Goal: Task Accomplishment & Management: Complete application form

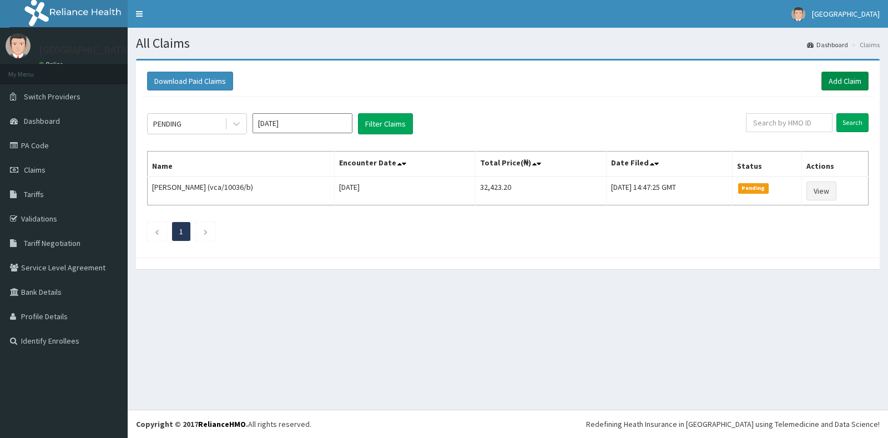
click at [845, 78] on link "Add Claim" at bounding box center [845, 81] width 47 height 19
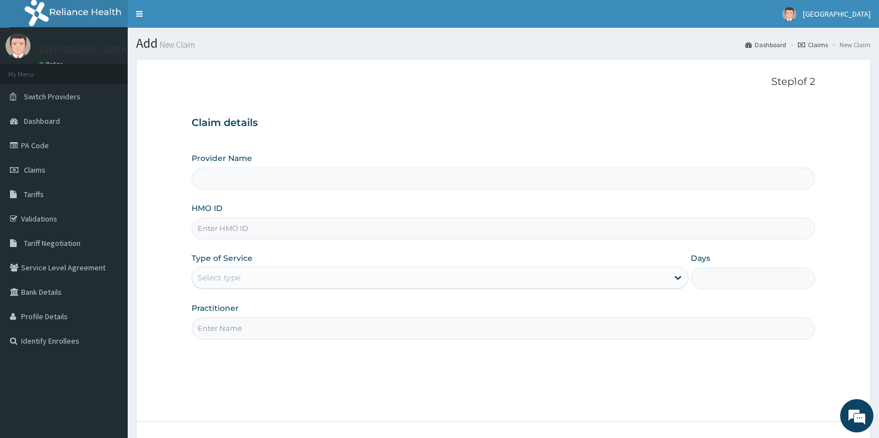
type input "[GEOGRAPHIC_DATA]"
click at [337, 221] on input "HMO ID" at bounding box center [503, 229] width 623 height 22
type input "htl/10326/a"
click at [289, 279] on div "Select type" at bounding box center [430, 278] width 476 height 18
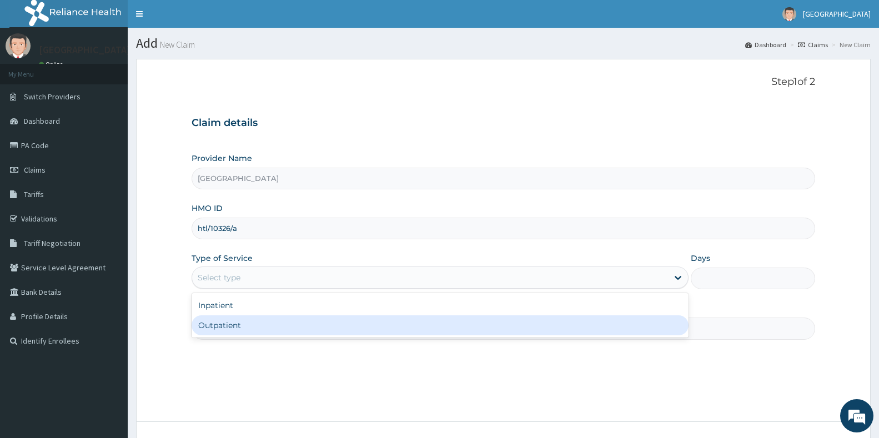
click at [286, 325] on div "Outpatient" at bounding box center [440, 325] width 497 height 20
type input "1"
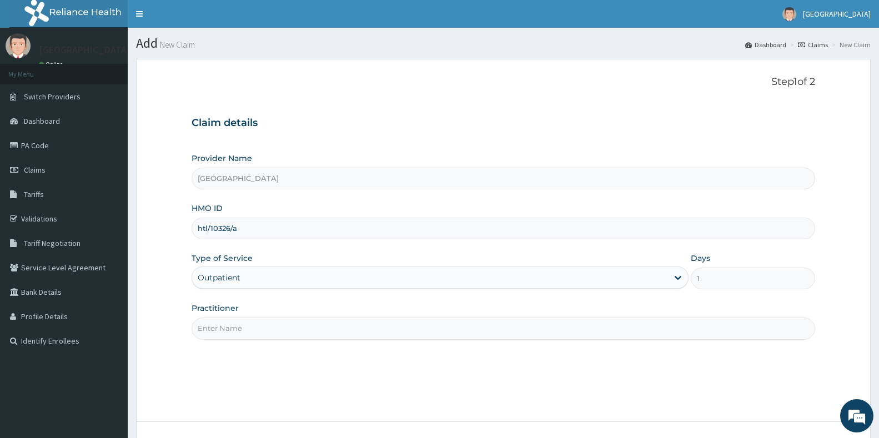
click at [400, 314] on div "Practitioner" at bounding box center [503, 321] width 623 height 37
click at [399, 322] on input "Practitioner" at bounding box center [503, 329] width 623 height 22
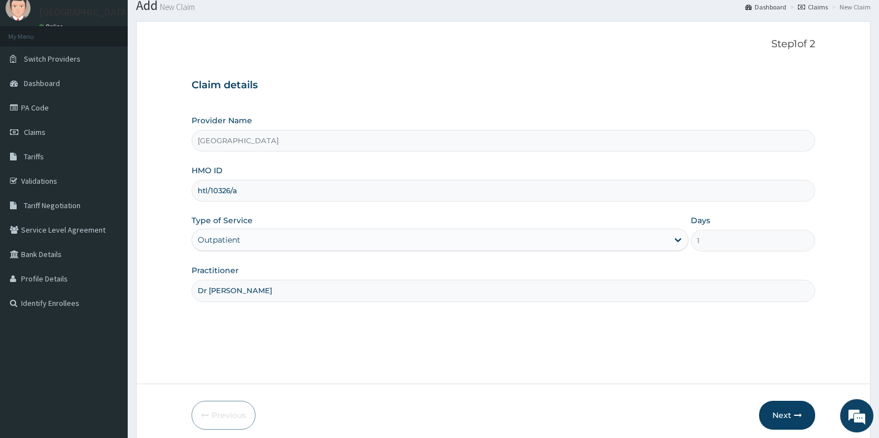
scroll to position [83, 0]
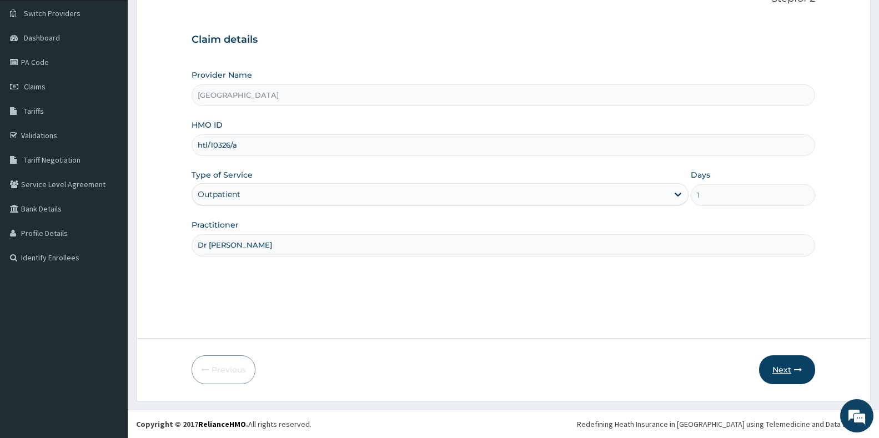
type input "Dr [PERSON_NAME]"
click at [779, 364] on button "Next" at bounding box center [787, 369] width 56 height 29
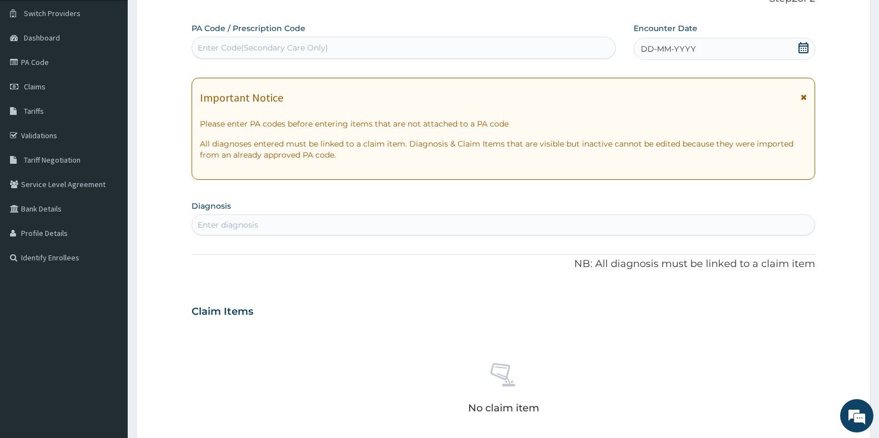
click at [803, 51] on icon at bounding box center [803, 47] width 10 height 11
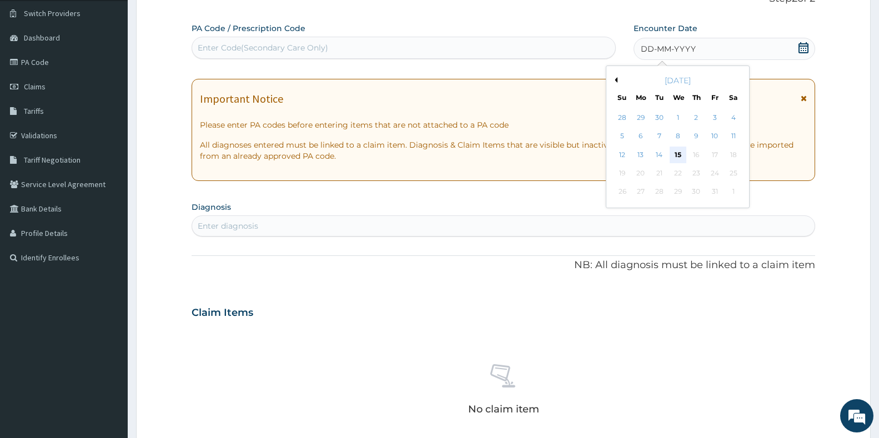
click at [674, 153] on div "15" at bounding box center [677, 155] width 17 height 17
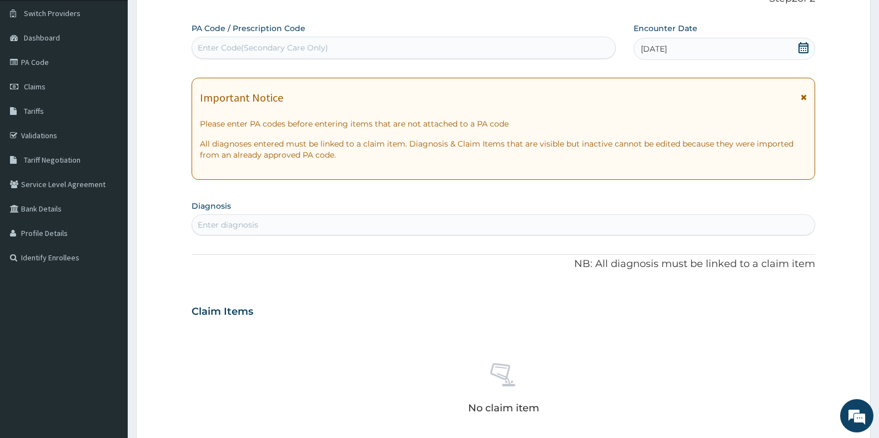
click at [288, 219] on div "Enter diagnosis" at bounding box center [503, 225] width 622 height 18
type input "[MEDICAL_DATA]"
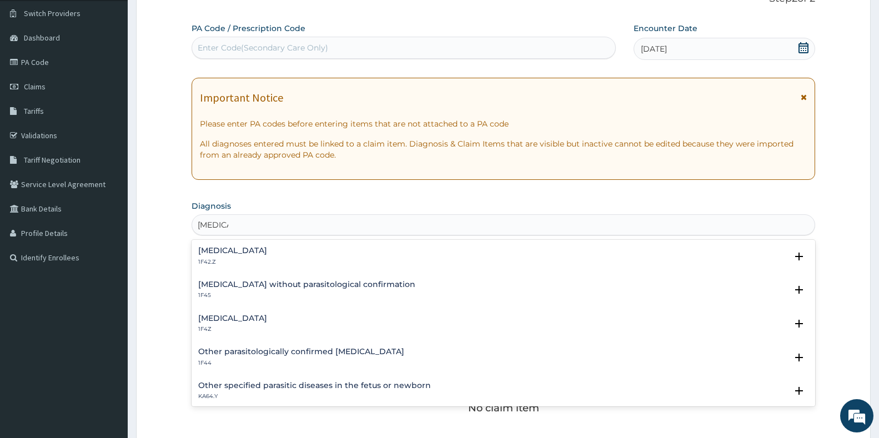
click at [267, 320] on h4 "[MEDICAL_DATA]" at bounding box center [232, 318] width 69 height 8
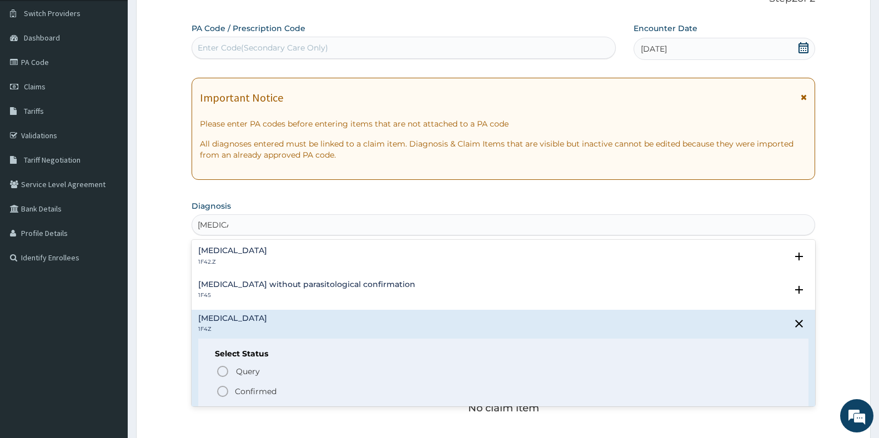
click at [225, 391] on icon "status option filled" at bounding box center [222, 391] width 13 height 13
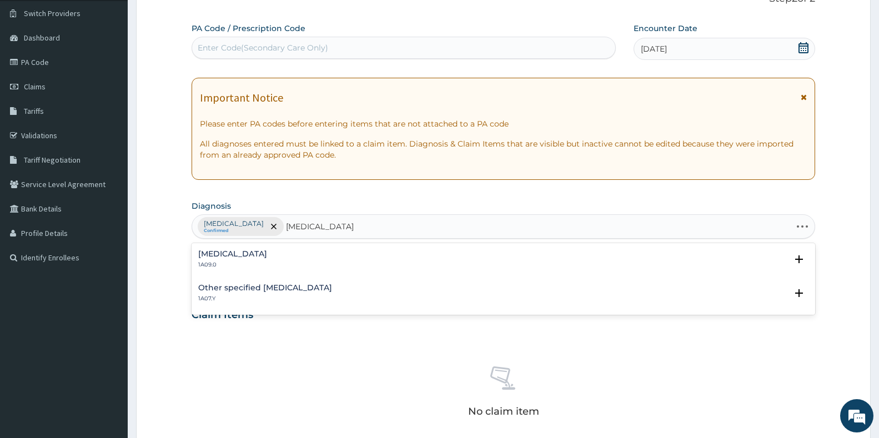
type input "[MEDICAL_DATA] enteriti"
click at [243, 263] on p "1A09.0" at bounding box center [232, 265] width 69 height 8
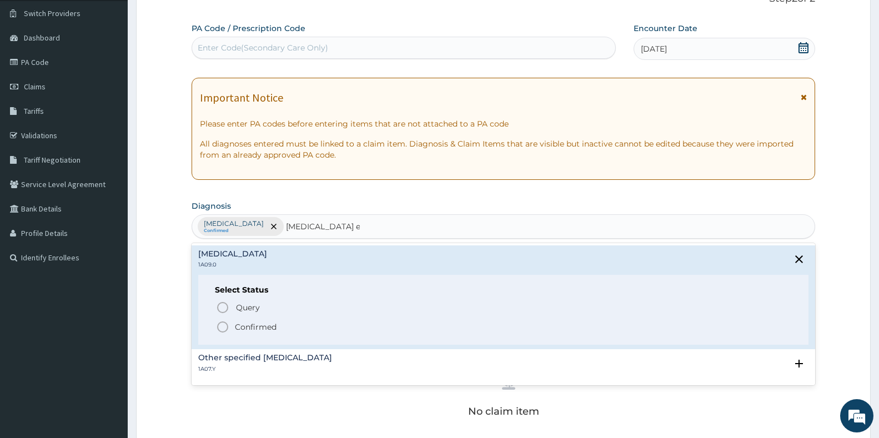
click at [223, 325] on icon "status option filled" at bounding box center [222, 326] width 13 height 13
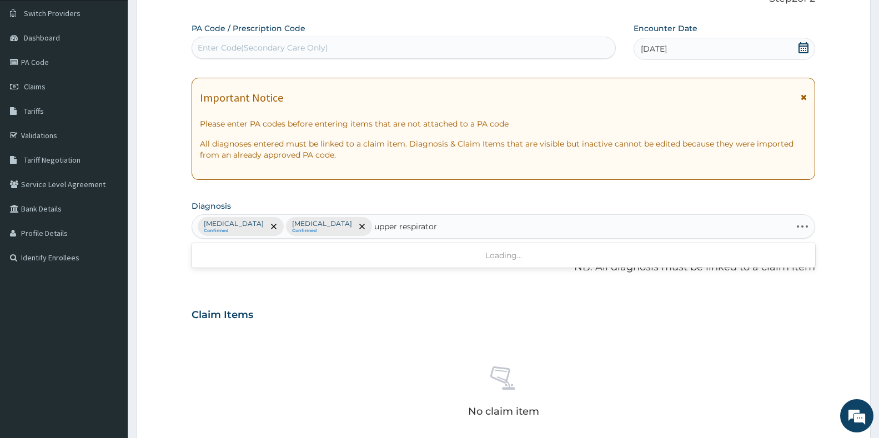
type input "upper respiratory"
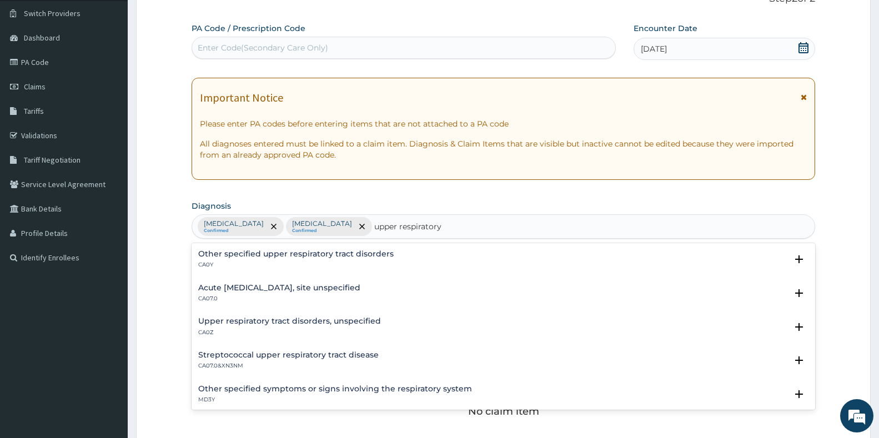
click at [236, 289] on h4 "Acute [MEDICAL_DATA], site unspecified" at bounding box center [279, 288] width 162 height 8
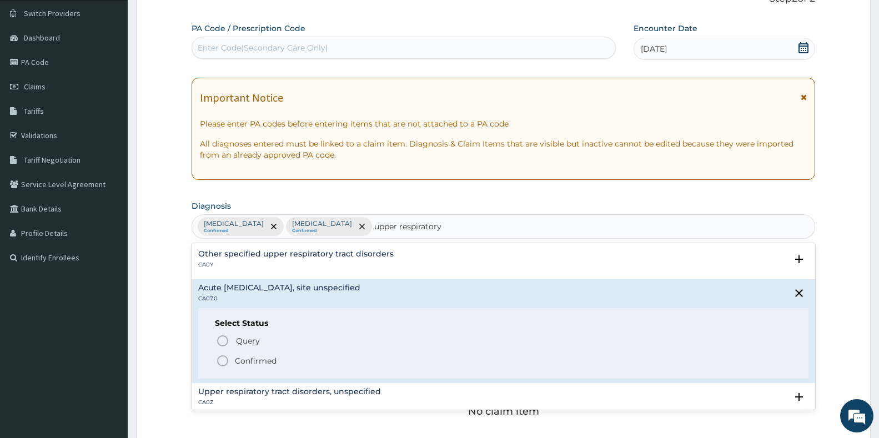
click at [223, 357] on icon "status option filled" at bounding box center [222, 360] width 13 height 13
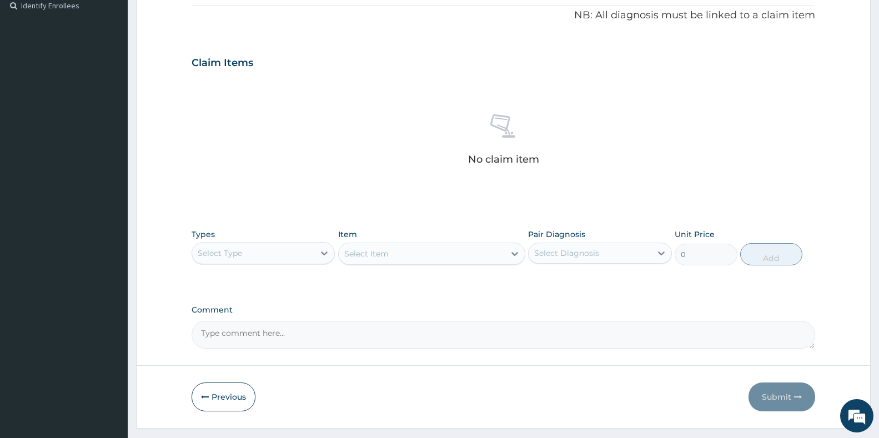
scroll to position [362, 0]
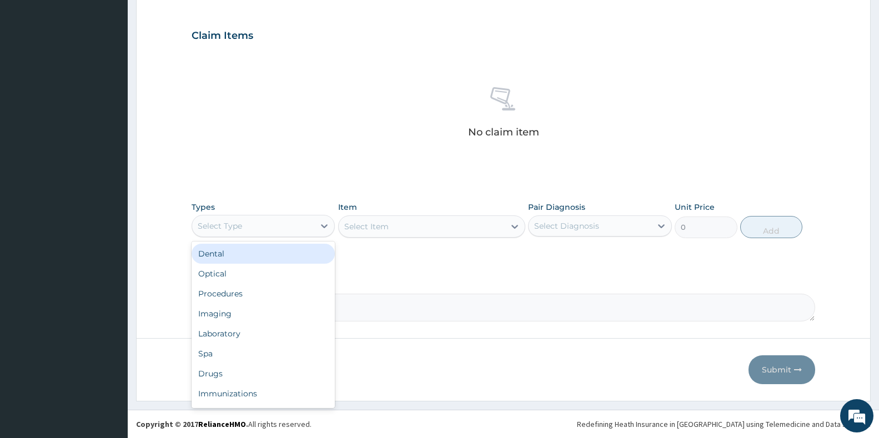
click at [282, 227] on div "Select Type" at bounding box center [253, 226] width 122 height 18
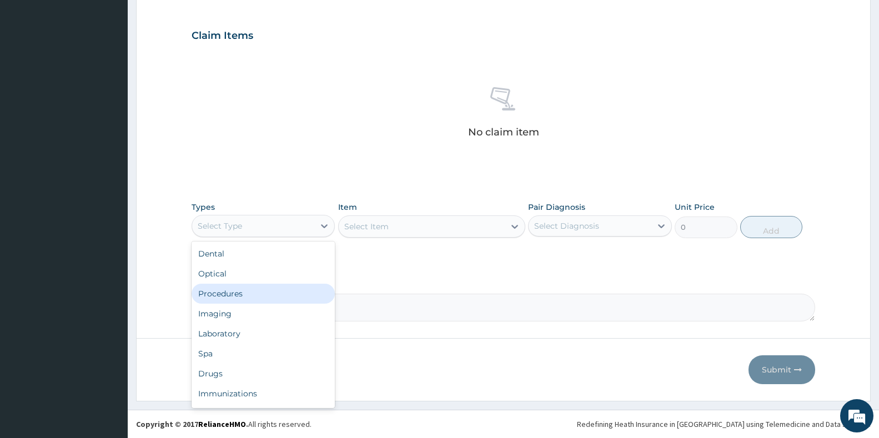
click at [280, 285] on div "Procedures" at bounding box center [263, 294] width 143 height 20
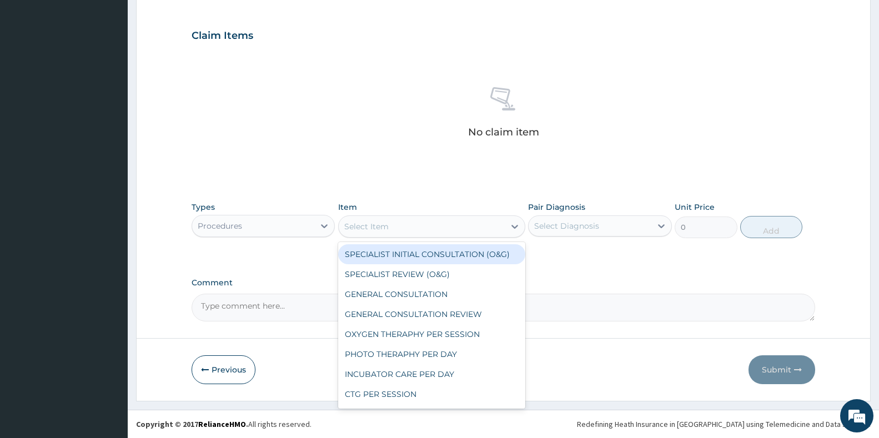
click at [456, 232] on div "Select Item" at bounding box center [422, 227] width 166 height 18
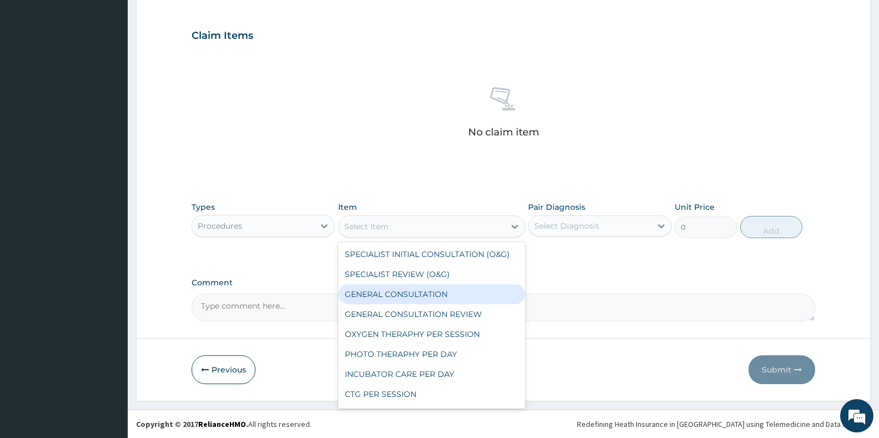
click at [453, 289] on div "GENERAL CONSULTATION" at bounding box center [431, 294] width 187 height 20
type input "3000"
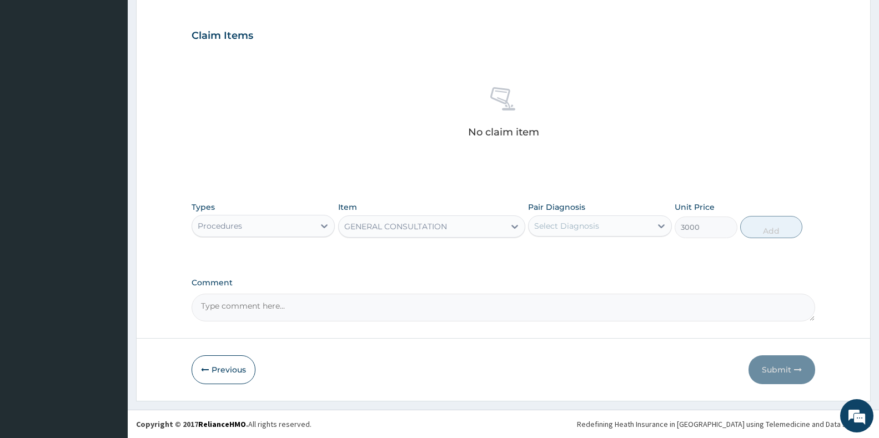
click at [614, 230] on div "Select Diagnosis" at bounding box center [589, 226] width 122 height 18
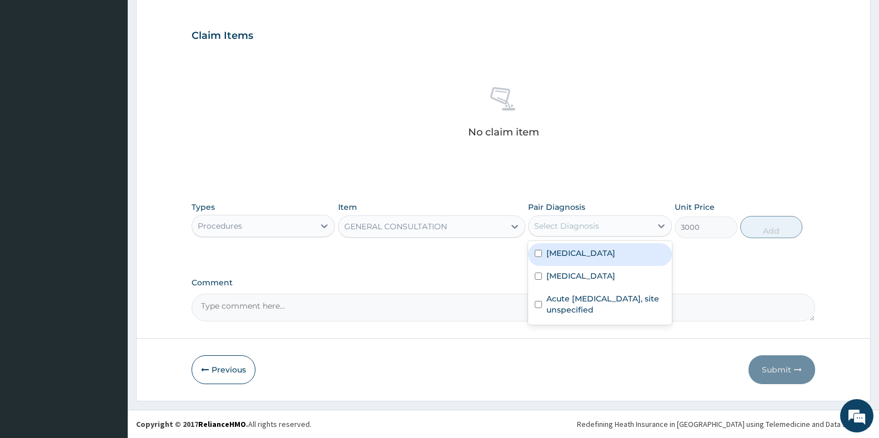
click at [612, 257] on label "[MEDICAL_DATA]" at bounding box center [580, 253] width 69 height 11
checkbox input "true"
click at [613, 279] on label "[MEDICAL_DATA]" at bounding box center [580, 275] width 69 height 11
checkbox input "true"
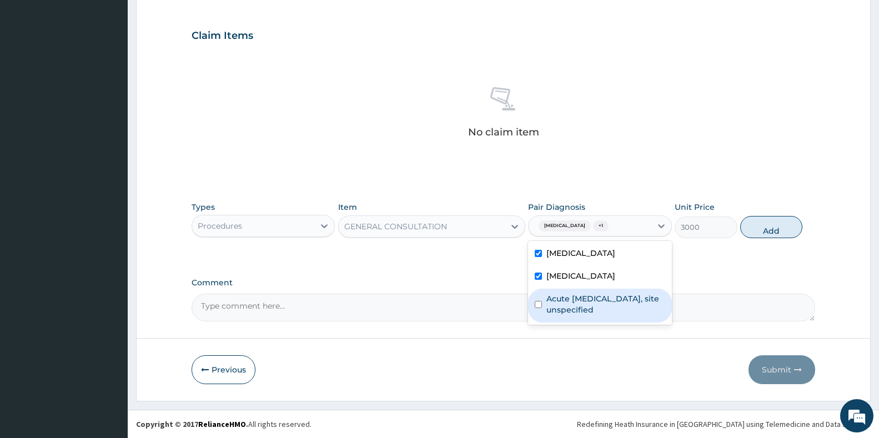
click at [617, 296] on label "Acute [MEDICAL_DATA], site unspecified" at bounding box center [605, 304] width 118 height 22
checkbox input "true"
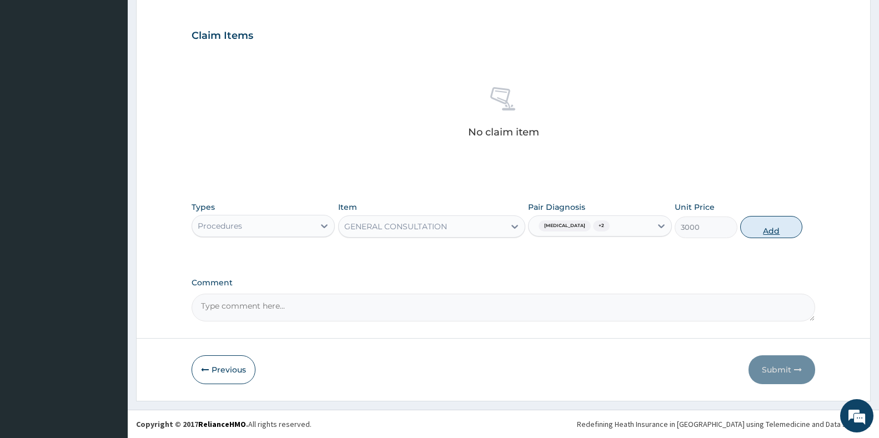
click at [788, 225] on button "Add" at bounding box center [771, 227] width 62 height 22
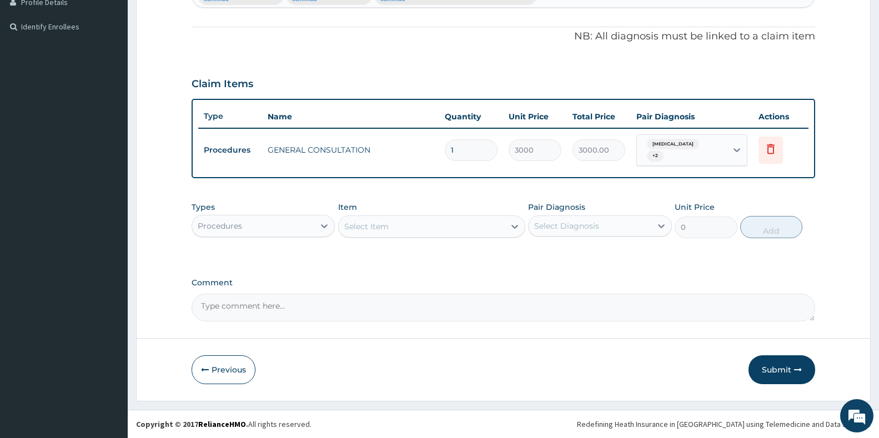
click at [268, 227] on div "Procedures" at bounding box center [253, 226] width 122 height 18
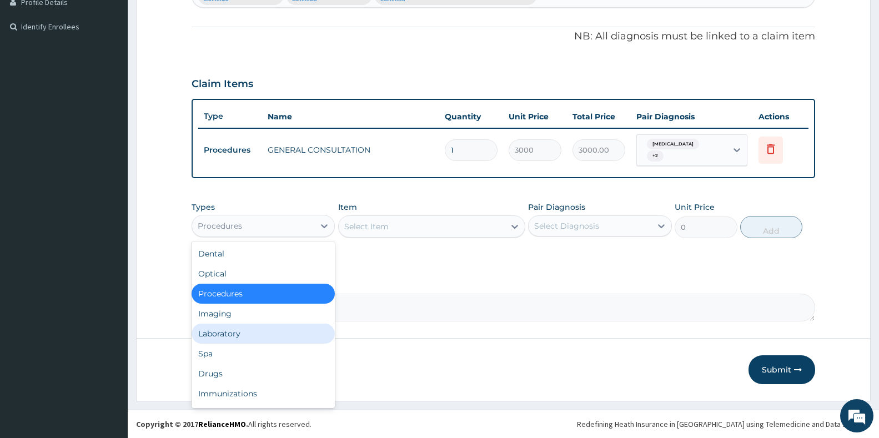
click at [300, 339] on div "Laboratory" at bounding box center [263, 334] width 143 height 20
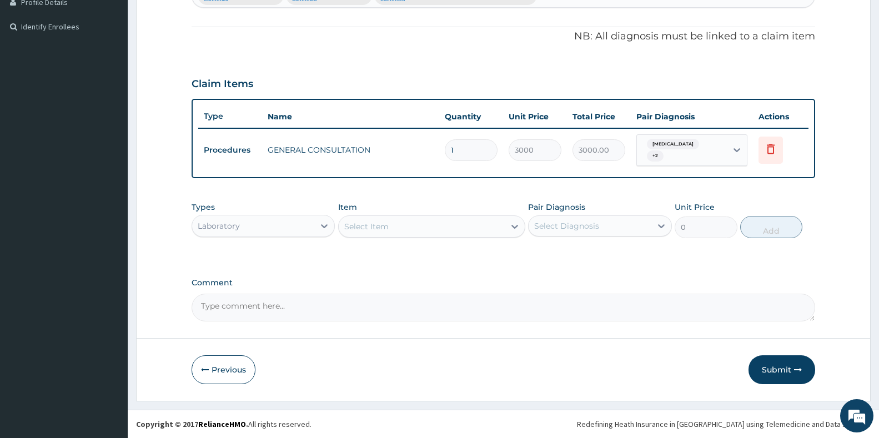
click at [426, 228] on div "Select Item" at bounding box center [422, 227] width 166 height 18
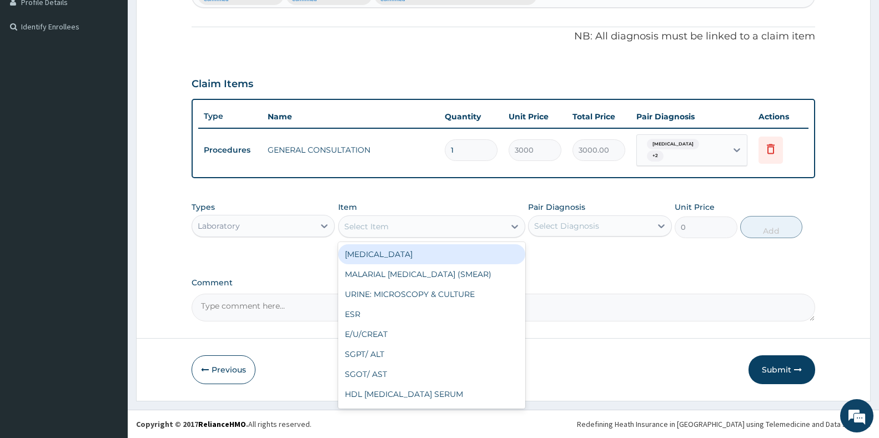
click at [424, 248] on div "[MEDICAL_DATA]" at bounding box center [431, 254] width 187 height 20
type input "3000"
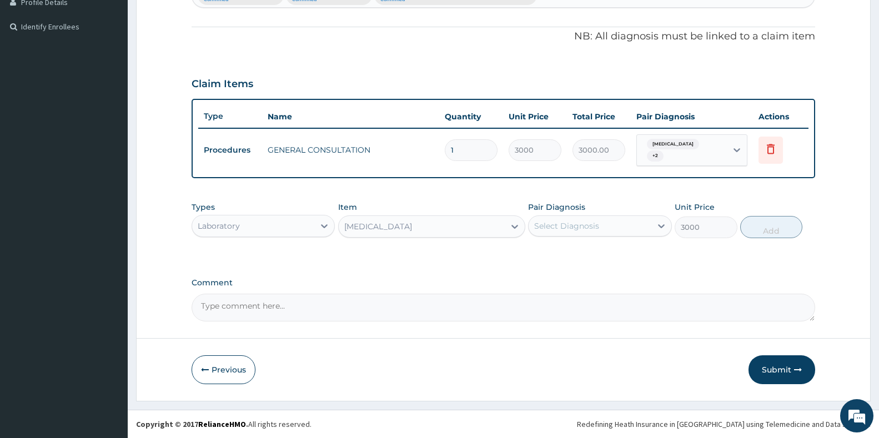
click at [597, 215] on div "Pair Diagnosis Select Diagnosis" at bounding box center [599, 219] width 143 height 37
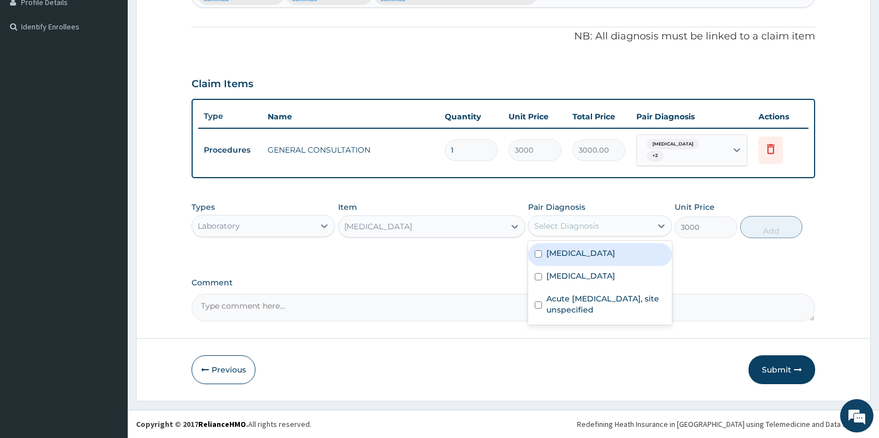
click at [589, 232] on div "Select Diagnosis" at bounding box center [589, 226] width 122 height 18
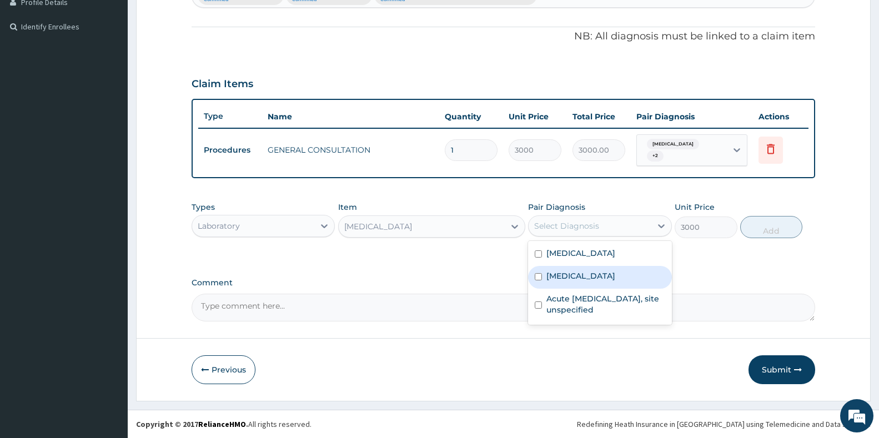
click at [582, 274] on label "[MEDICAL_DATA]" at bounding box center [580, 275] width 69 height 11
checkbox input "true"
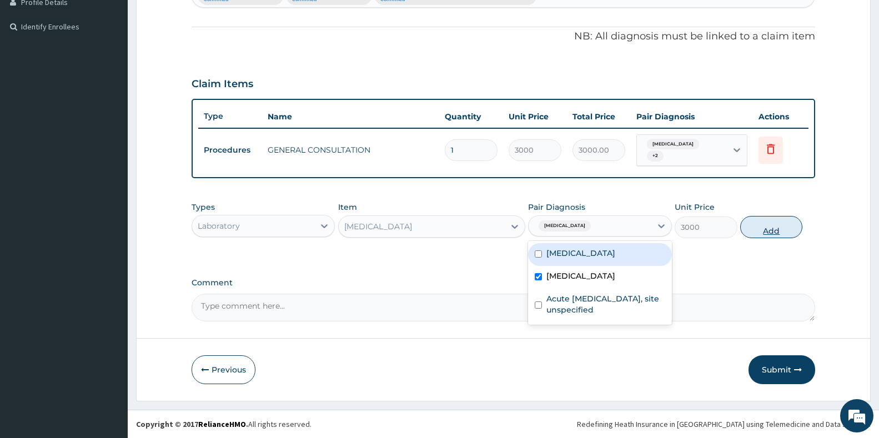
click at [778, 225] on button "Add" at bounding box center [771, 227] width 62 height 22
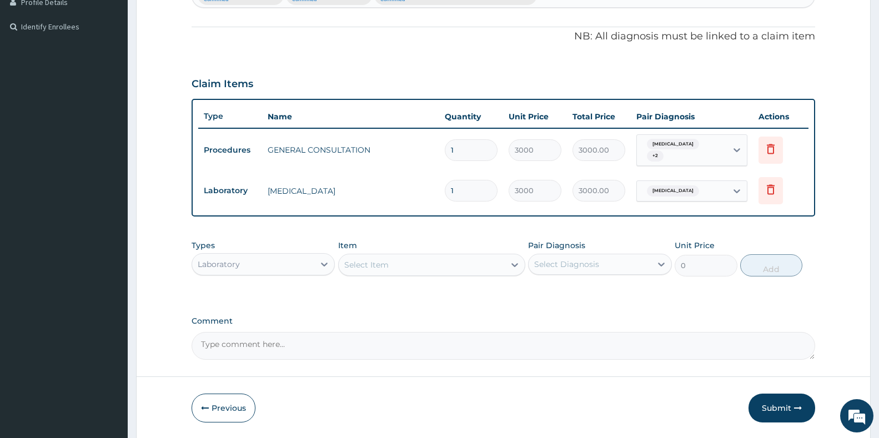
click at [409, 268] on div "Select Item" at bounding box center [422, 265] width 166 height 18
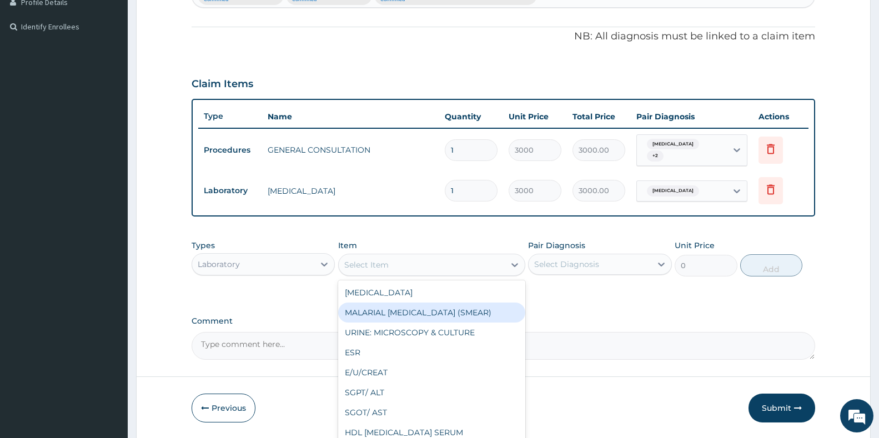
click at [407, 315] on div "MALARIAL [MEDICAL_DATA] (SMEAR)" at bounding box center [431, 313] width 187 height 20
type input "2000"
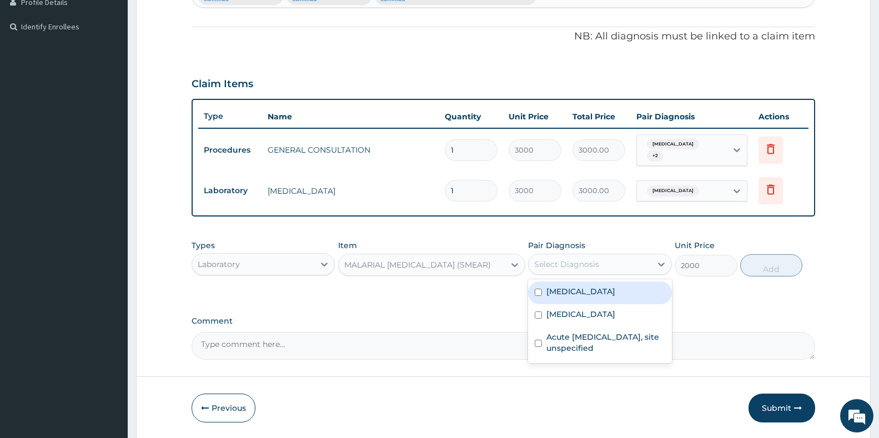
click at [592, 269] on div "Select Diagnosis" at bounding box center [566, 264] width 65 height 11
click at [592, 291] on label "[MEDICAL_DATA]" at bounding box center [580, 291] width 69 height 11
checkbox input "true"
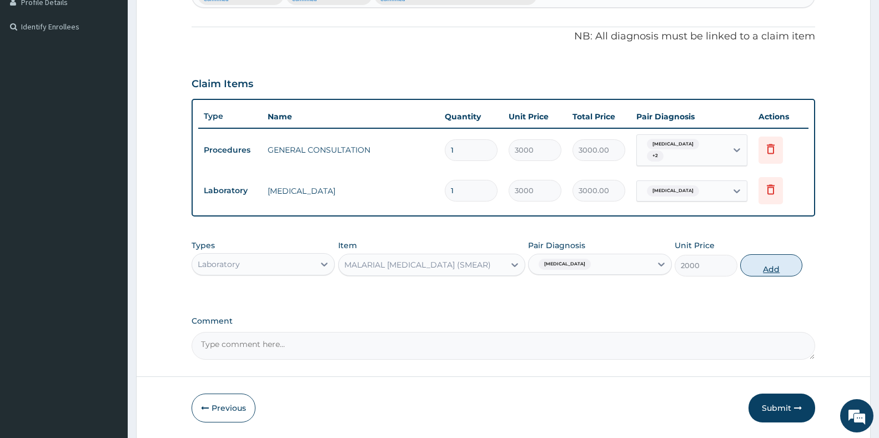
click at [754, 271] on button "Add" at bounding box center [771, 265] width 62 height 22
type input "0"
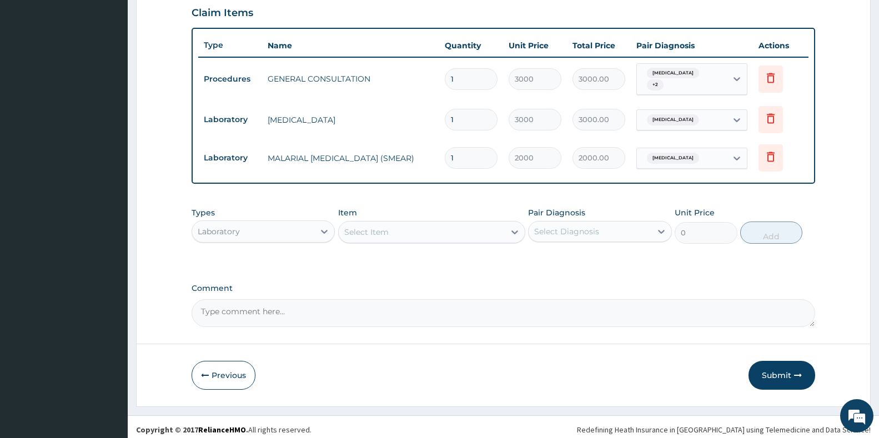
scroll to position [391, 0]
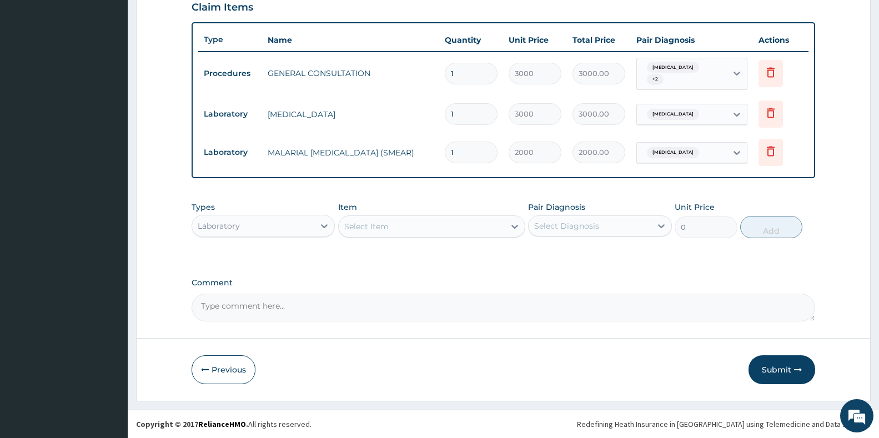
click at [306, 226] on div "Laboratory" at bounding box center [253, 226] width 122 height 18
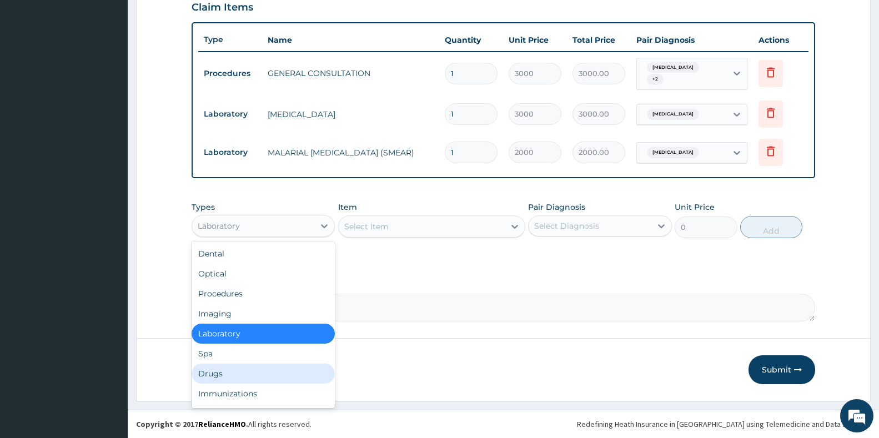
click at [316, 364] on div "Drugs" at bounding box center [263, 374] width 143 height 20
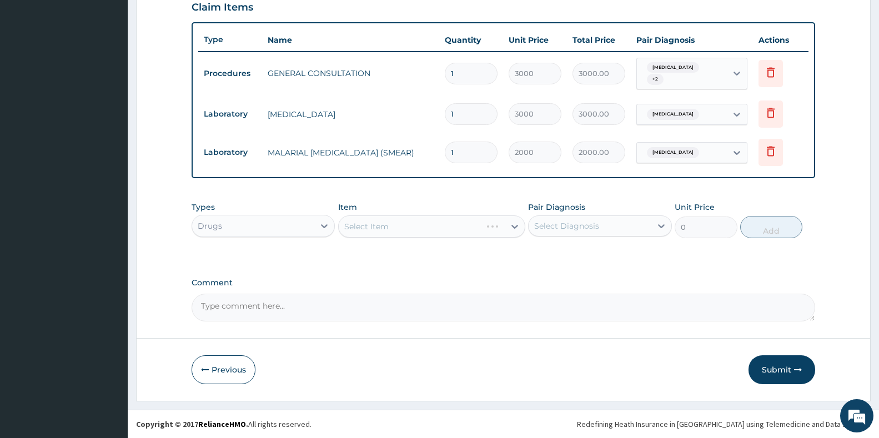
click at [388, 226] on div "Select Item" at bounding box center [431, 226] width 187 height 22
click at [388, 226] on div "Select Item" at bounding box center [366, 226] width 44 height 11
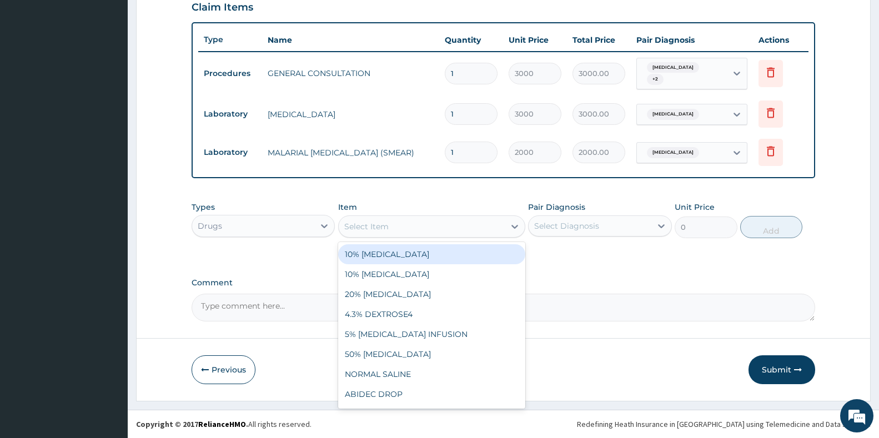
click at [388, 226] on div "Select Item" at bounding box center [366, 226] width 44 height 11
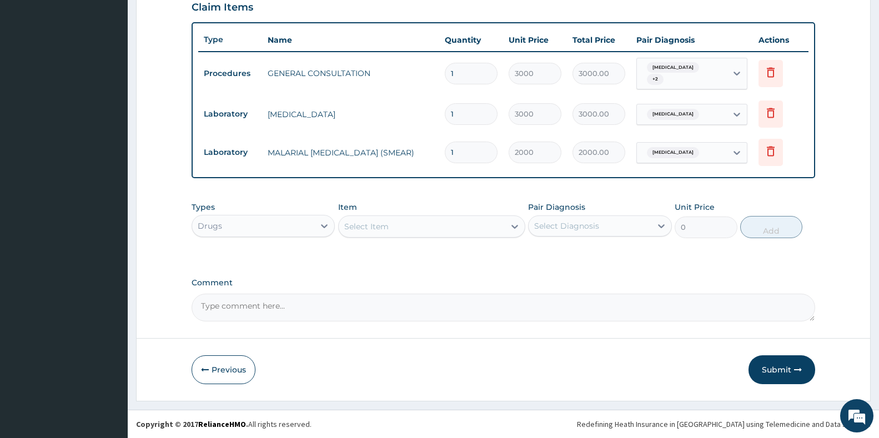
click at [388, 226] on div "Select Item" at bounding box center [366, 226] width 44 height 11
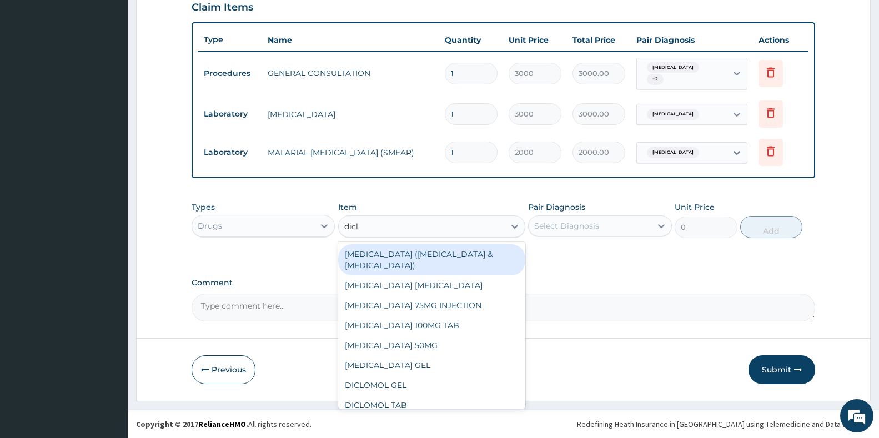
type input "diclo"
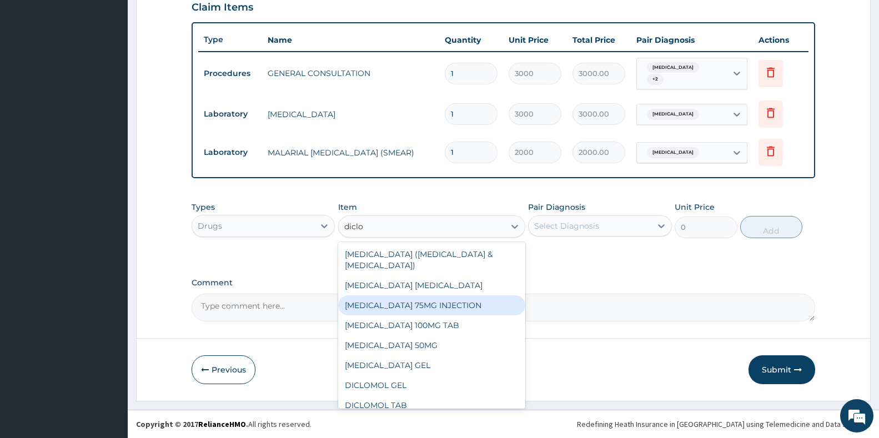
click at [426, 305] on div "[MEDICAL_DATA] 75MG INJECTION" at bounding box center [431, 305] width 187 height 20
type input "600"
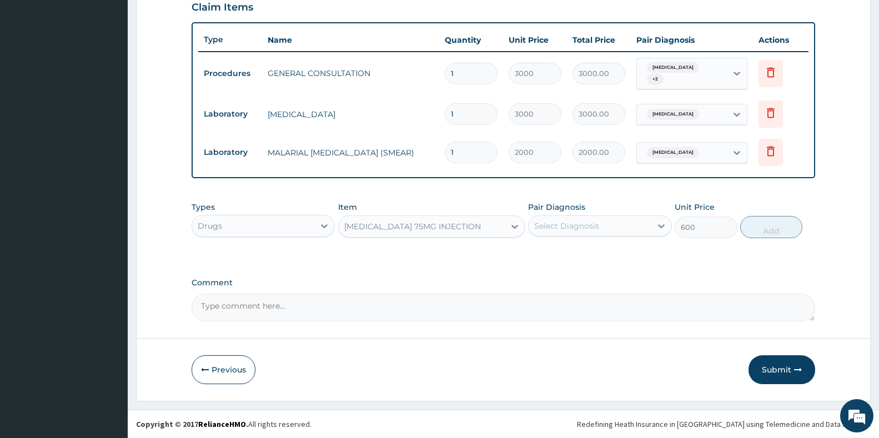
click at [580, 227] on div "Select Diagnosis" at bounding box center [566, 225] width 65 height 11
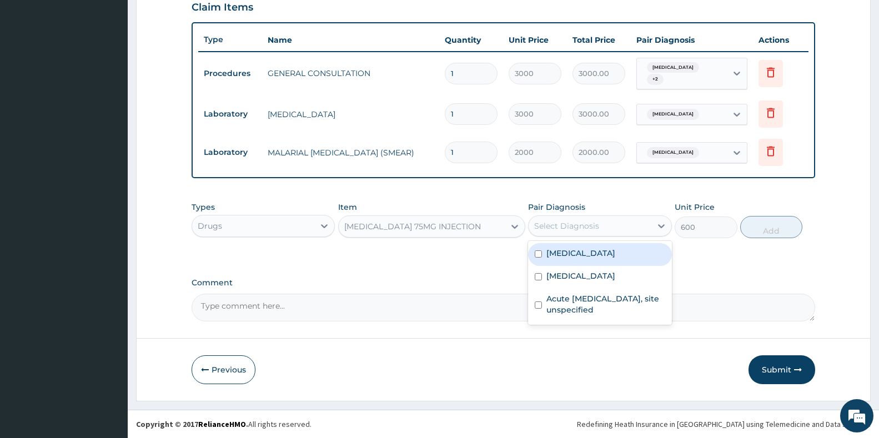
click at [573, 254] on label "[MEDICAL_DATA]" at bounding box center [580, 253] width 69 height 11
checkbox input "true"
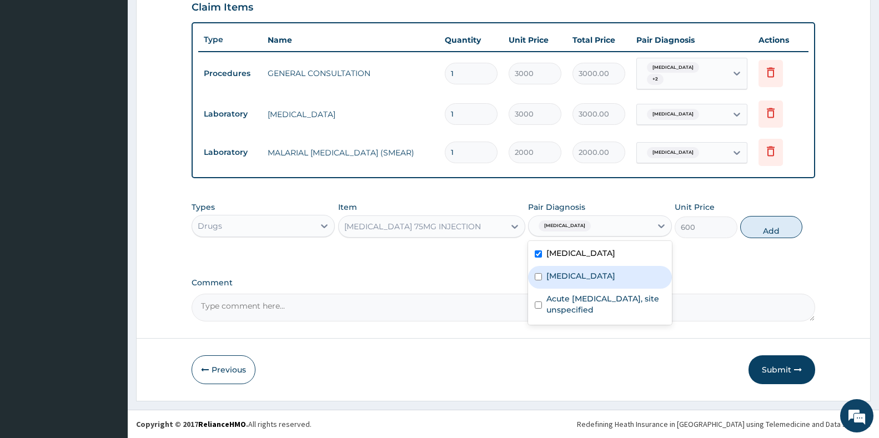
click at [575, 268] on div "[MEDICAL_DATA]" at bounding box center [599, 277] width 143 height 23
checkbox input "true"
click at [748, 226] on button "Add" at bounding box center [771, 227] width 62 height 22
type input "0"
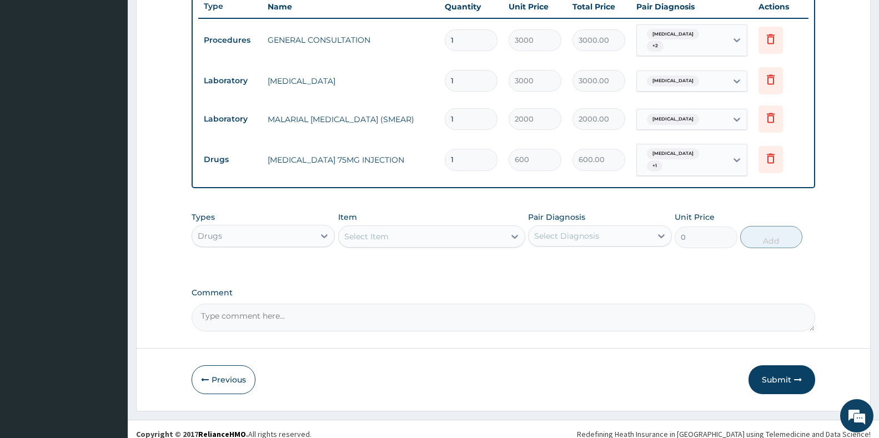
scroll to position [434, 0]
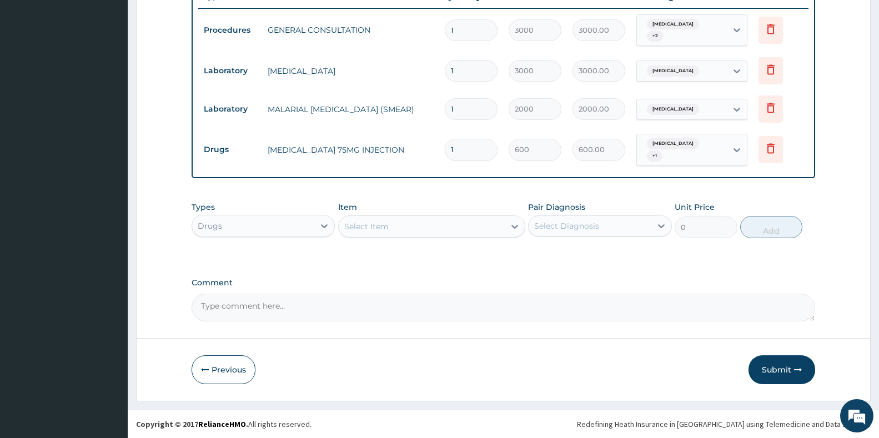
click at [417, 223] on div "Select Item" at bounding box center [422, 227] width 166 height 18
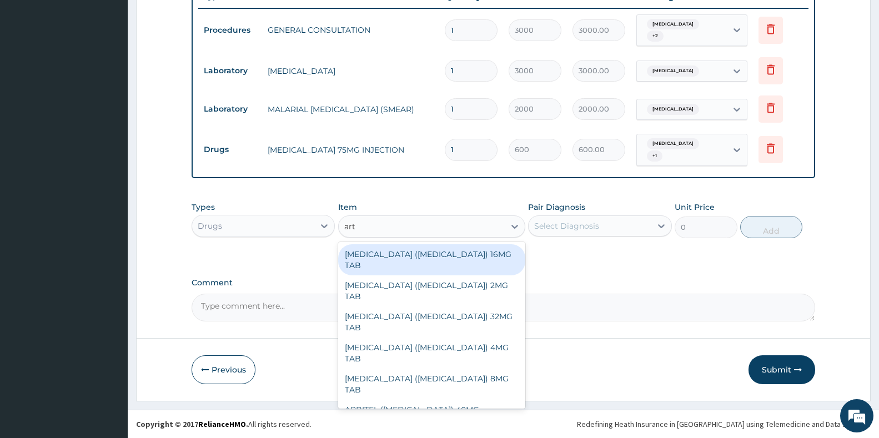
type input "arte"
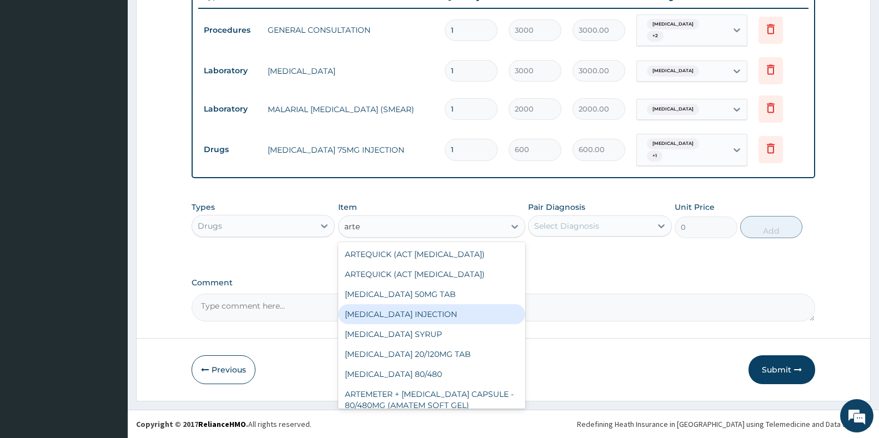
drag, startPoint x: 435, startPoint y: 309, endPoint x: 448, endPoint y: 311, distance: 13.0
click at [444, 311] on div "[MEDICAL_DATA] INJECTION" at bounding box center [431, 314] width 187 height 20
type input "2000"
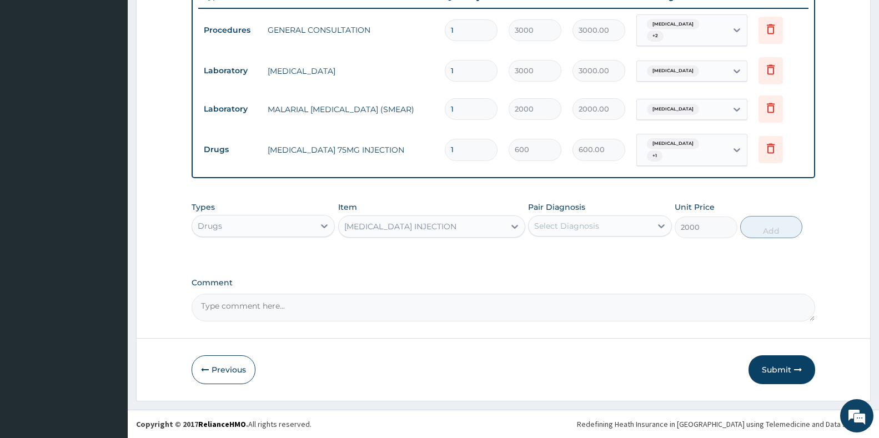
click at [628, 229] on div "Select Diagnosis" at bounding box center [589, 226] width 122 height 18
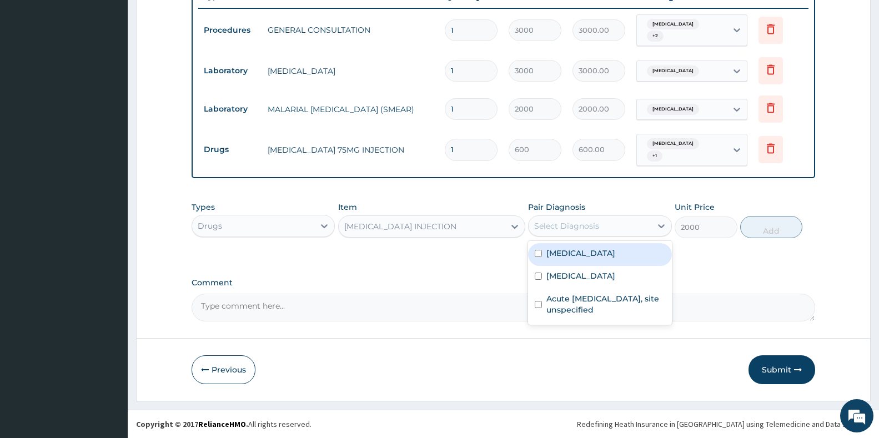
click at [613, 254] on label "[MEDICAL_DATA]" at bounding box center [580, 253] width 69 height 11
checkbox input "true"
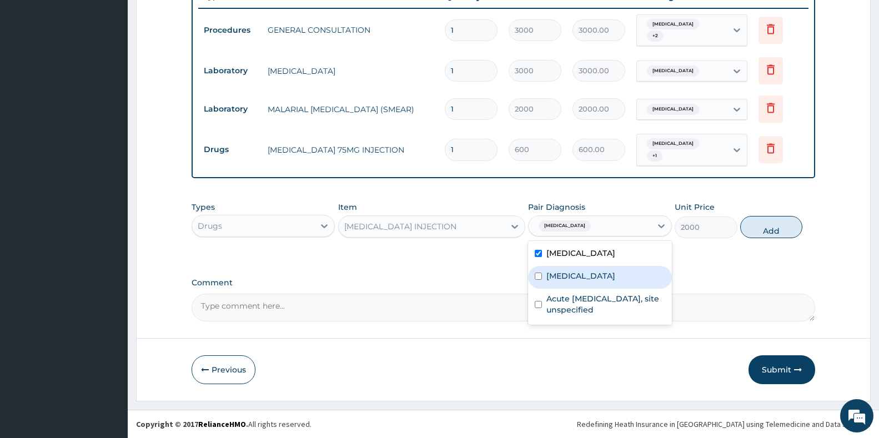
click at [614, 276] on label "[MEDICAL_DATA]" at bounding box center [580, 275] width 69 height 11
checkbox input "true"
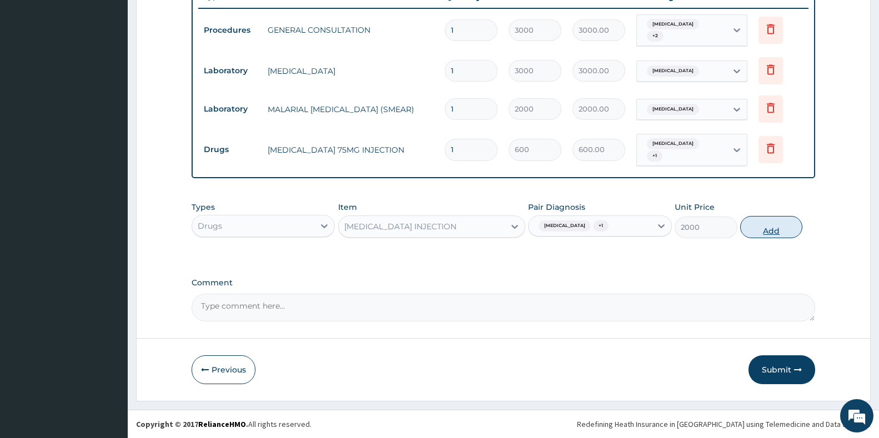
click at [778, 223] on button "Add" at bounding box center [771, 227] width 62 height 22
type input "0"
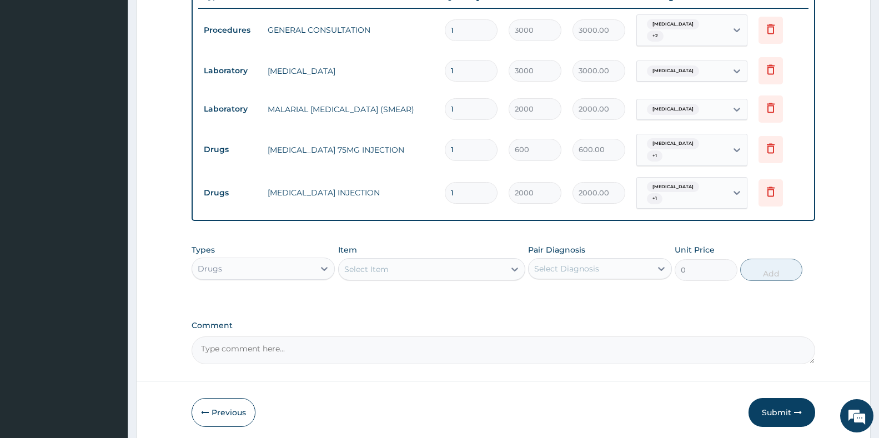
type input "0.00"
type input "3"
type input "6000.00"
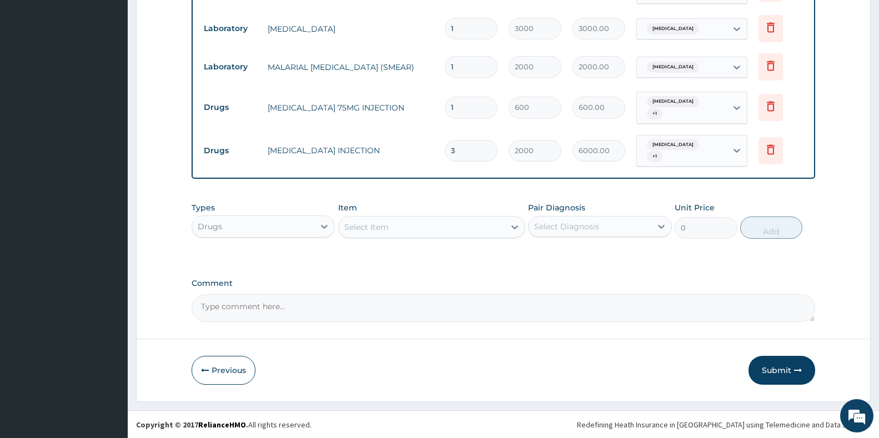
scroll to position [477, 0]
type input "3"
click at [437, 229] on div "Select Item" at bounding box center [422, 227] width 166 height 18
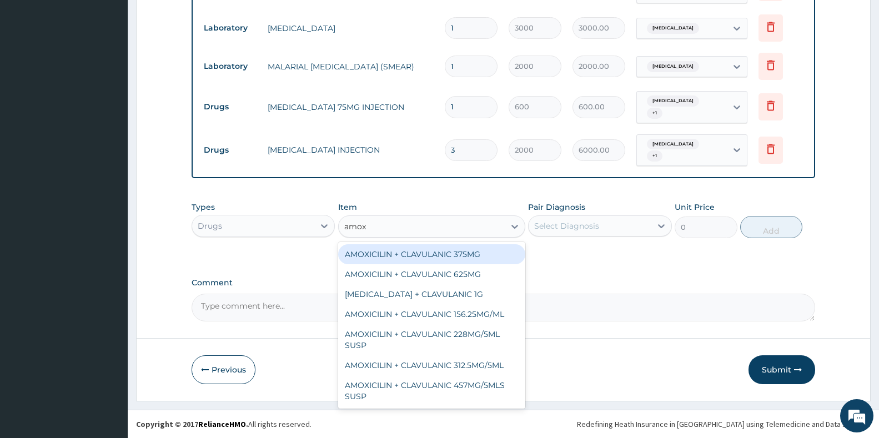
type input "amoxi"
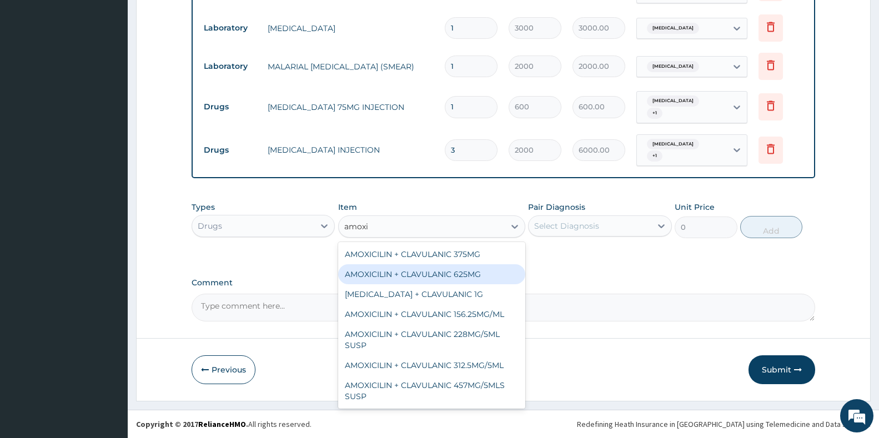
click at [451, 270] on div "AMOXICILIN + CLAVULANIC 625MG" at bounding box center [431, 274] width 187 height 20
type input "300"
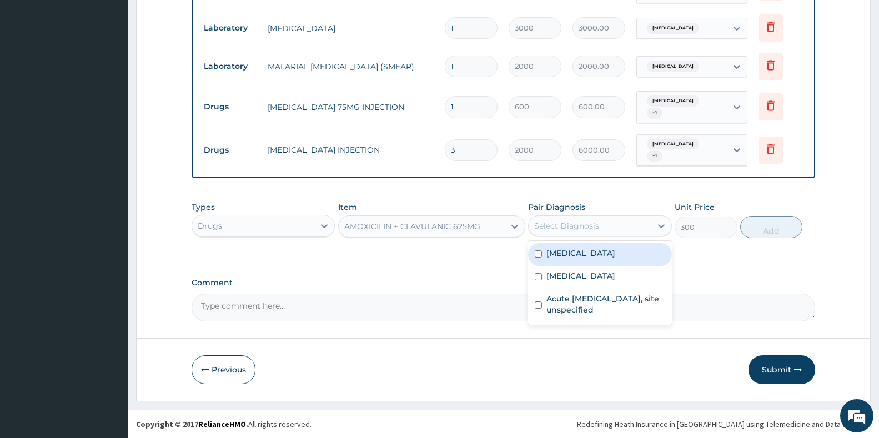
click at [612, 223] on div "Select Diagnosis" at bounding box center [589, 226] width 122 height 18
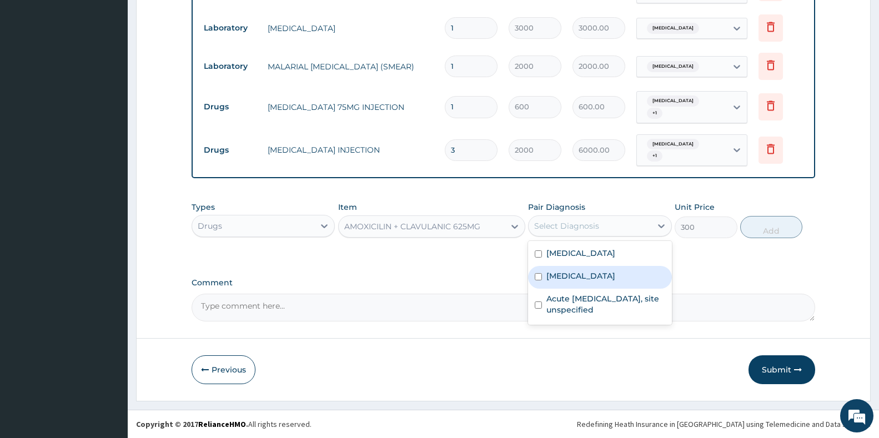
click at [615, 274] on label "[MEDICAL_DATA]" at bounding box center [580, 275] width 69 height 11
checkbox input "true"
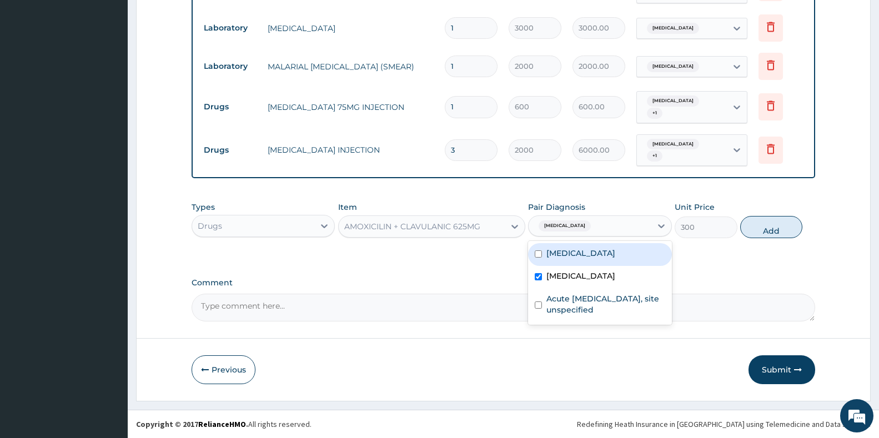
click at [615, 257] on label "[MEDICAL_DATA]" at bounding box center [580, 253] width 69 height 11
checkbox input "true"
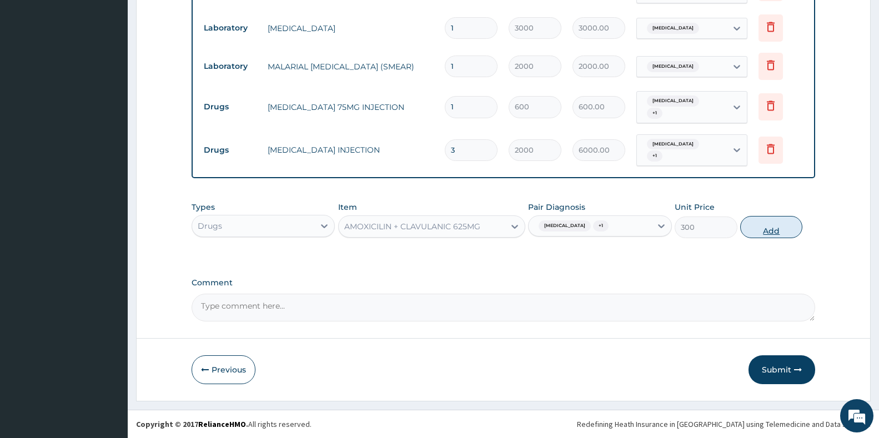
click at [766, 230] on button "Add" at bounding box center [771, 227] width 62 height 22
type input "0"
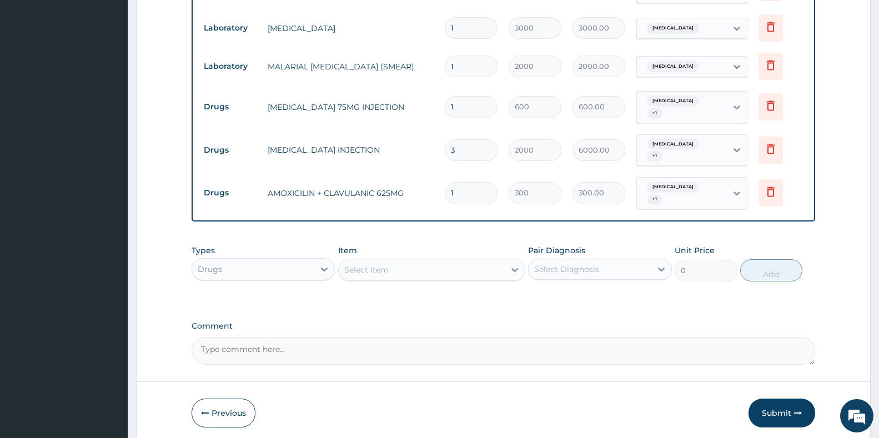
type input "10"
type input "3000.00"
type input "10"
click at [466, 276] on div "Select Item" at bounding box center [422, 270] width 166 height 18
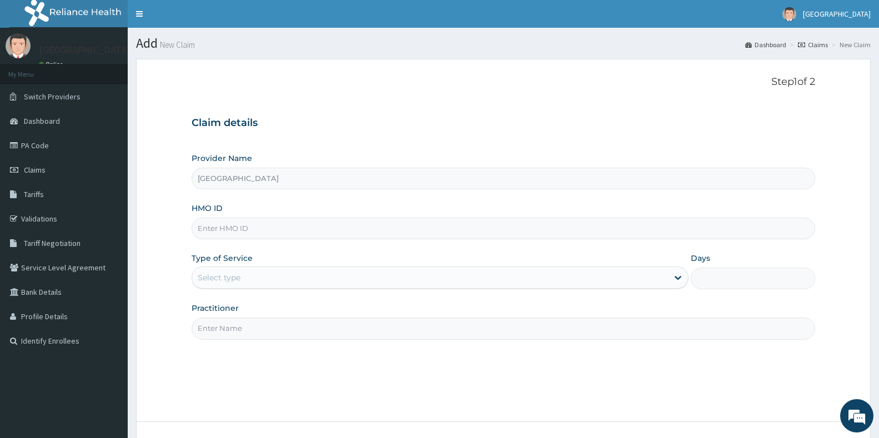
click at [276, 236] on input "HMO ID" at bounding box center [503, 229] width 623 height 22
type input "htl/10326/a"
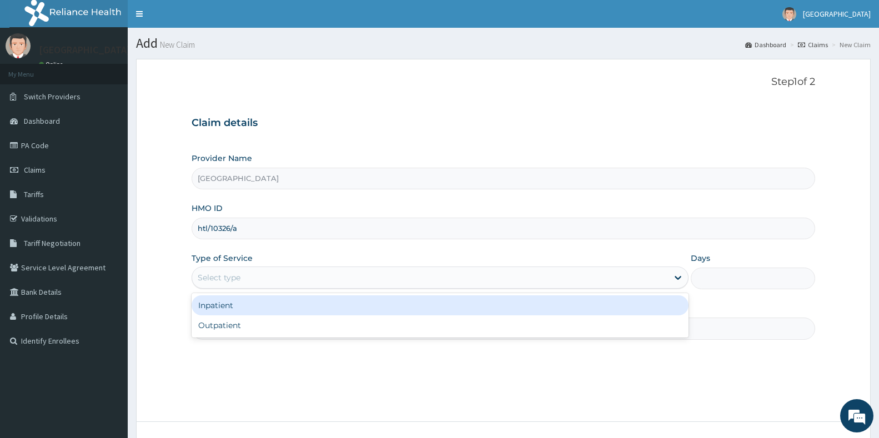
click at [275, 280] on div "Select type" at bounding box center [430, 278] width 476 height 18
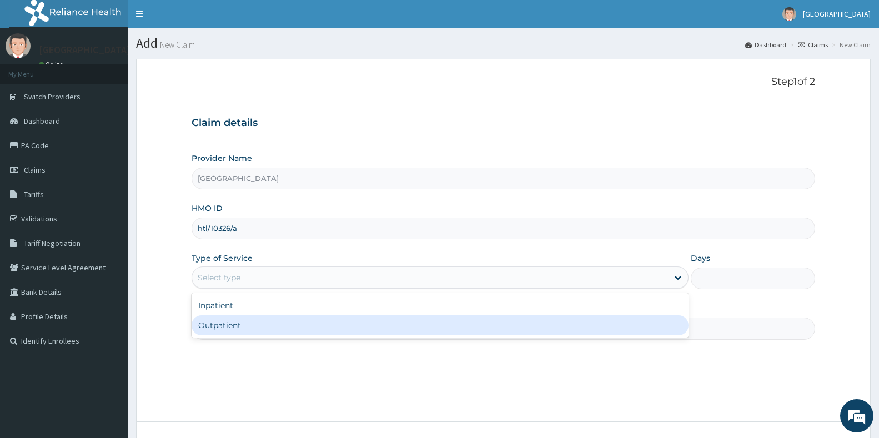
click at [283, 325] on div "Outpatient" at bounding box center [440, 325] width 497 height 20
type input "1"
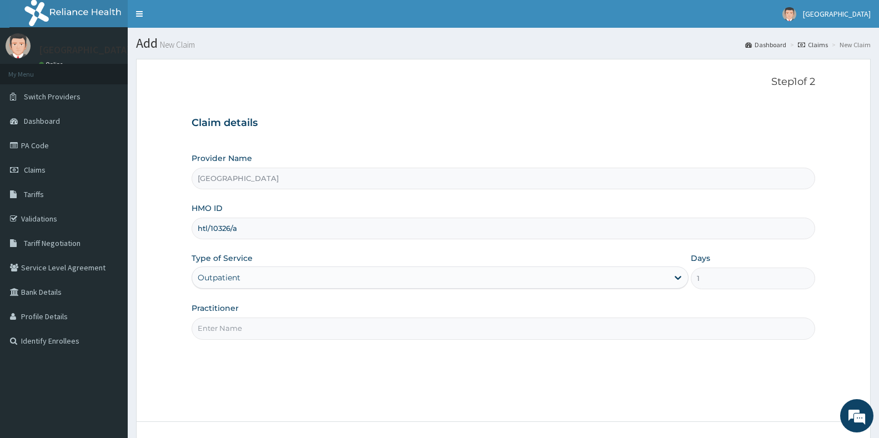
click at [308, 335] on input "Practitioner" at bounding box center [503, 329] width 623 height 22
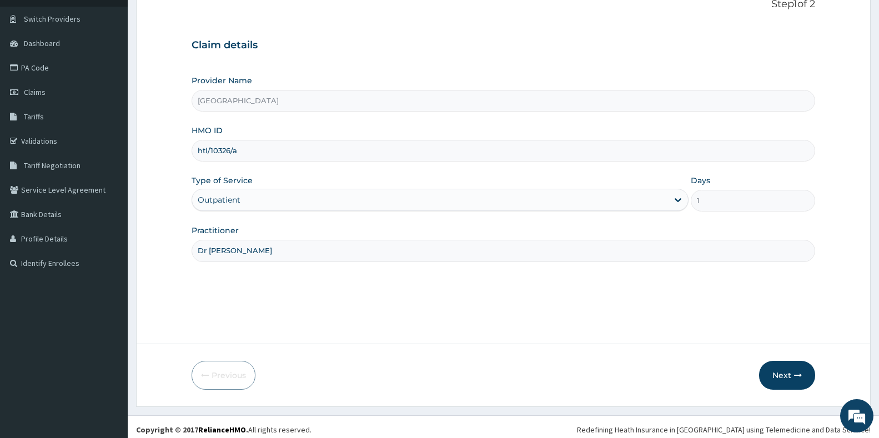
scroll to position [83, 0]
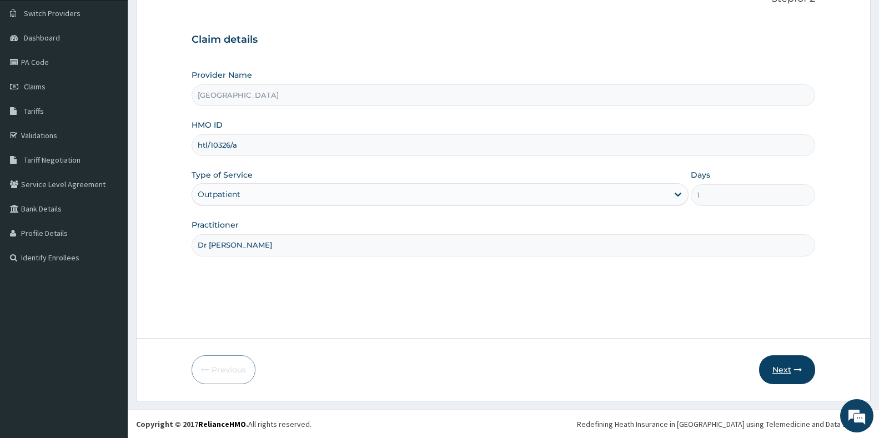
type input "Dr [PERSON_NAME]"
click at [782, 365] on button "Next" at bounding box center [787, 369] width 56 height 29
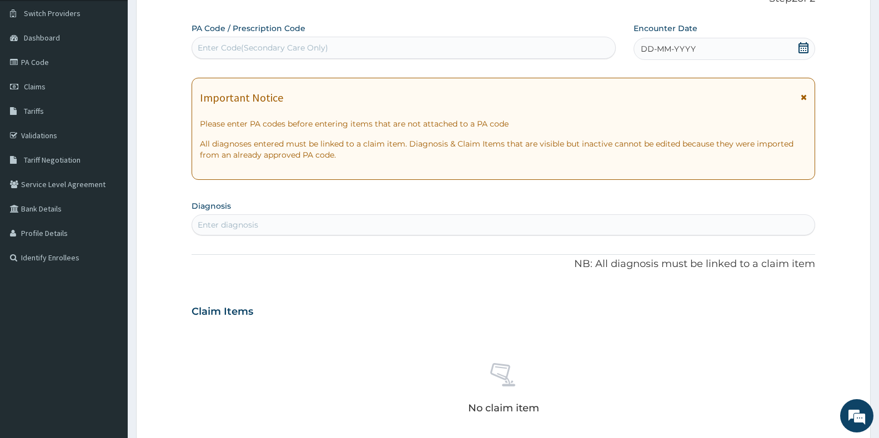
click at [805, 45] on icon at bounding box center [803, 47] width 11 height 11
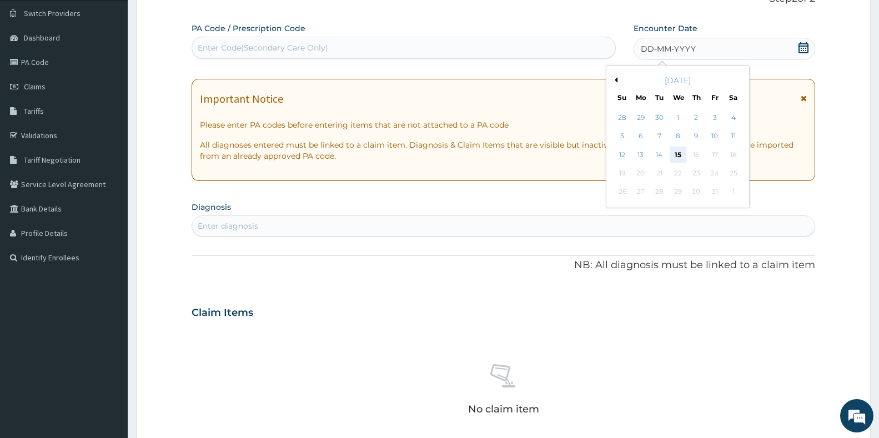
click at [683, 153] on div "15" at bounding box center [677, 155] width 17 height 17
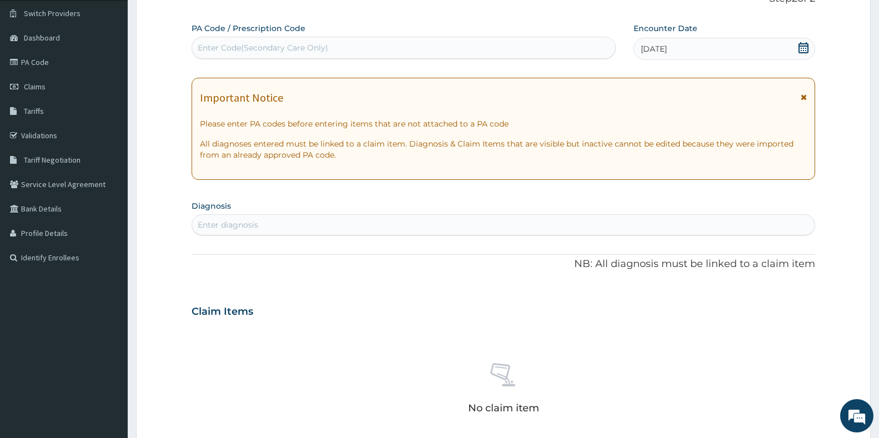
click at [510, 225] on div "Enter diagnosis" at bounding box center [503, 225] width 622 height 18
type input "[MEDICAL_DATA]"
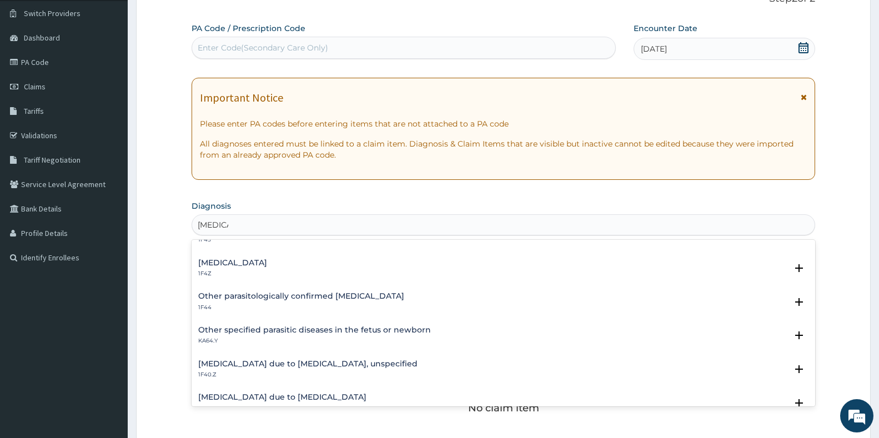
scroll to position [111, 0]
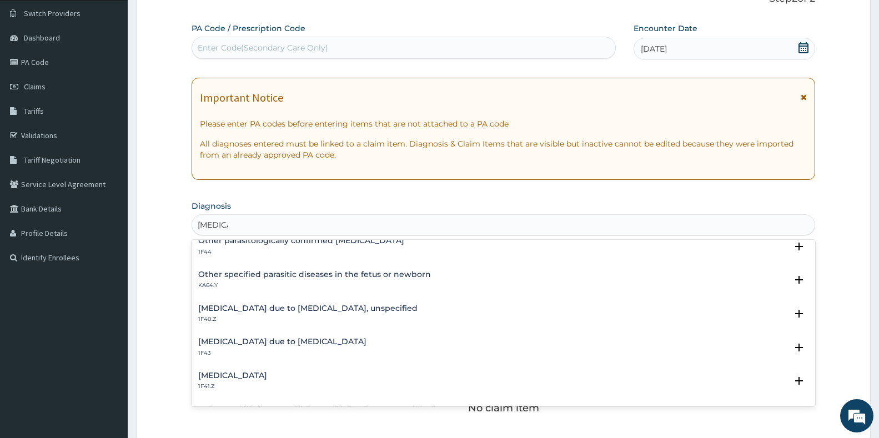
click at [342, 318] on p "1F40.Z" at bounding box center [307, 319] width 219 height 8
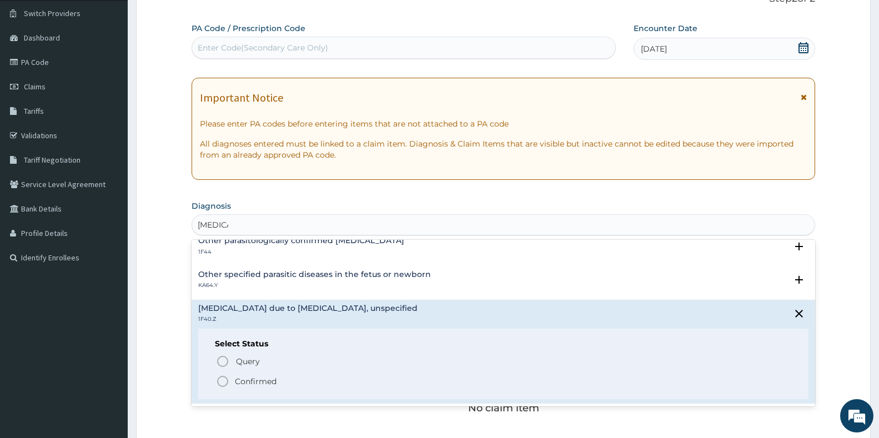
click at [219, 377] on circle "status option filled" at bounding box center [223, 381] width 10 height 10
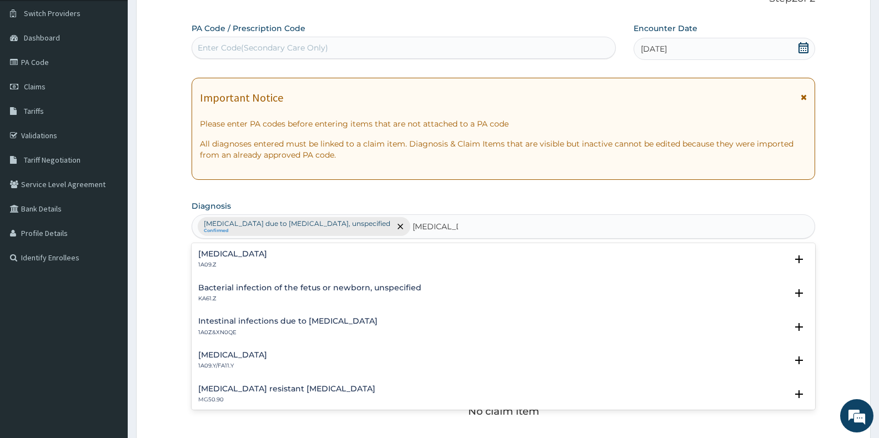
type input "[MEDICAL_DATA]"
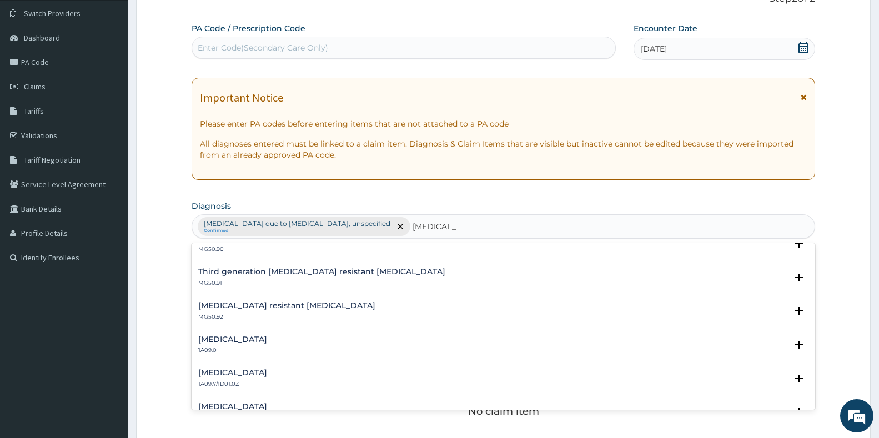
scroll to position [167, 0]
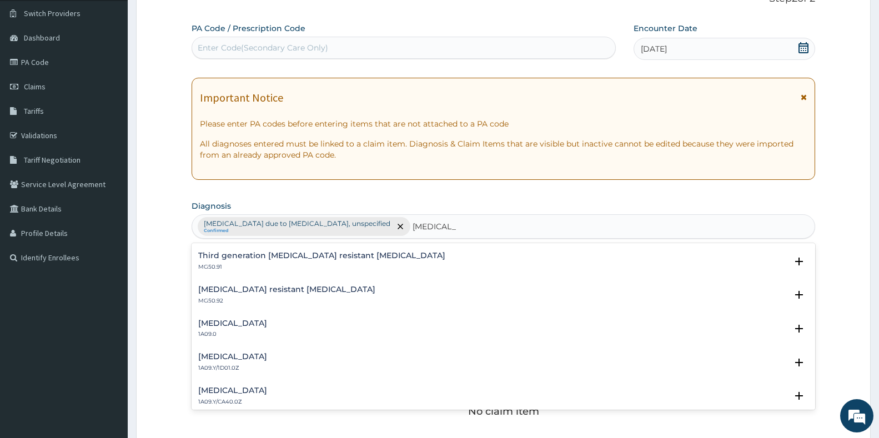
click at [230, 326] on h4 "[MEDICAL_DATA]" at bounding box center [232, 323] width 69 height 8
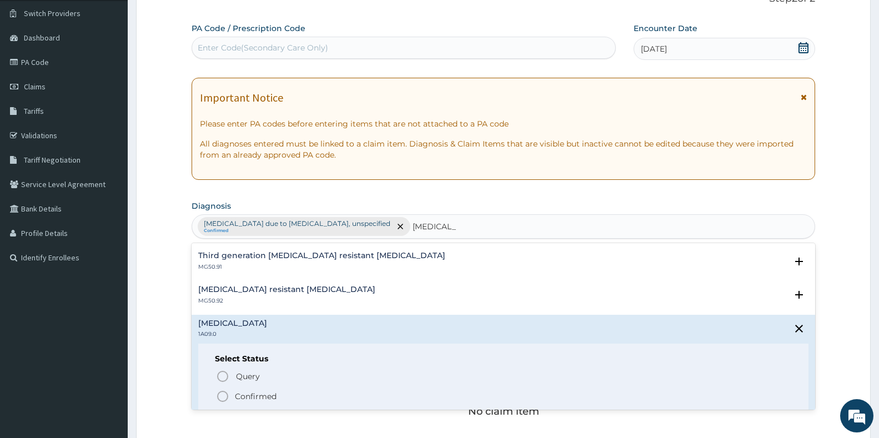
click at [224, 393] on icon "status option filled" at bounding box center [222, 396] width 13 height 13
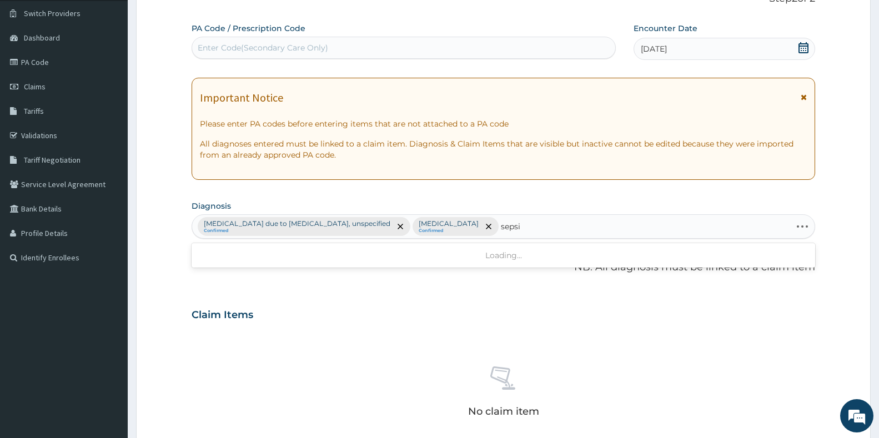
type input "sepsis"
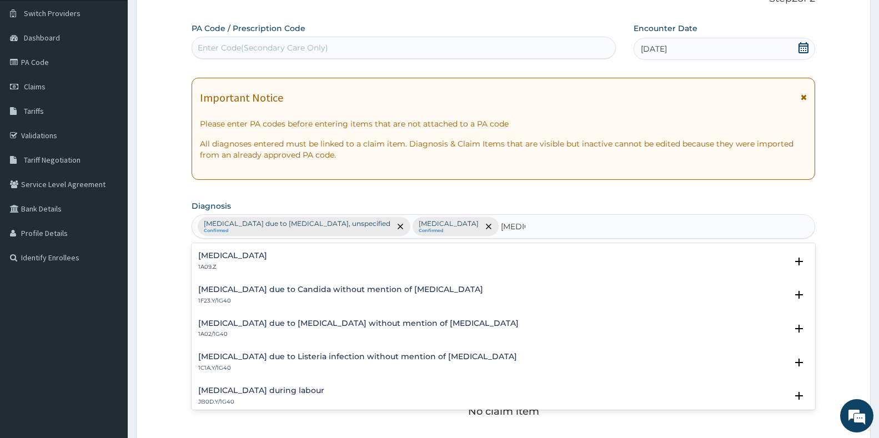
scroll to position [111, 0]
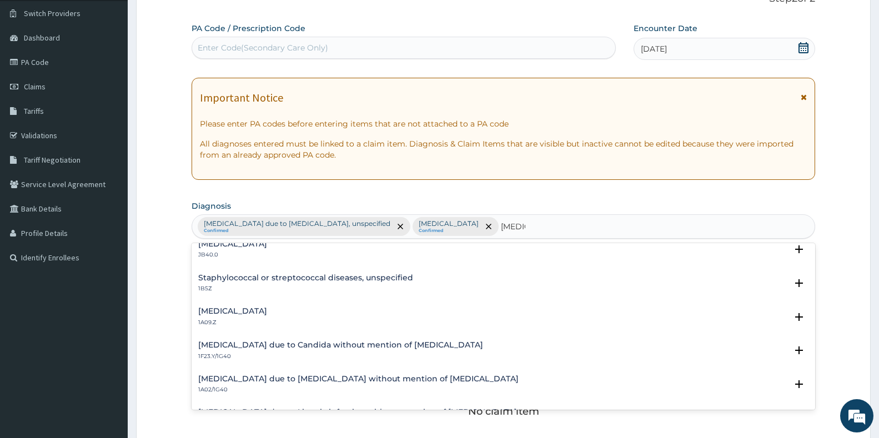
click at [267, 322] on p "1A09.Z" at bounding box center [232, 323] width 69 height 8
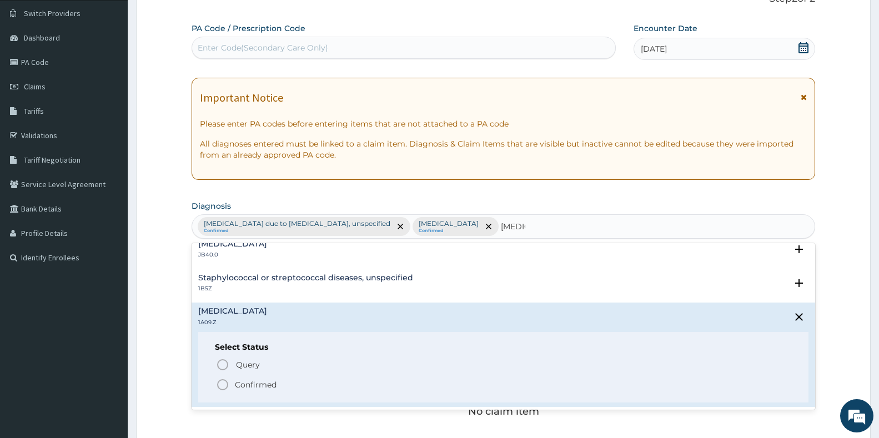
click at [226, 385] on icon "status option filled" at bounding box center [222, 384] width 13 height 13
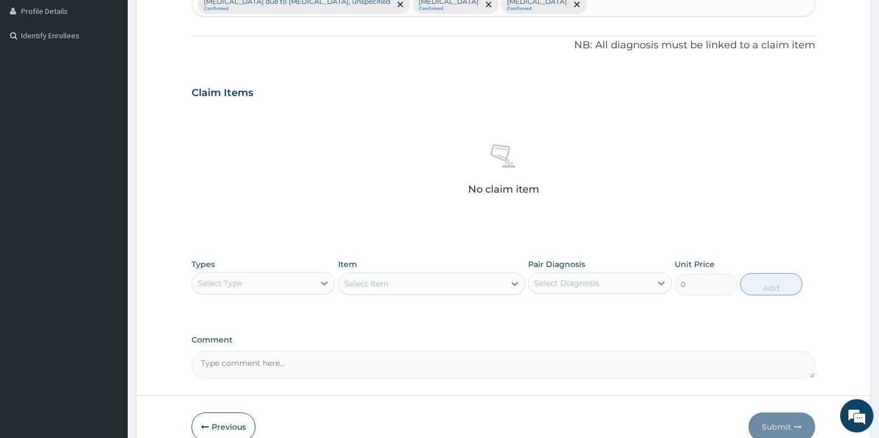
scroll to position [362, 0]
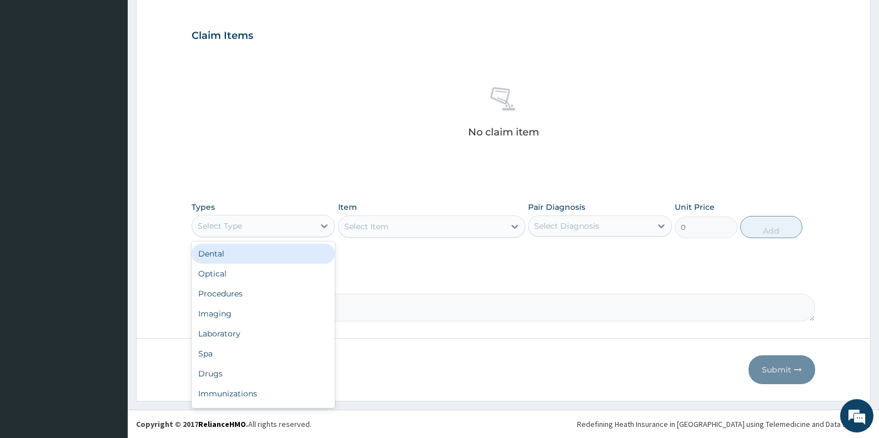
click at [295, 226] on div "Select Type" at bounding box center [253, 226] width 122 height 18
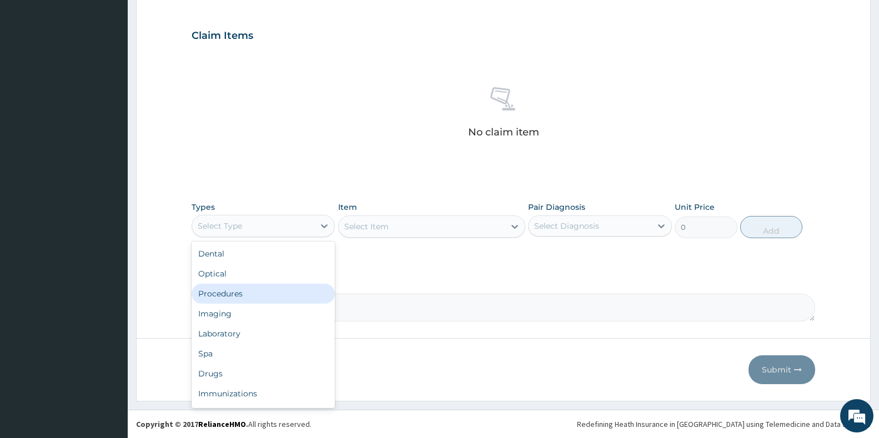
click at [263, 297] on div "Procedures" at bounding box center [263, 294] width 143 height 20
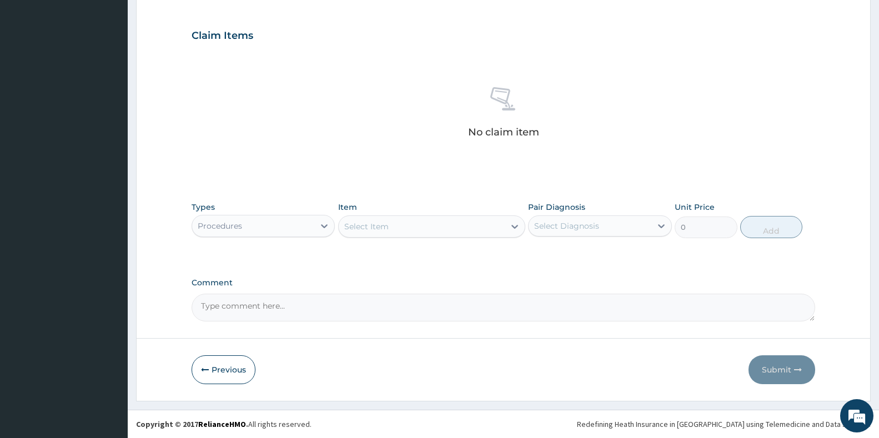
click at [423, 230] on div "Select Item" at bounding box center [422, 227] width 166 height 18
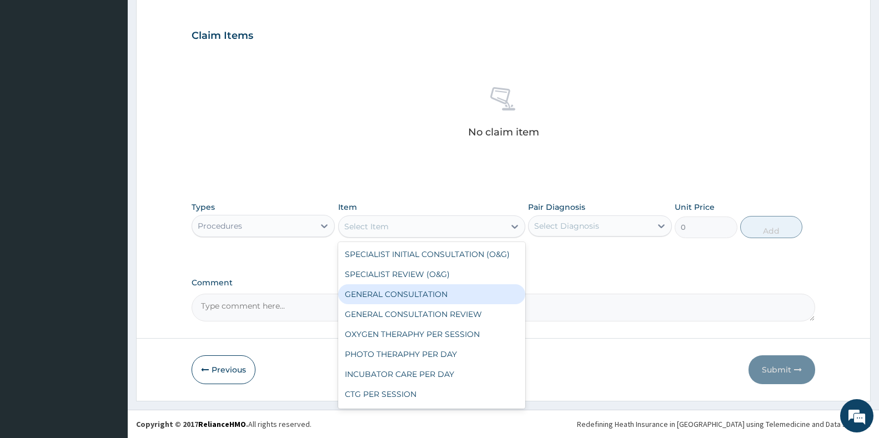
click at [452, 294] on div "GENERAL CONSULTATION" at bounding box center [431, 294] width 187 height 20
type input "3000"
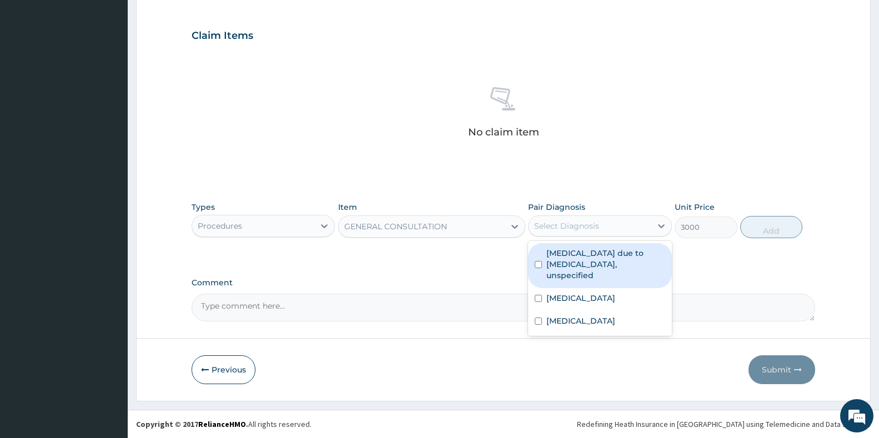
click at [623, 224] on div "Select Diagnosis" at bounding box center [589, 226] width 122 height 18
click at [614, 256] on label "[MEDICAL_DATA] due to [MEDICAL_DATA], unspecified" at bounding box center [605, 264] width 118 height 33
checkbox input "true"
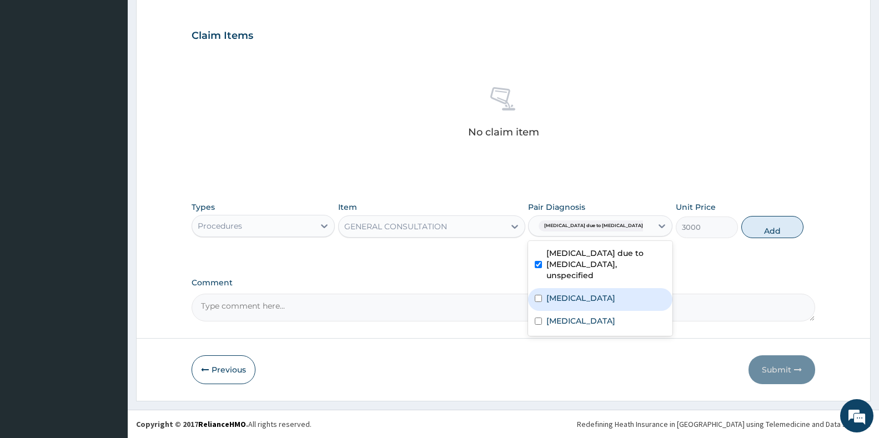
click at [608, 293] on label "[MEDICAL_DATA]" at bounding box center [580, 298] width 69 height 11
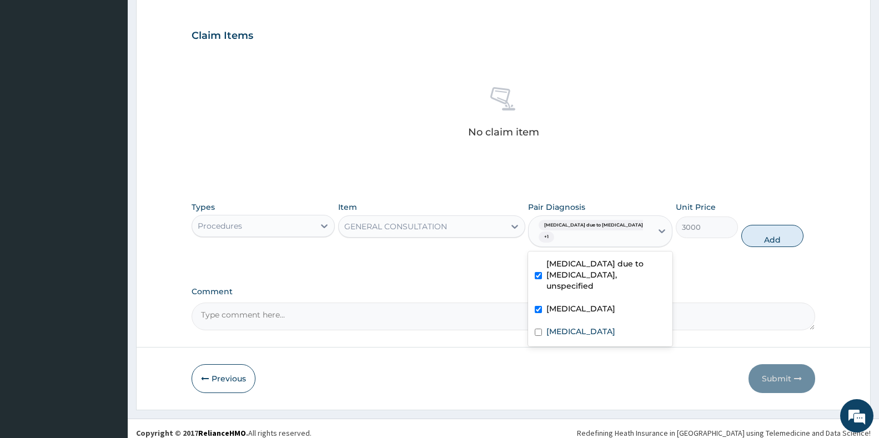
checkbox input "true"
click at [606, 326] on label "[MEDICAL_DATA]" at bounding box center [580, 331] width 69 height 11
checkbox input "true"
click at [765, 243] on button "Add" at bounding box center [772, 236] width 62 height 22
type input "0"
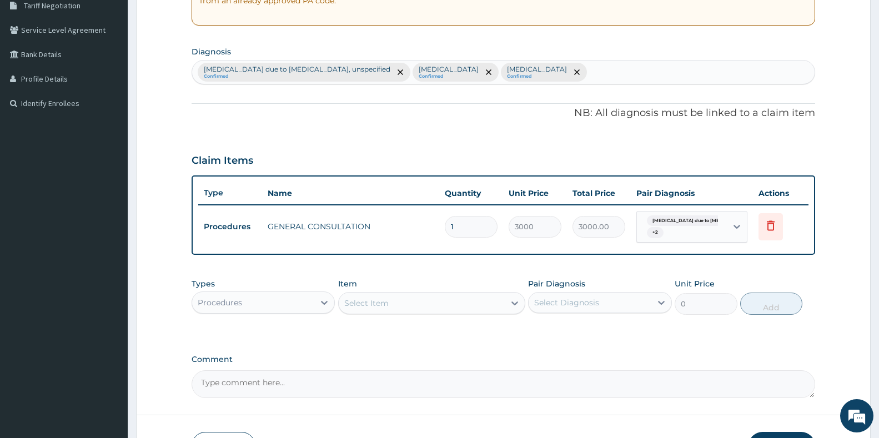
scroll to position [92, 0]
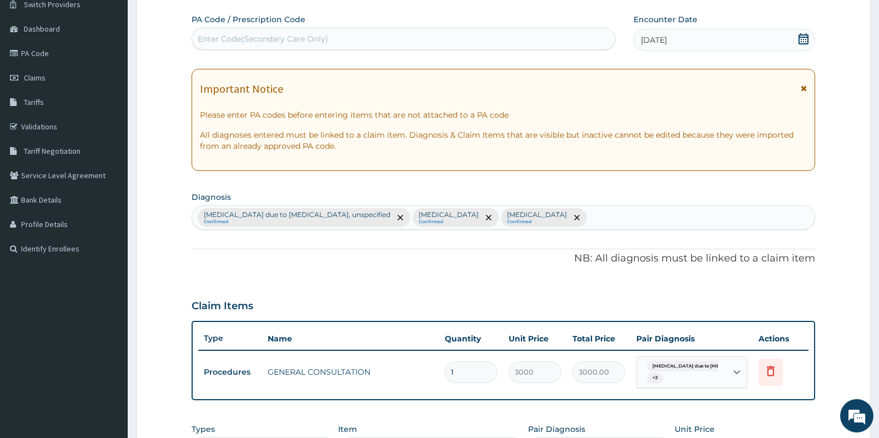
click at [647, 221] on div "Malaria due to Plasmodium falciparum, unspecified Confirmed Salmonella enteriti…" at bounding box center [503, 217] width 622 height 23
type input "upper respiratory"
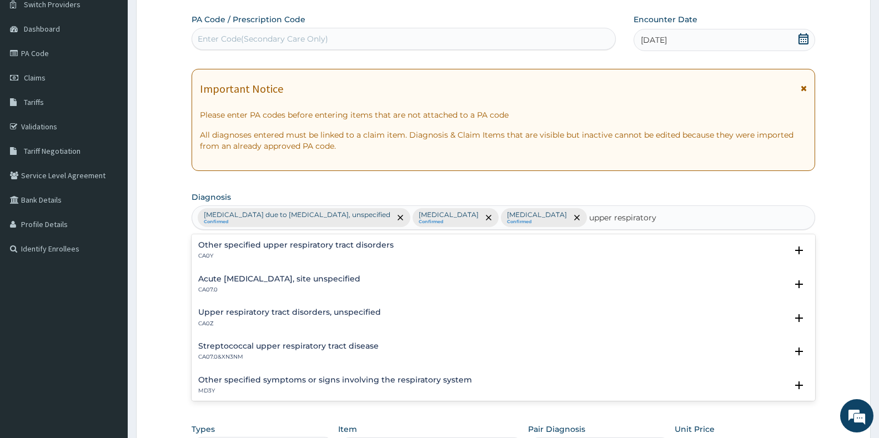
click at [264, 287] on p "CA07.0" at bounding box center [279, 290] width 162 height 8
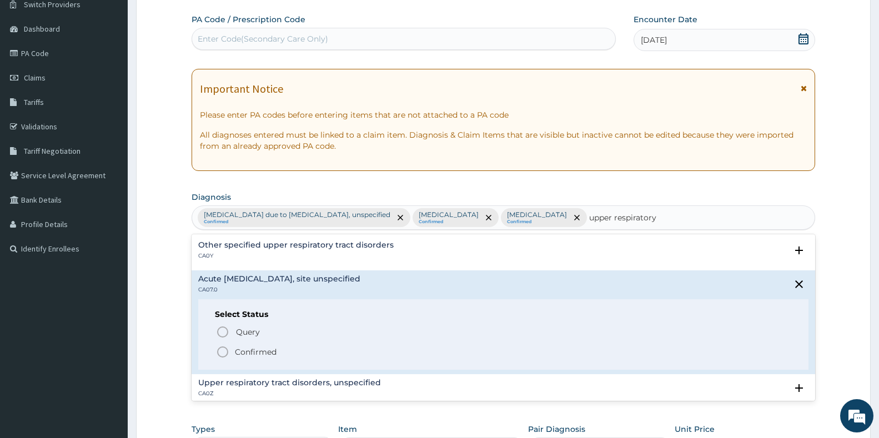
click at [226, 350] on icon "status option filled" at bounding box center [222, 351] width 13 height 13
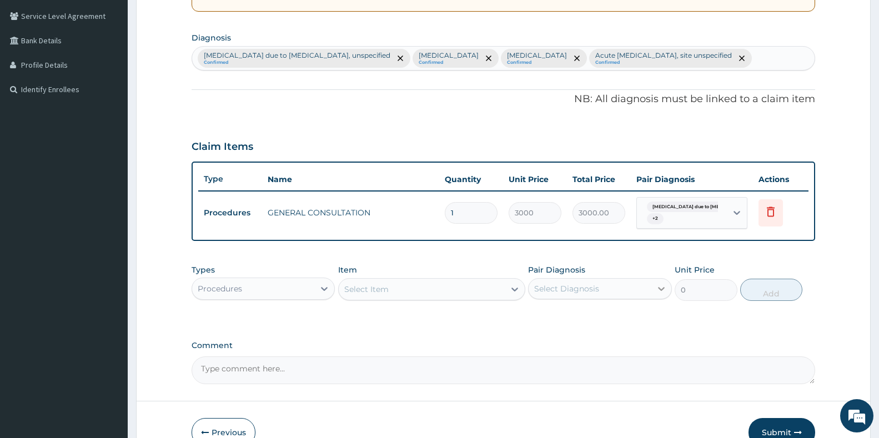
scroll to position [259, 0]
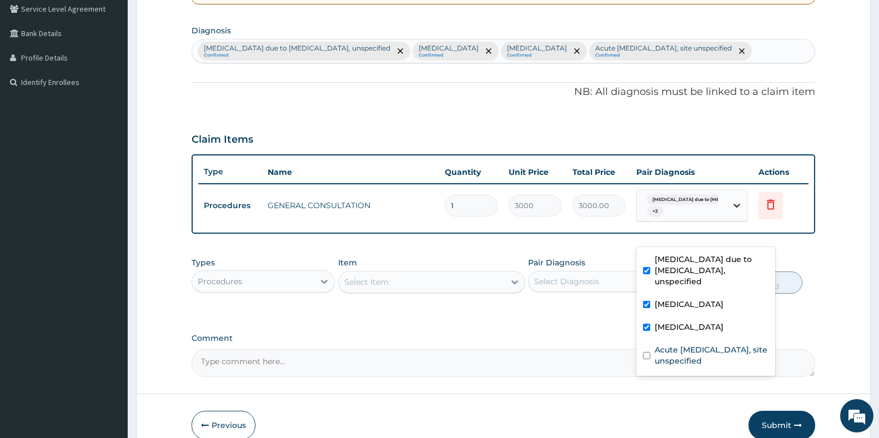
click at [738, 211] on icon at bounding box center [736, 205] width 11 height 11
click at [659, 361] on label "Acute [MEDICAL_DATA], site unspecified" at bounding box center [711, 355] width 114 height 22
checkbox input "true"
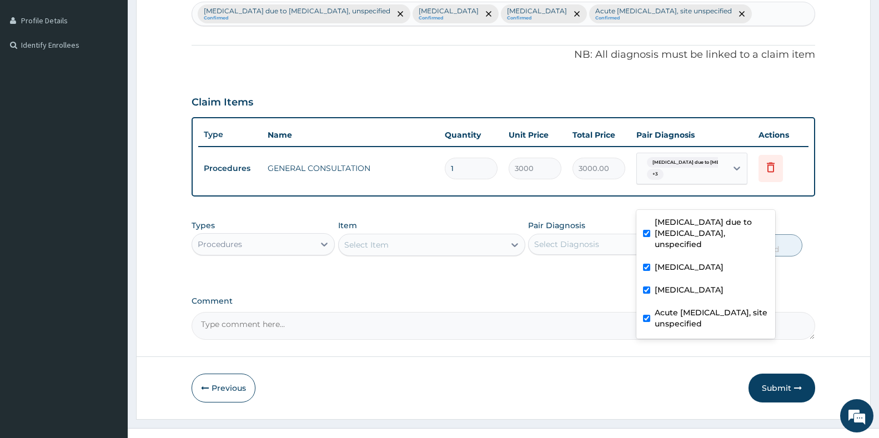
scroll to position [335, 0]
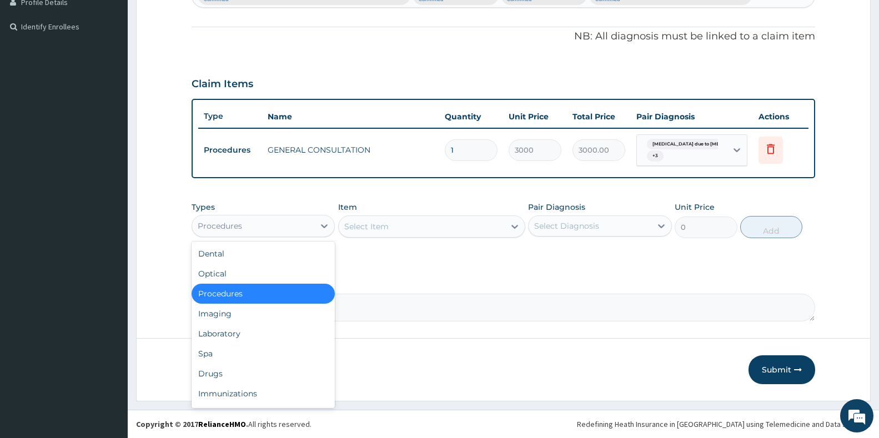
click at [263, 226] on div "Procedures" at bounding box center [253, 226] width 122 height 18
click at [270, 328] on div "Laboratory" at bounding box center [263, 334] width 143 height 20
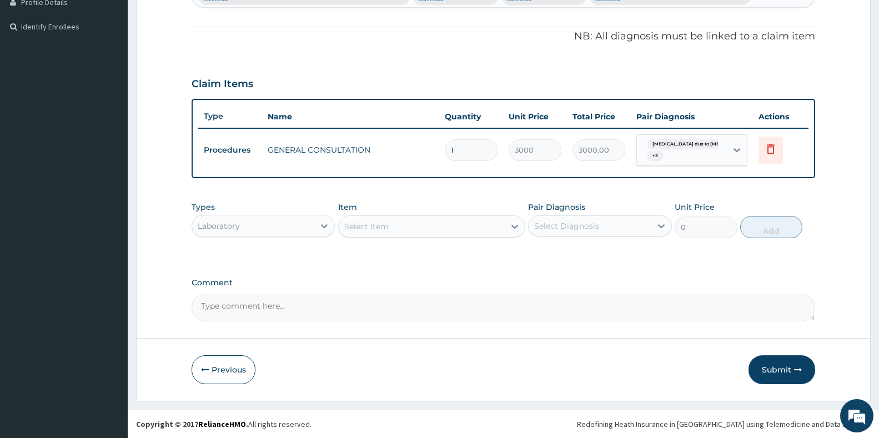
click at [397, 225] on div "Select Item" at bounding box center [422, 227] width 166 height 18
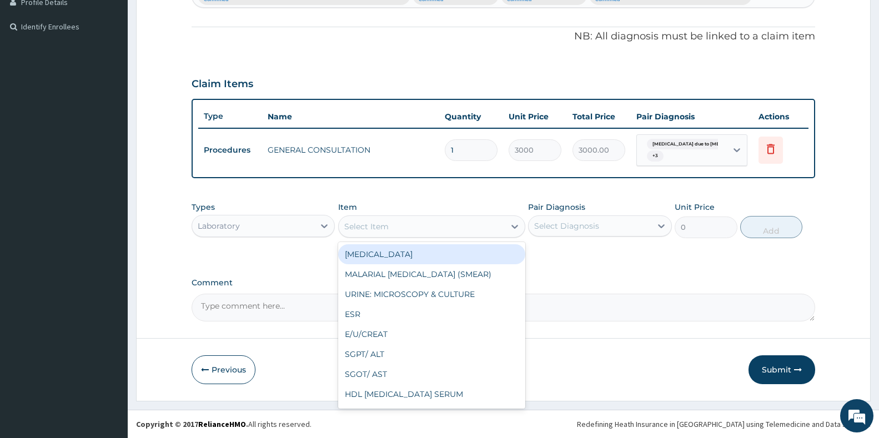
click at [419, 255] on div "[MEDICAL_DATA]" at bounding box center [431, 254] width 187 height 20
type input "3000"
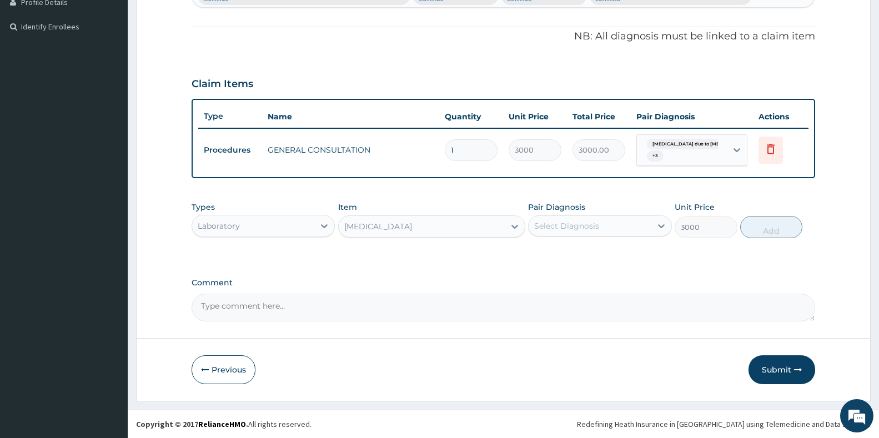
click at [603, 229] on div "Select Diagnosis" at bounding box center [589, 226] width 122 height 18
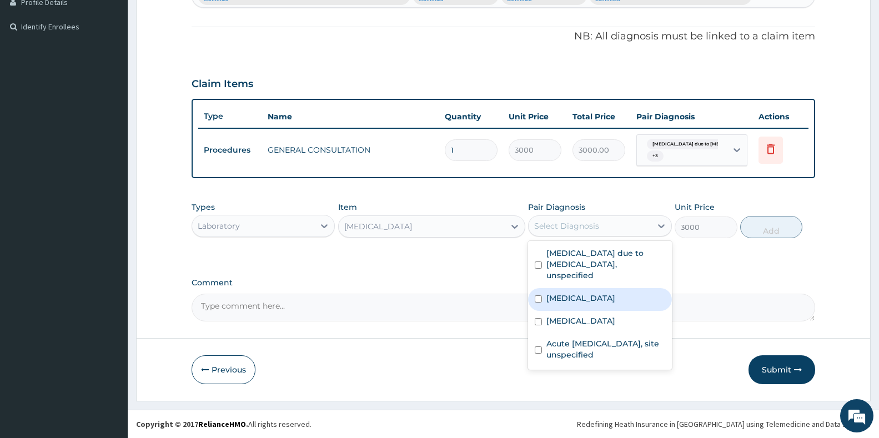
click at [597, 293] on label "[MEDICAL_DATA]" at bounding box center [580, 298] width 69 height 11
checkbox input "true"
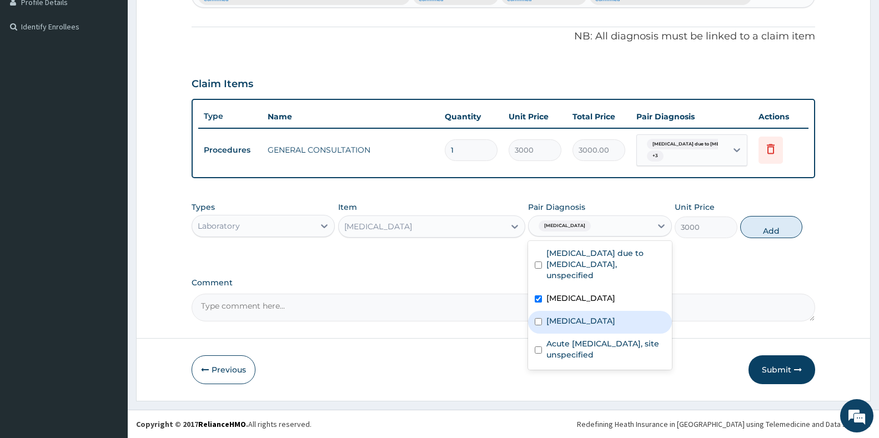
click at [598, 315] on label "[MEDICAL_DATA]" at bounding box center [580, 320] width 69 height 11
checkbox input "true"
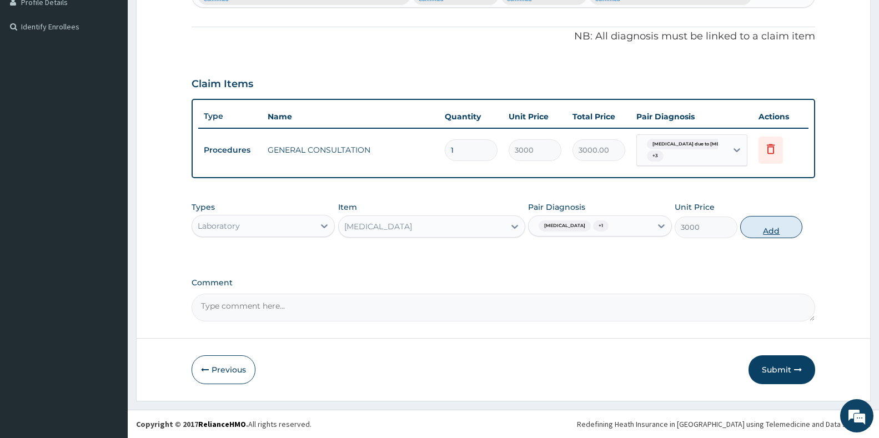
click at [767, 227] on button "Add" at bounding box center [771, 227] width 62 height 22
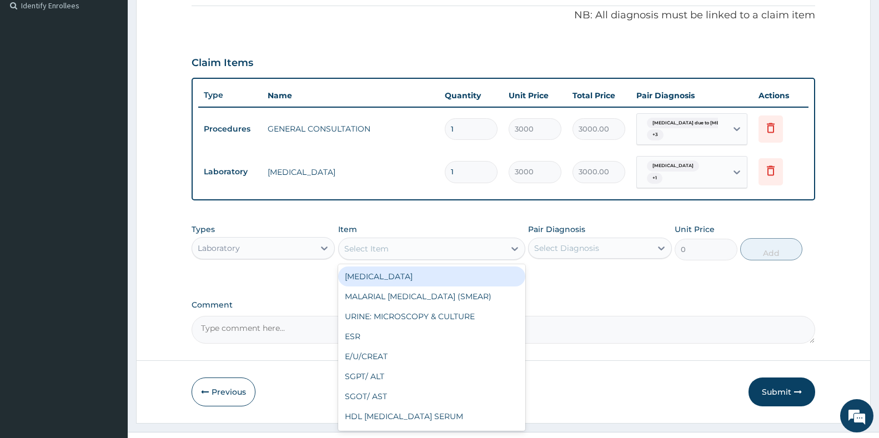
click at [440, 258] on div "Select Item" at bounding box center [422, 249] width 166 height 18
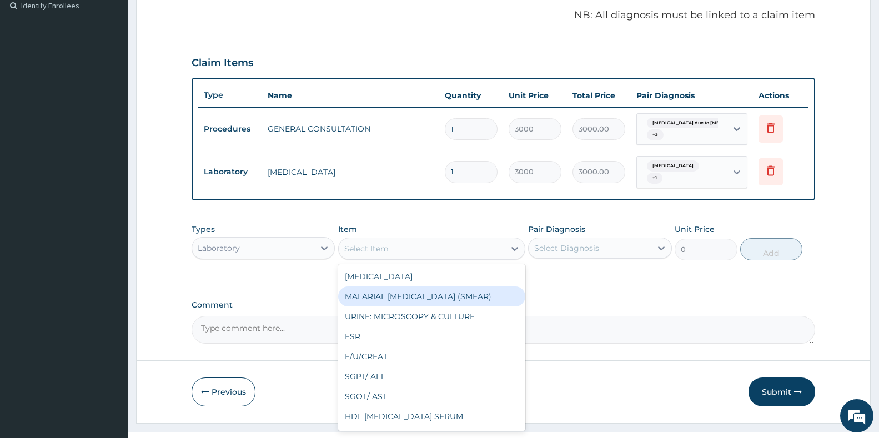
click at [426, 306] on div "MALARIAL [MEDICAL_DATA] (SMEAR)" at bounding box center [431, 296] width 187 height 20
type input "2000"
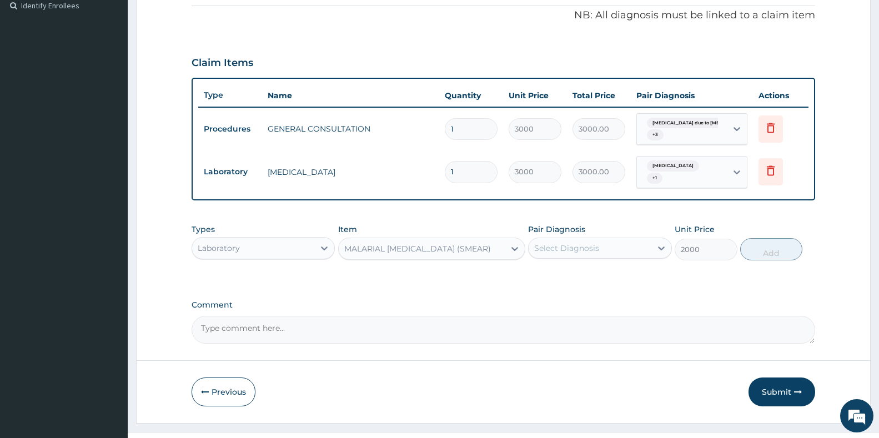
click at [582, 254] on div "Select Diagnosis" at bounding box center [566, 248] width 65 height 11
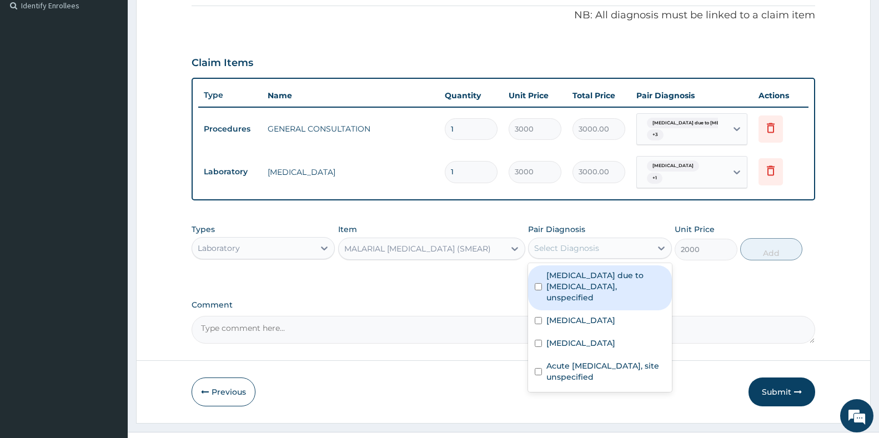
click at [575, 301] on label "[MEDICAL_DATA] due to [MEDICAL_DATA], unspecified" at bounding box center [605, 286] width 118 height 33
checkbox input "true"
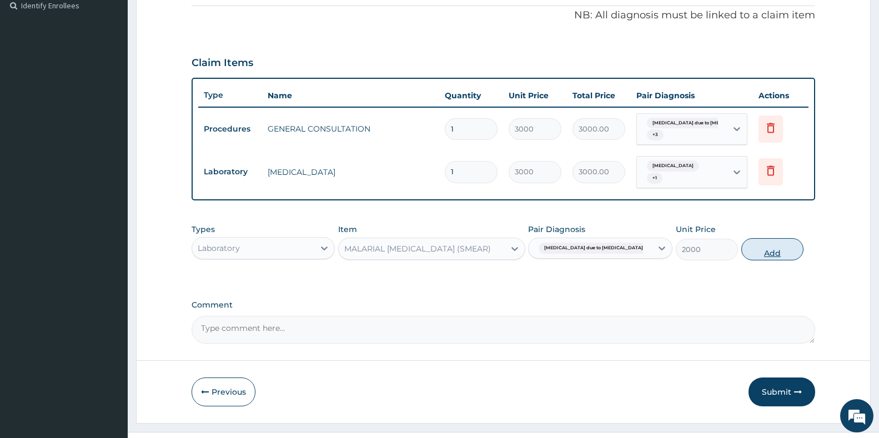
click at [770, 260] on button "Add" at bounding box center [772, 249] width 62 height 22
type input "0"
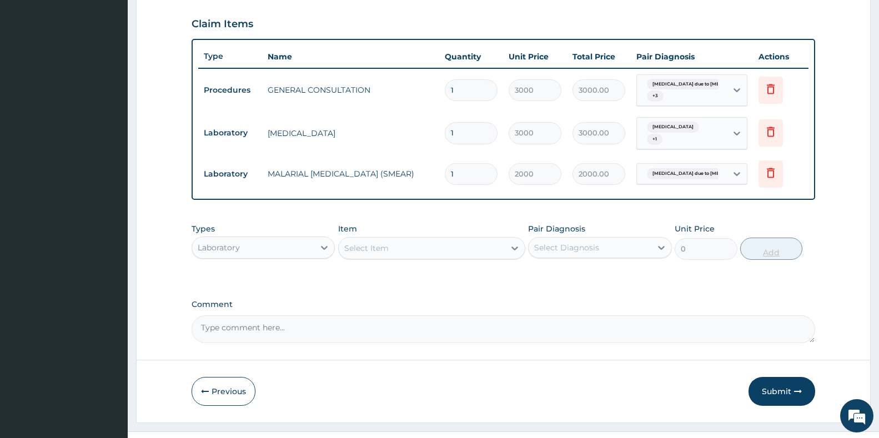
scroll to position [417, 0]
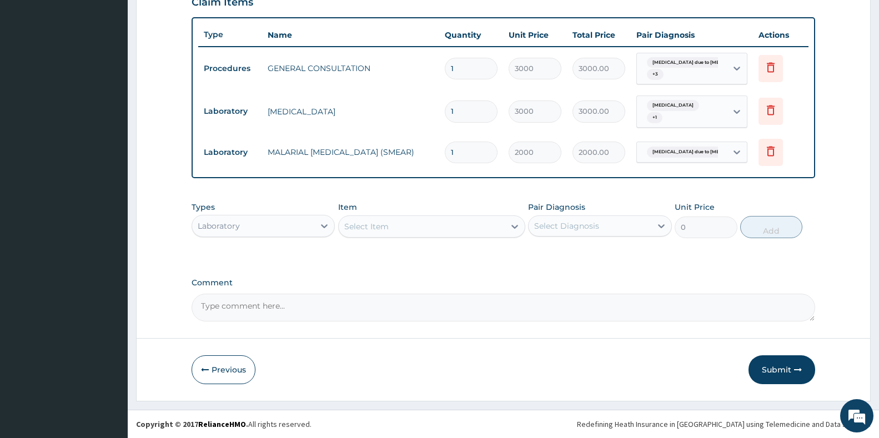
click at [245, 229] on div "Laboratory" at bounding box center [253, 226] width 122 height 18
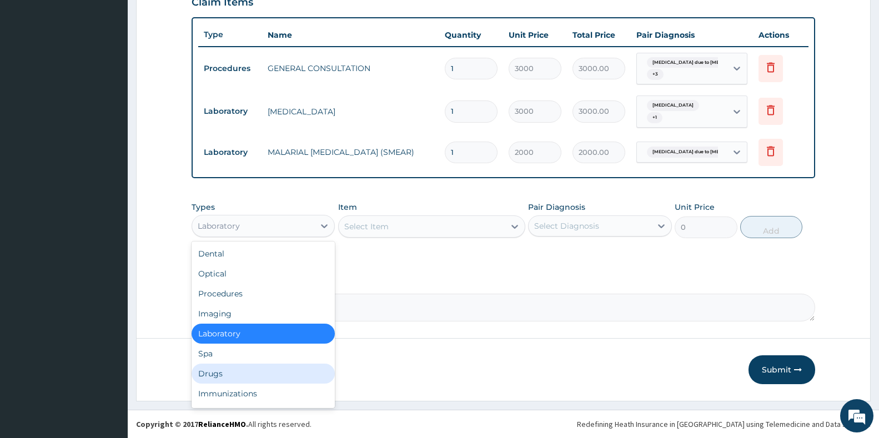
click at [245, 366] on div "Drugs" at bounding box center [263, 374] width 143 height 20
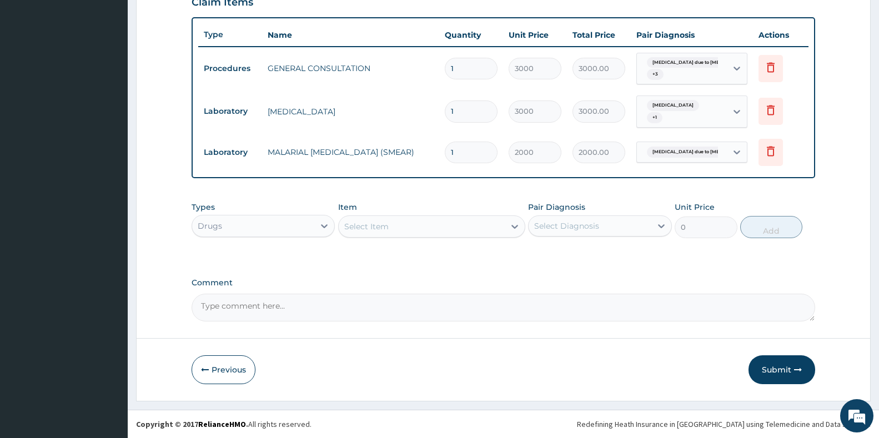
click at [443, 231] on div "Select Item" at bounding box center [422, 227] width 166 height 18
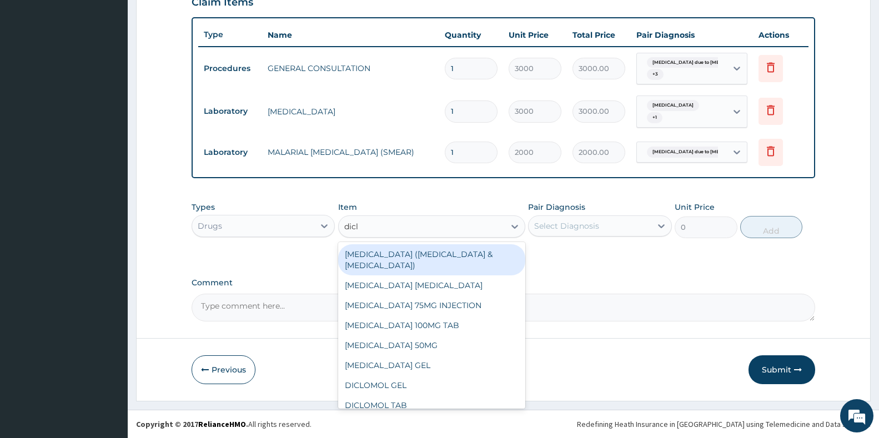
type input "diclo"
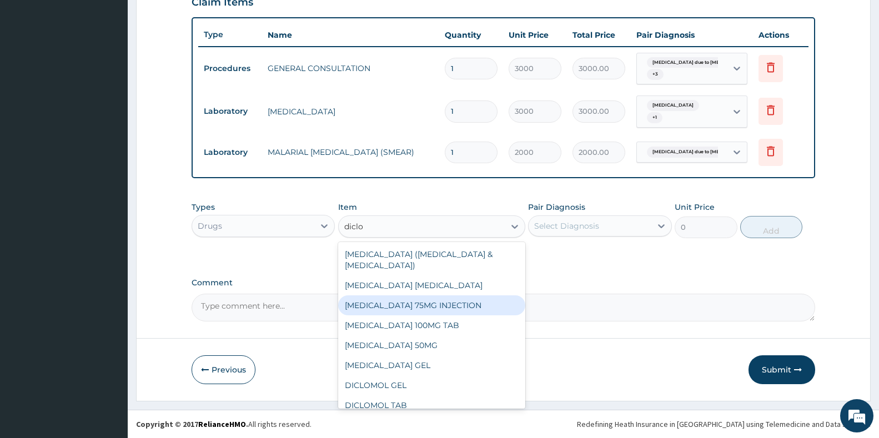
click at [431, 306] on div "[MEDICAL_DATA] 75MG INJECTION" at bounding box center [431, 305] width 187 height 20
type input "600"
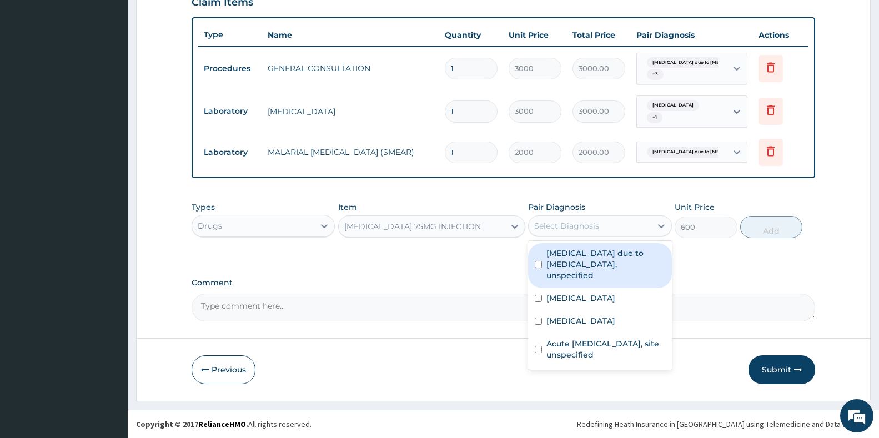
click at [591, 231] on div "Select Diagnosis" at bounding box center [566, 225] width 65 height 11
click at [583, 259] on label "[MEDICAL_DATA] due to [MEDICAL_DATA], unspecified" at bounding box center [605, 264] width 118 height 33
checkbox input "true"
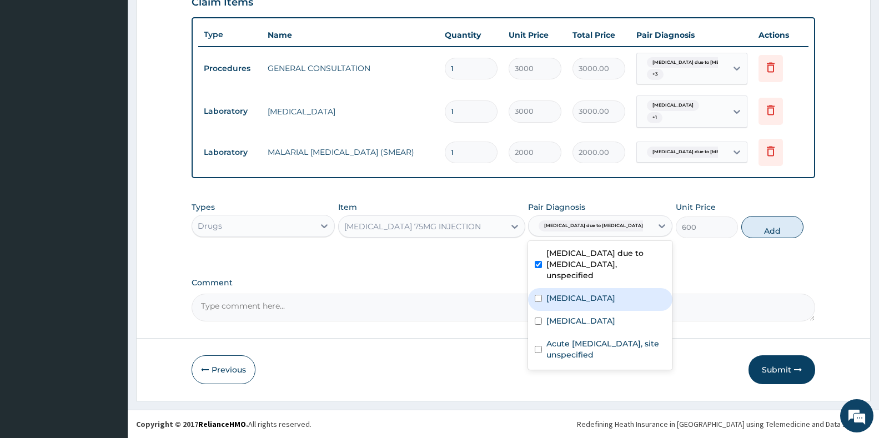
click at [583, 293] on label "[MEDICAL_DATA]" at bounding box center [580, 298] width 69 height 11
checkbox input "true"
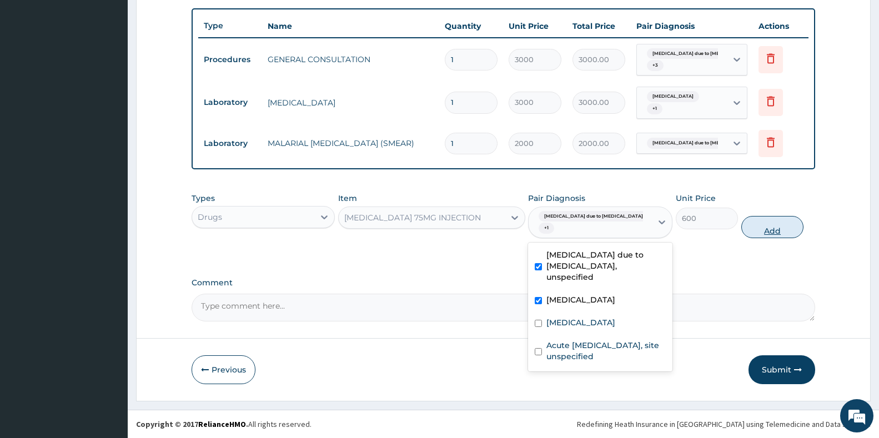
click at [775, 236] on button "Add" at bounding box center [772, 227] width 62 height 22
type input "0"
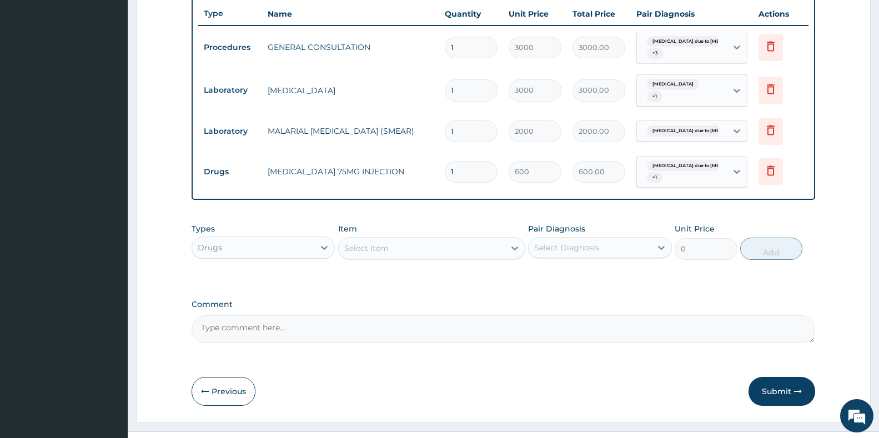
scroll to position [460, 0]
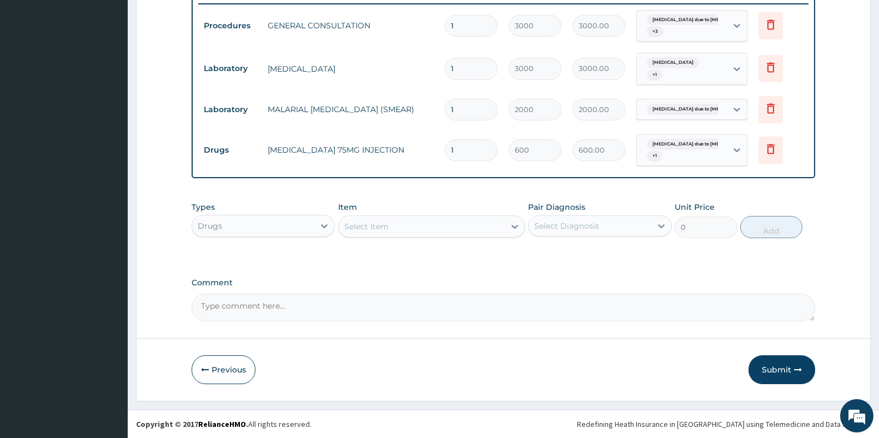
click at [426, 228] on div "Select Item" at bounding box center [422, 227] width 166 height 18
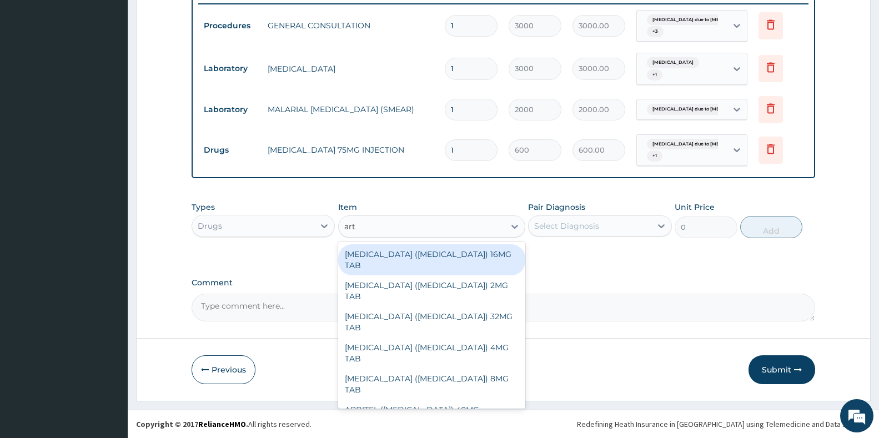
type input "arte"
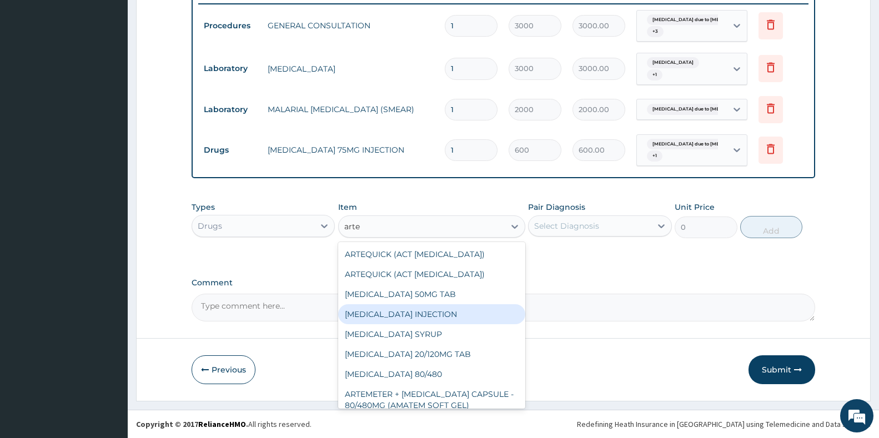
click at [456, 314] on div "[MEDICAL_DATA] INJECTION" at bounding box center [431, 314] width 187 height 20
type input "2000"
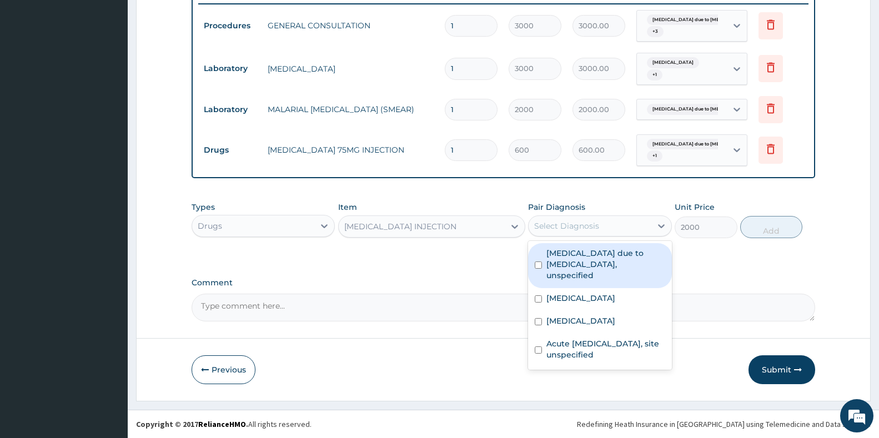
click at [622, 228] on div "Select Diagnosis" at bounding box center [589, 226] width 122 height 18
click at [594, 259] on label "[MEDICAL_DATA] due to [MEDICAL_DATA], unspecified" at bounding box center [605, 264] width 118 height 33
checkbox input "true"
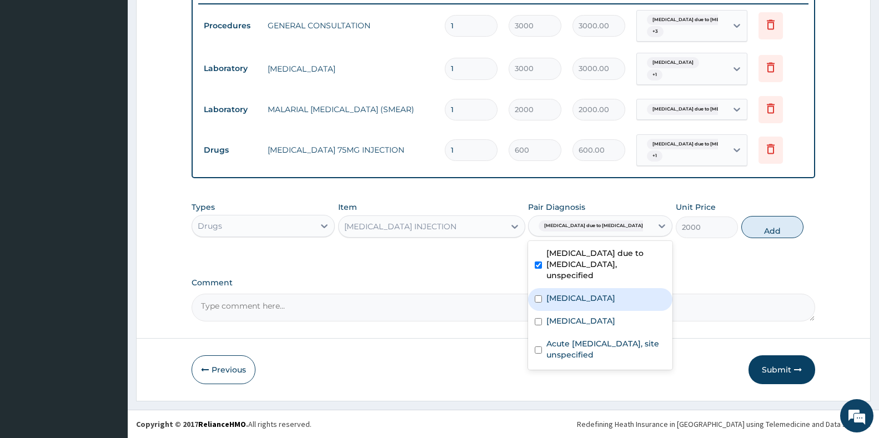
click at [593, 293] on label "[MEDICAL_DATA]" at bounding box center [580, 298] width 69 height 11
checkbox input "true"
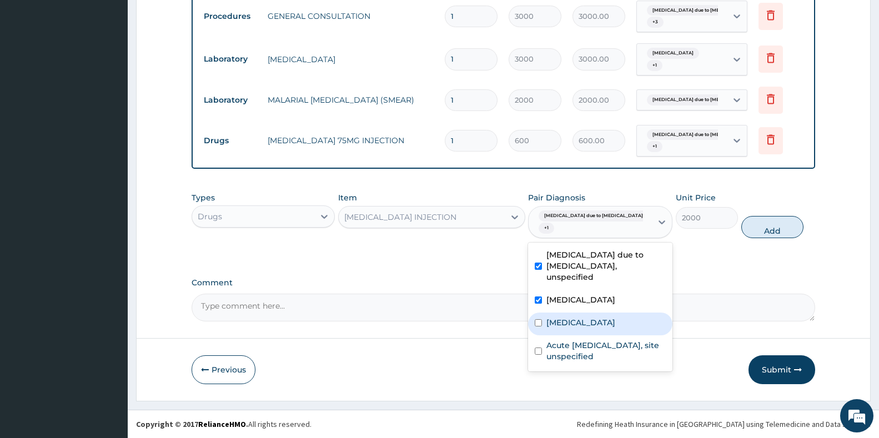
click at [590, 320] on label "[MEDICAL_DATA]" at bounding box center [580, 322] width 69 height 11
checkbox input "true"
click at [764, 235] on button "Add" at bounding box center [772, 227] width 62 height 22
type input "0"
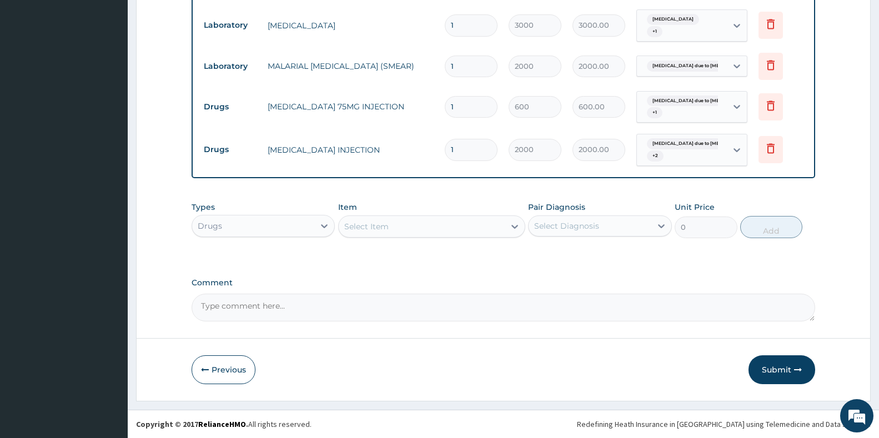
scroll to position [503, 0]
click at [393, 228] on div "Select Item" at bounding box center [422, 227] width 166 height 18
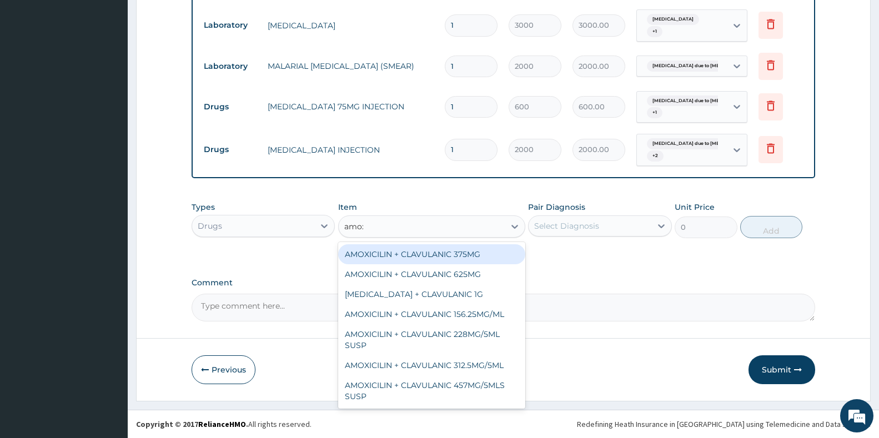
type input "amoxi"
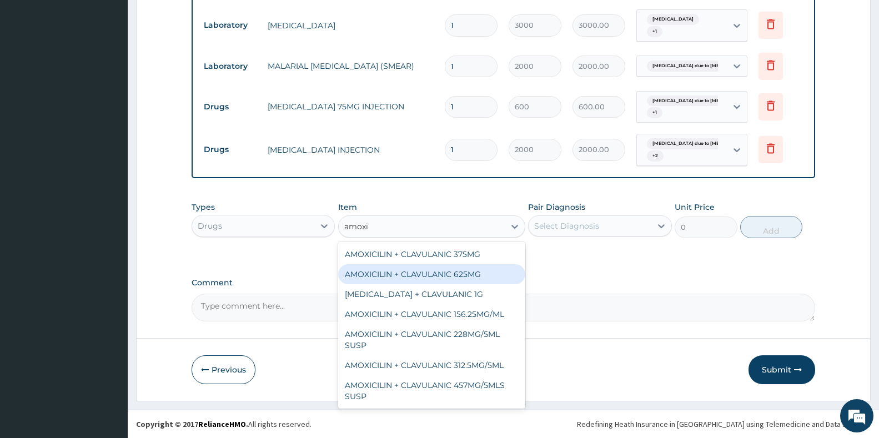
click at [440, 273] on div "AMOXICILIN + CLAVULANIC 625MG" at bounding box center [431, 274] width 187 height 20
type input "300"
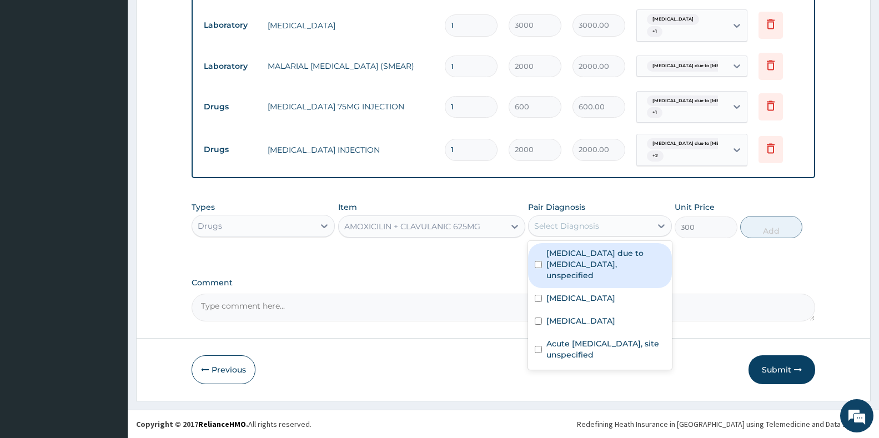
click at [577, 225] on div "Select Diagnosis" at bounding box center [566, 225] width 65 height 11
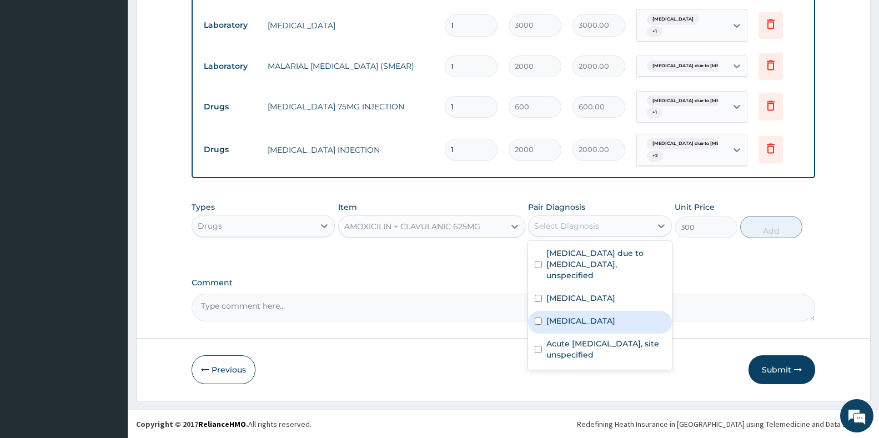
click at [576, 319] on label "[MEDICAL_DATA]" at bounding box center [580, 320] width 69 height 11
checkbox input "true"
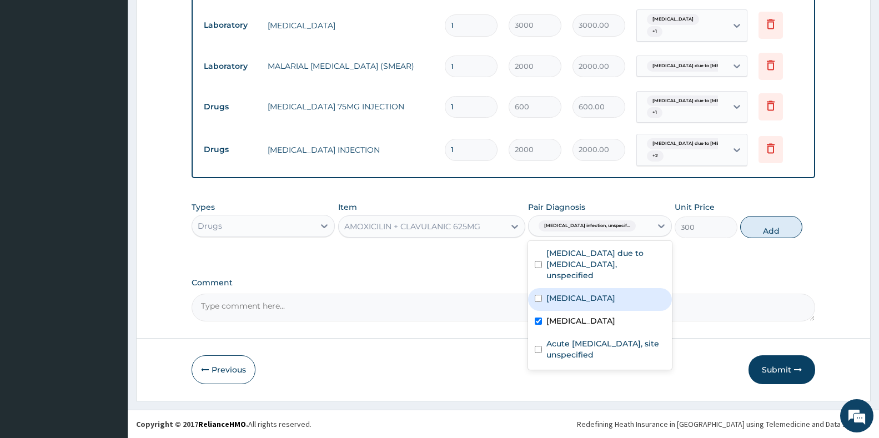
click at [573, 293] on label "[MEDICAL_DATA]" at bounding box center [580, 298] width 69 height 11
checkbox input "true"
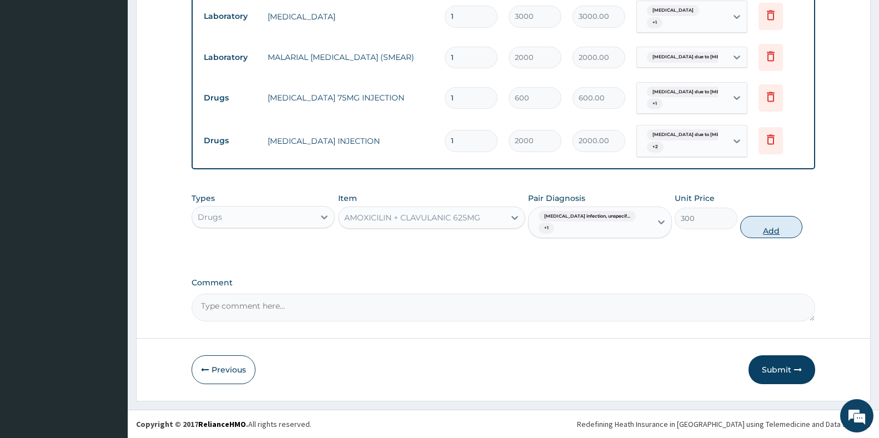
click at [784, 230] on button "Add" at bounding box center [771, 227] width 62 height 22
type input "0"
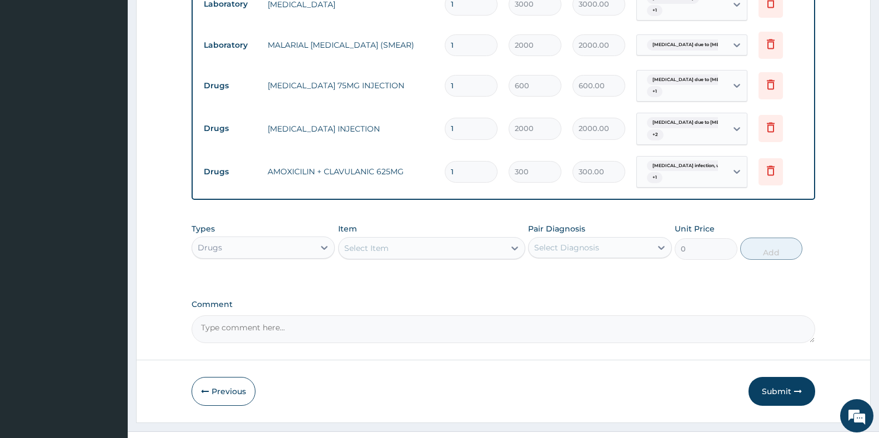
type input "10"
type input "3000.00"
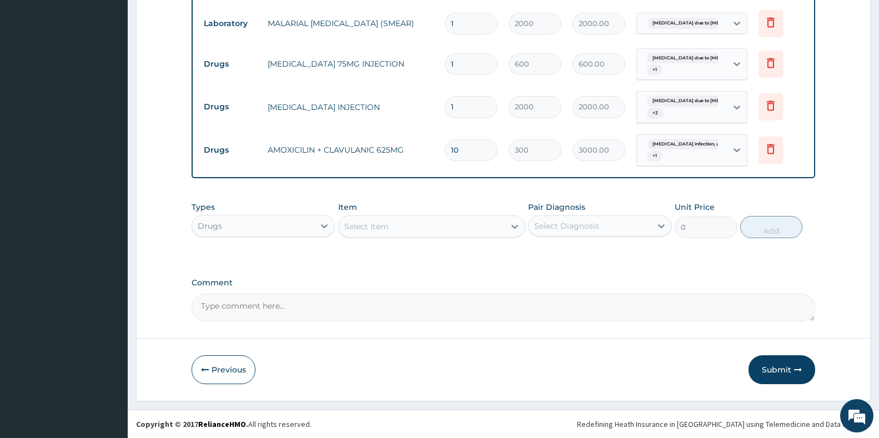
scroll to position [546, 0]
type input "10"
click at [395, 231] on div "Select Item" at bounding box center [422, 227] width 166 height 18
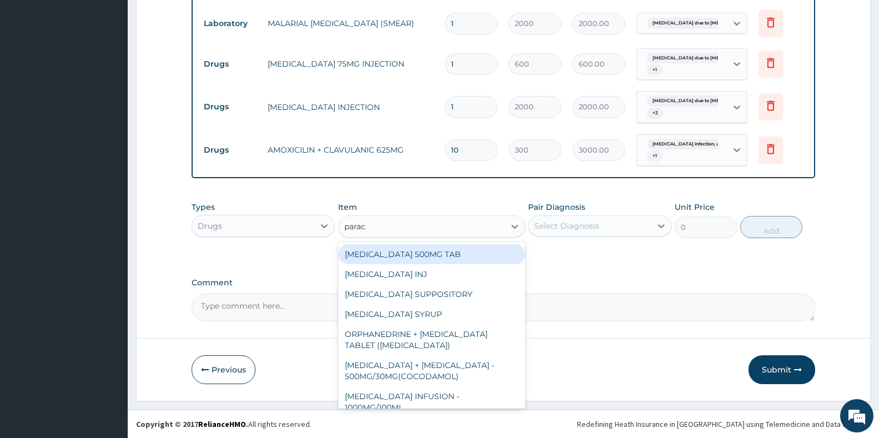
type input "parace"
click at [438, 257] on div "[MEDICAL_DATA] 500MG TAB" at bounding box center [431, 254] width 187 height 20
type input "20"
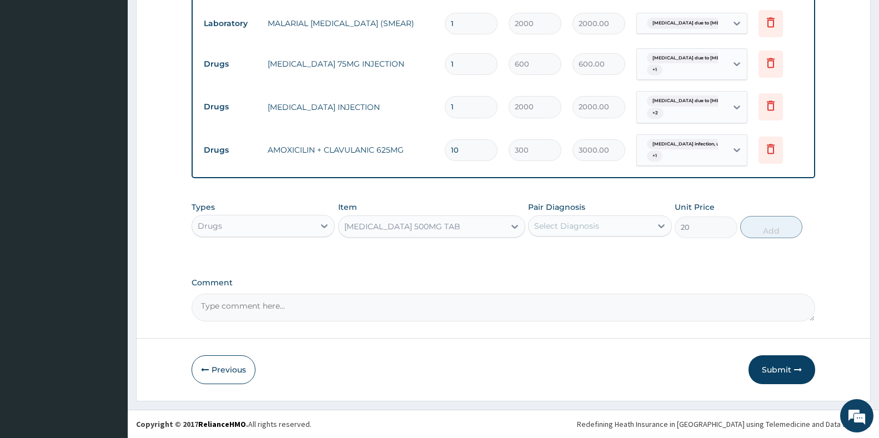
click at [599, 234] on div "Select Diagnosis" at bounding box center [589, 226] width 122 height 18
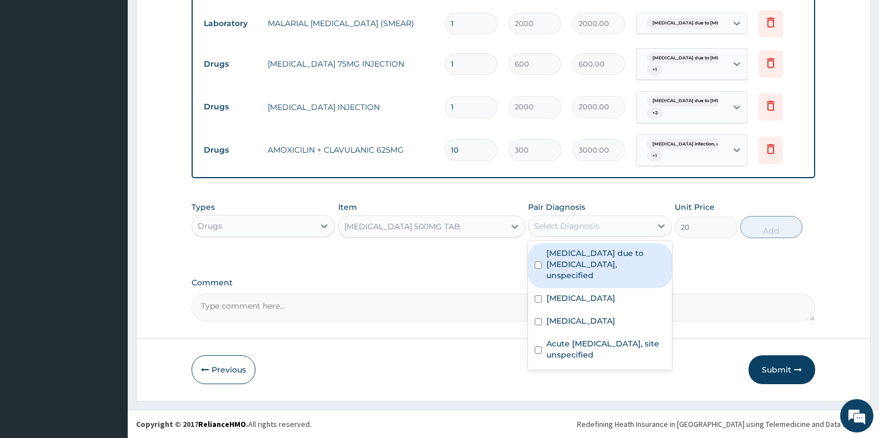
click at [594, 263] on label "[MEDICAL_DATA] due to [MEDICAL_DATA], unspecified" at bounding box center [605, 264] width 118 height 33
checkbox input "true"
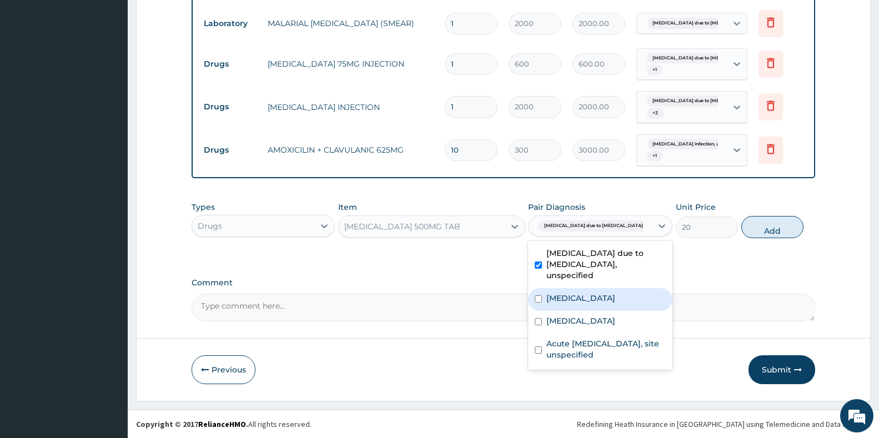
click at [589, 293] on label "[MEDICAL_DATA]" at bounding box center [580, 298] width 69 height 11
checkbox input "true"
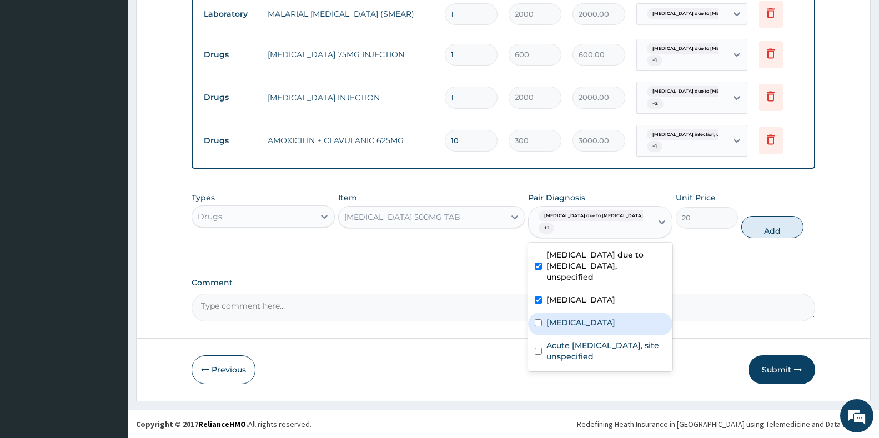
click at [587, 313] on div "[MEDICAL_DATA]" at bounding box center [600, 324] width 144 height 23
checkbox input "true"
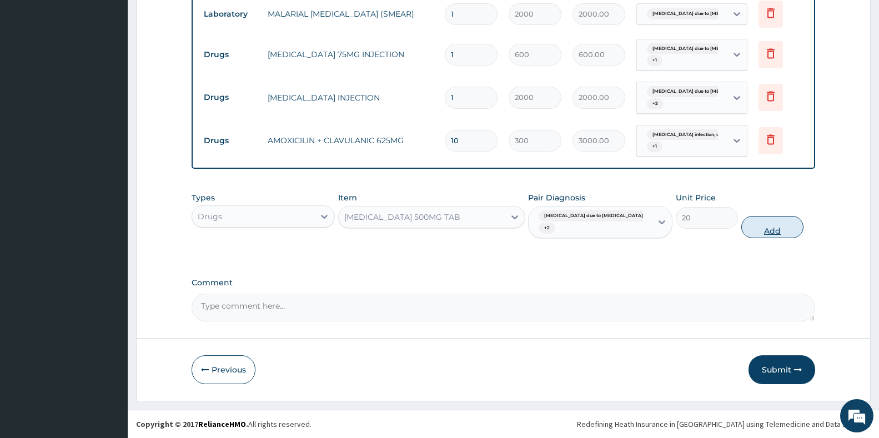
click at [759, 228] on button "Add" at bounding box center [772, 227] width 62 height 22
type input "0"
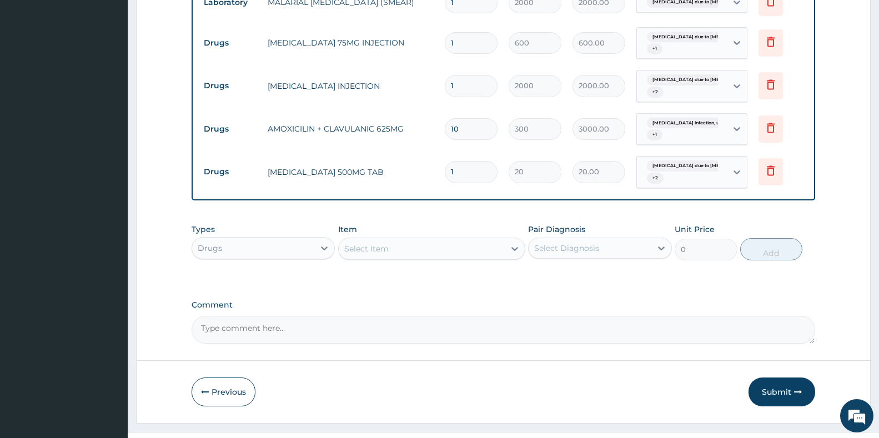
type input "18"
type input "360.00"
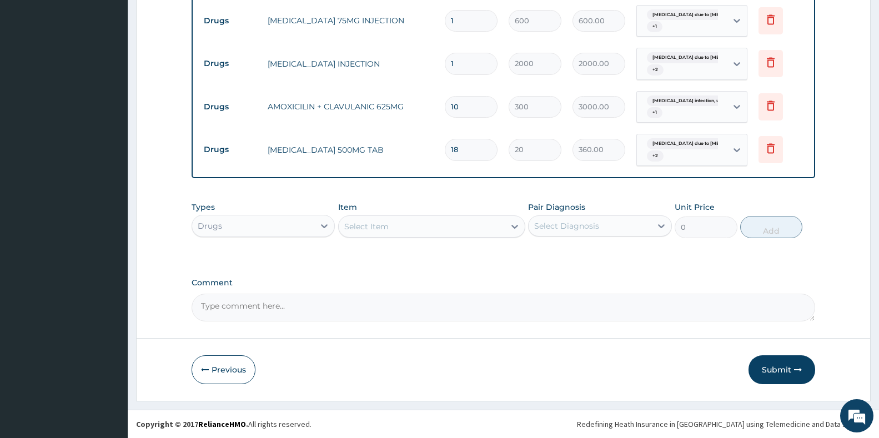
scroll to position [589, 0]
type input "18"
click at [396, 230] on div "Select Item" at bounding box center [422, 227] width 166 height 18
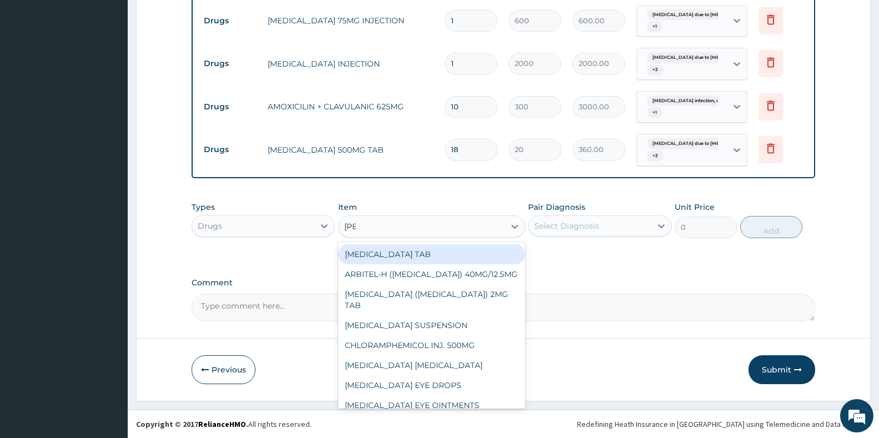
type input "lorat"
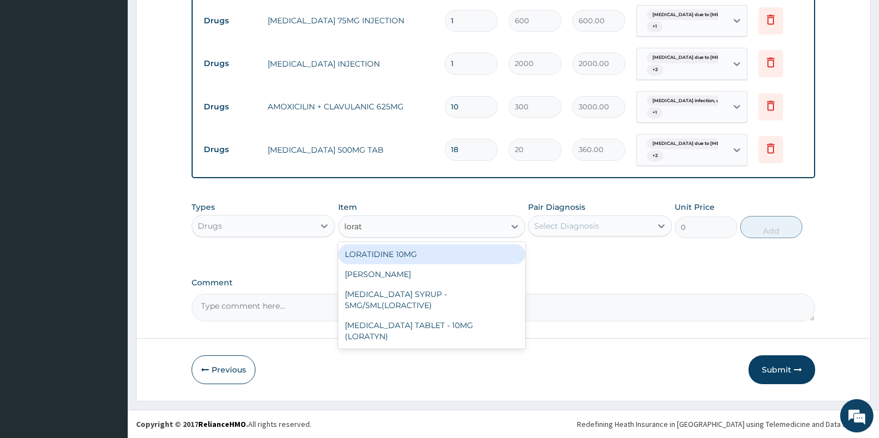
click at [402, 252] on div "LORATIDINE 10MG" at bounding box center [431, 254] width 187 height 20
type input "50"
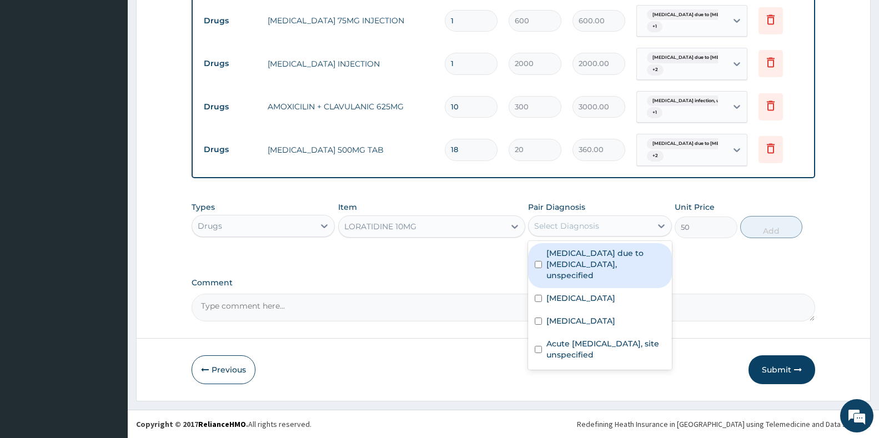
click at [578, 226] on div "Select Diagnosis" at bounding box center [566, 225] width 65 height 11
click at [582, 272] on div "[MEDICAL_DATA] due to [MEDICAL_DATA], unspecified" at bounding box center [599, 265] width 143 height 45
checkbox input "true"
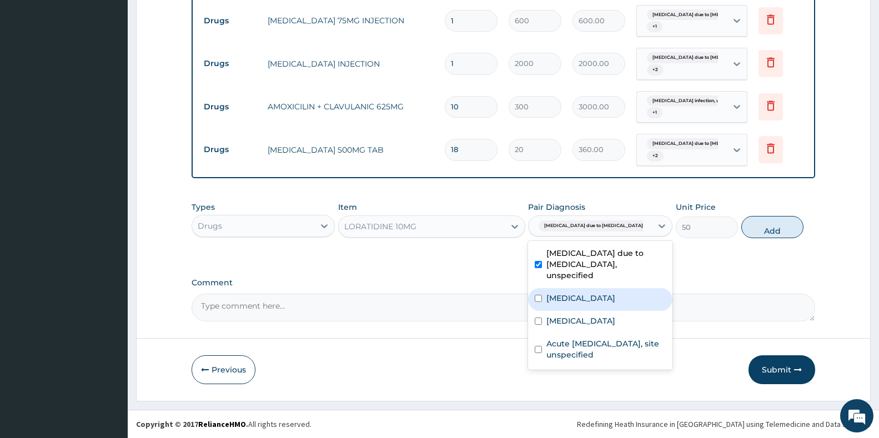
click at [588, 293] on label "[MEDICAL_DATA]" at bounding box center [580, 298] width 69 height 11
checkbox input "true"
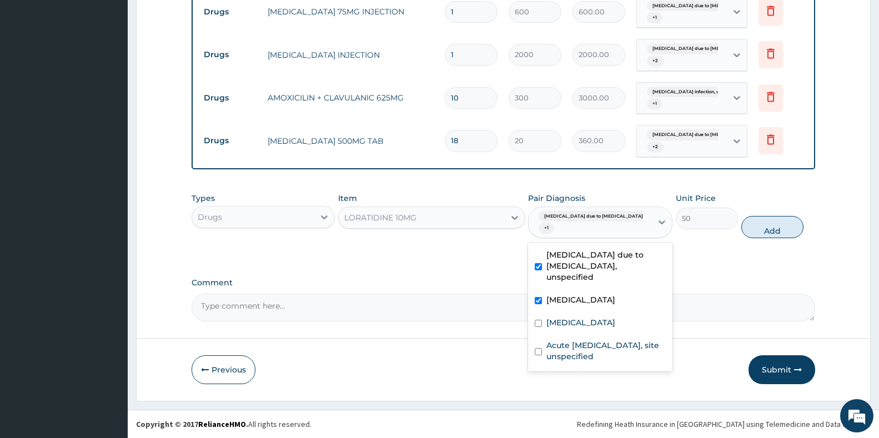
click at [560, 263] on label "[MEDICAL_DATA] due to [MEDICAL_DATA], unspecified" at bounding box center [605, 265] width 119 height 33
checkbox input "false"
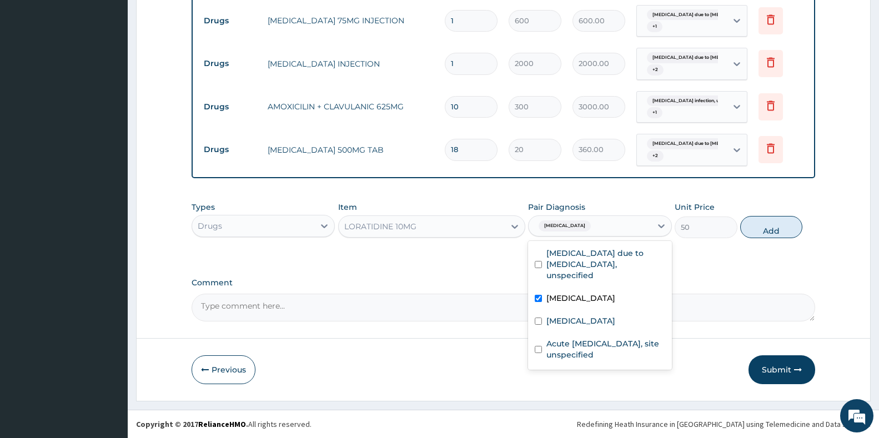
click at [562, 293] on label "[MEDICAL_DATA]" at bounding box center [580, 298] width 69 height 11
checkbox input "false"
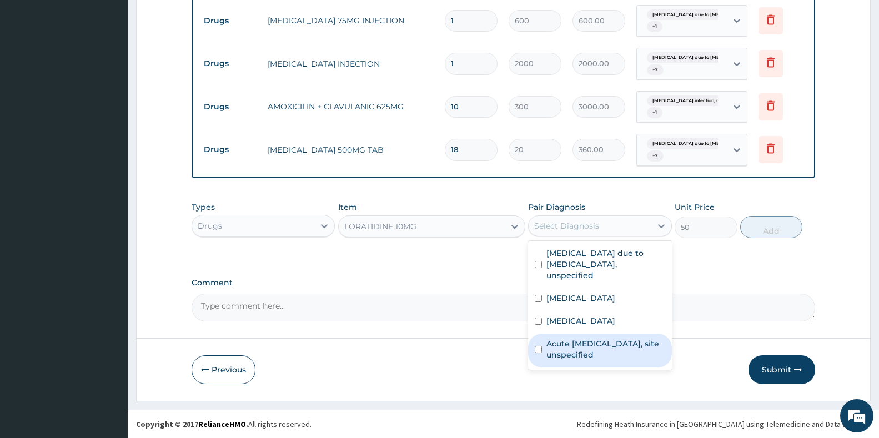
click at [558, 351] on label "Acute [MEDICAL_DATA], site unspecified" at bounding box center [605, 349] width 118 height 22
checkbox input "true"
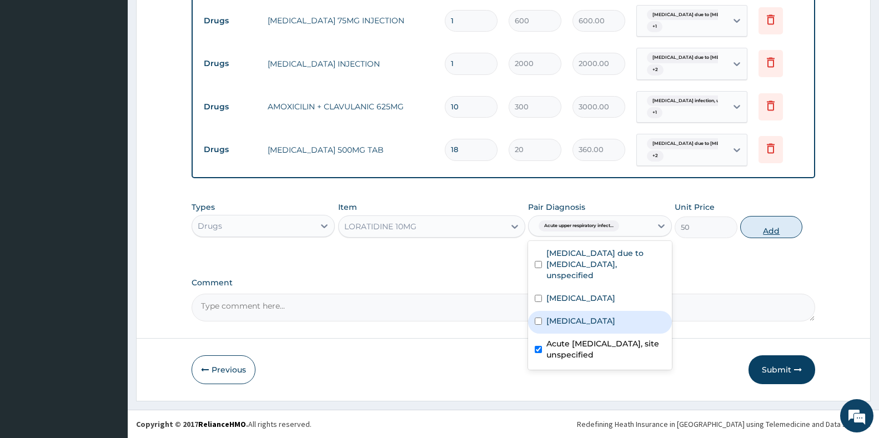
click at [789, 225] on button "Add" at bounding box center [771, 227] width 62 height 22
type input "0"
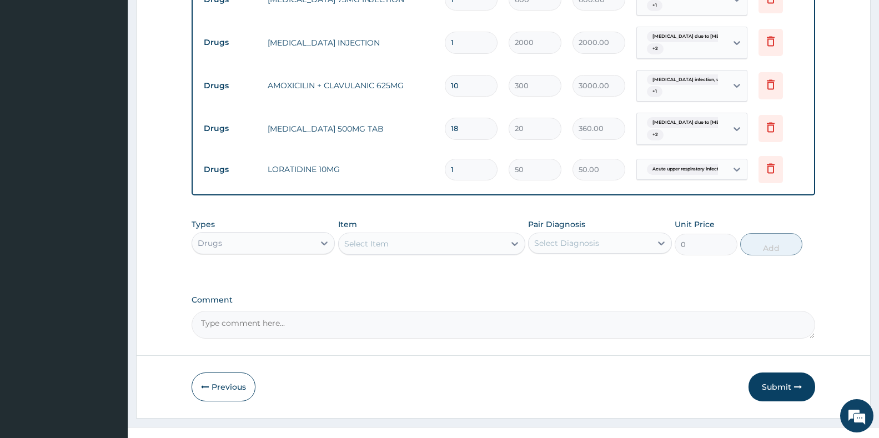
type input "0.00"
type input "5"
type input "250.00"
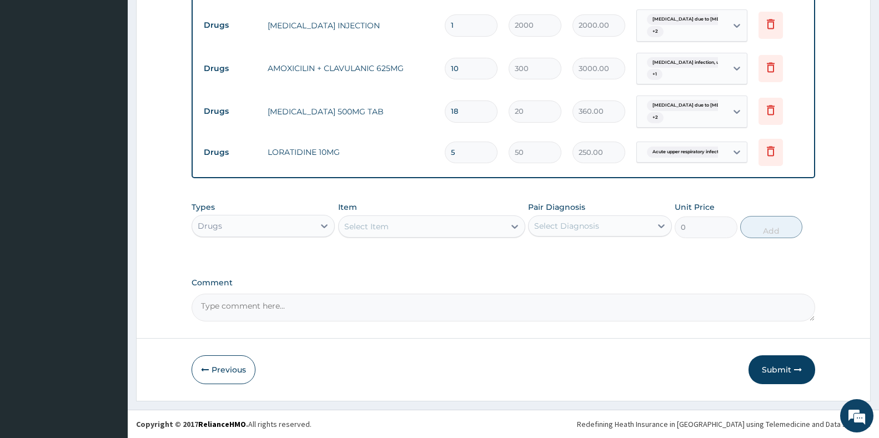
type input "5"
click at [393, 229] on div "Select Item" at bounding box center [422, 227] width 166 height 18
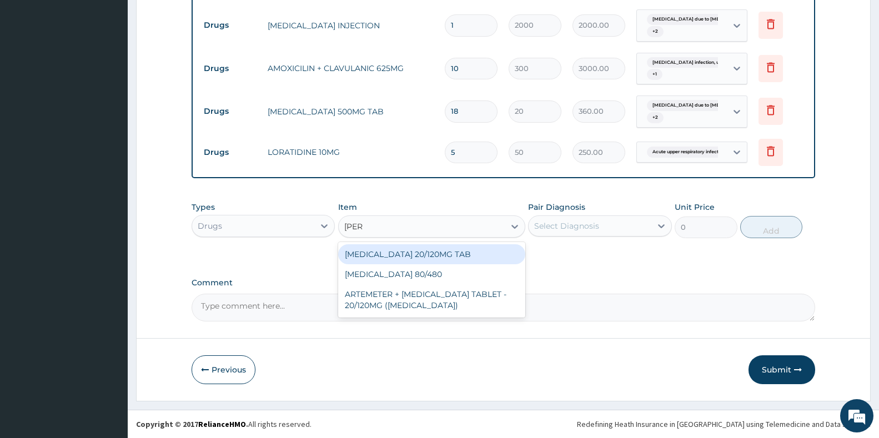
type input "coart"
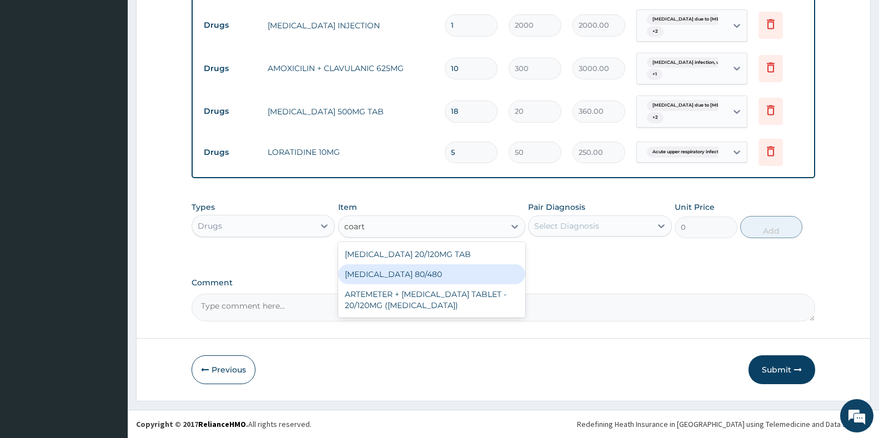
click at [419, 272] on div "[MEDICAL_DATA] 80/480" at bounding box center [431, 274] width 187 height 20
type input "300"
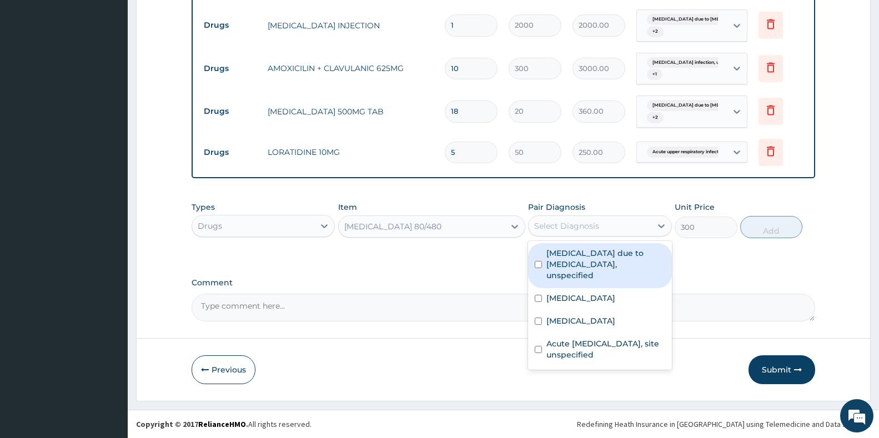
click at [609, 225] on div "Select Diagnosis" at bounding box center [589, 226] width 122 height 18
click at [596, 268] on label "[MEDICAL_DATA] due to [MEDICAL_DATA], unspecified" at bounding box center [605, 264] width 118 height 33
checkbox input "true"
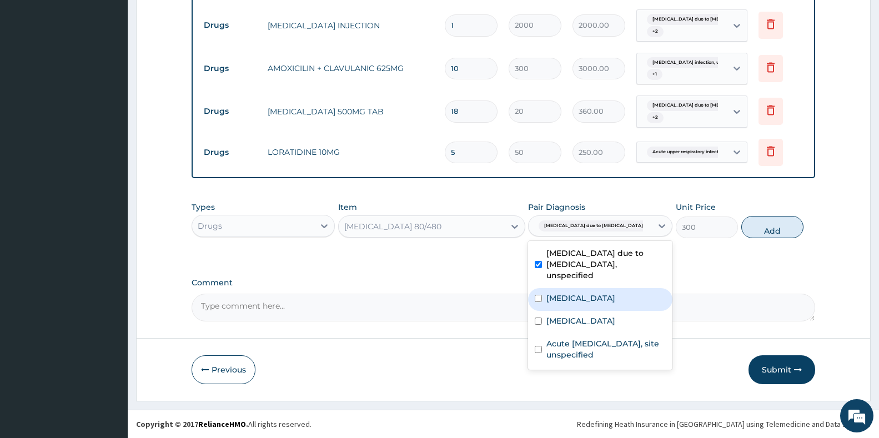
click at [593, 293] on label "[MEDICAL_DATA]" at bounding box center [580, 298] width 69 height 11
checkbox input "true"
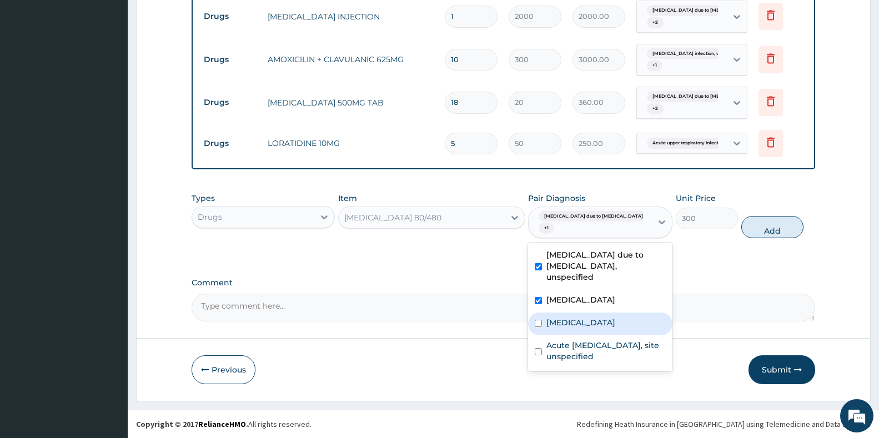
click at [583, 321] on label "[MEDICAL_DATA]" at bounding box center [580, 322] width 69 height 11
checkbox input "true"
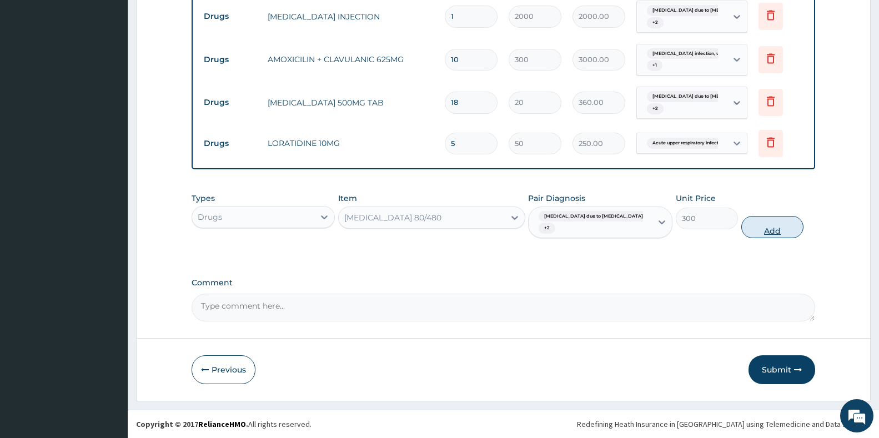
click at [756, 229] on button "Add" at bounding box center [772, 227] width 62 height 22
type input "0"
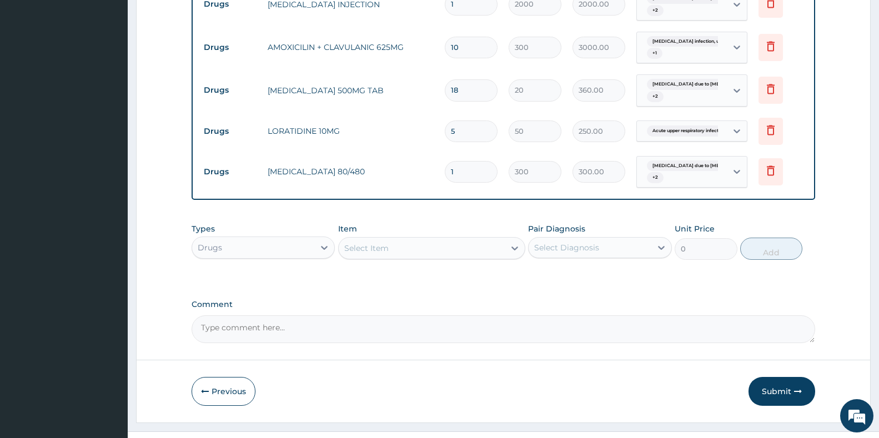
type input "0.00"
type input "6"
type input "1800.00"
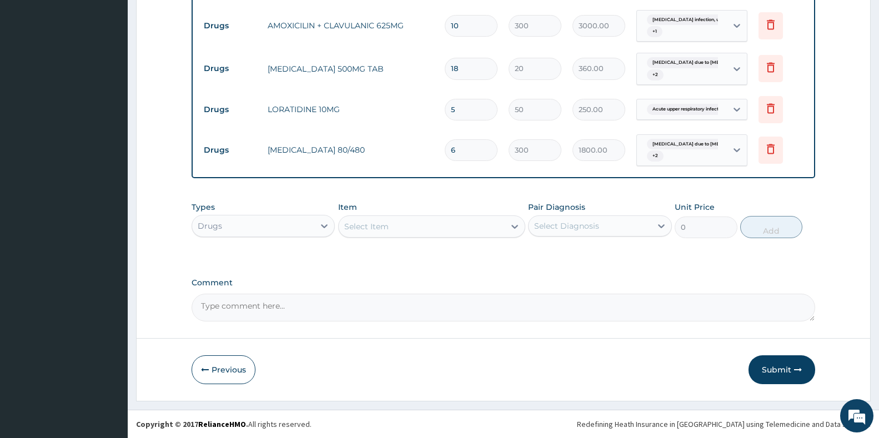
scroll to position [670, 0]
type input "6"
click at [377, 231] on div "Select Item" at bounding box center [366, 226] width 44 height 11
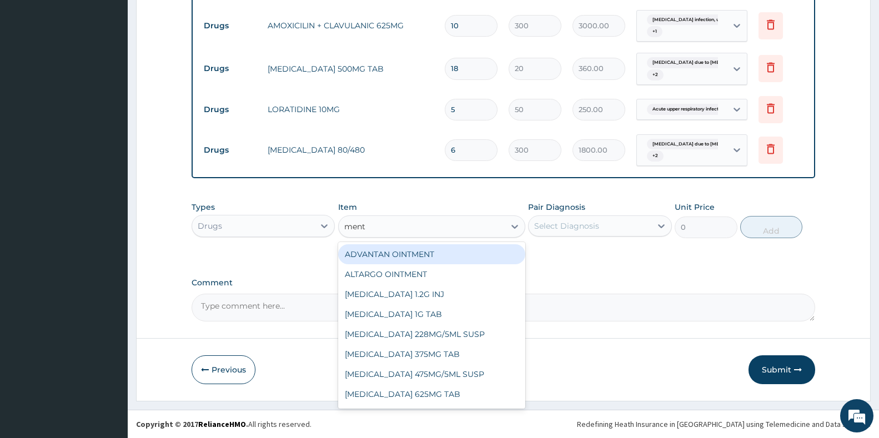
type input "menth"
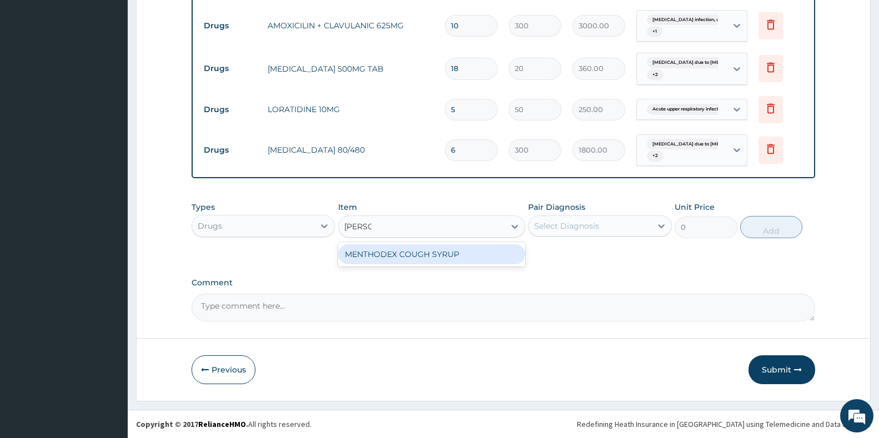
click at [425, 258] on div "MENTHODEX COUGH SYRUP" at bounding box center [431, 254] width 187 height 20
type input "1000"
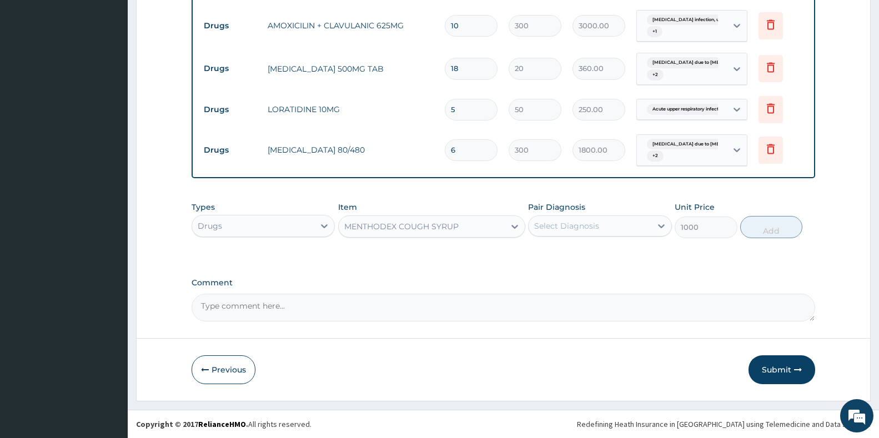
click at [605, 229] on div "Select Diagnosis" at bounding box center [589, 226] width 122 height 18
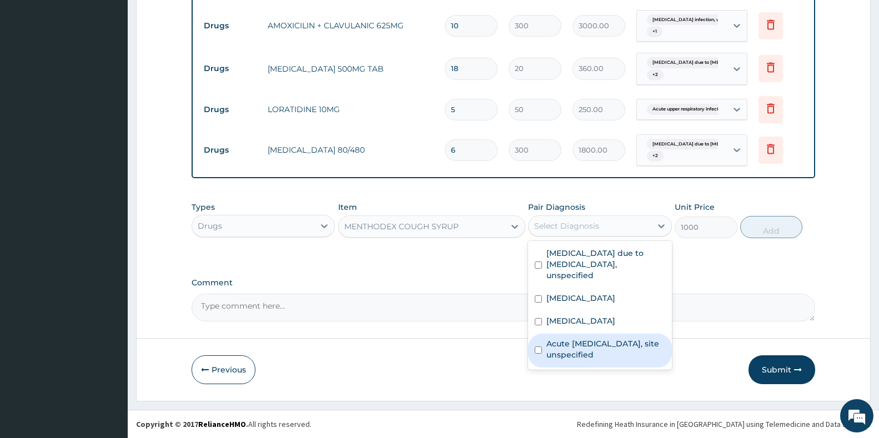
click at [601, 346] on label "Acute [MEDICAL_DATA], site unspecified" at bounding box center [605, 349] width 118 height 22
checkbox input "true"
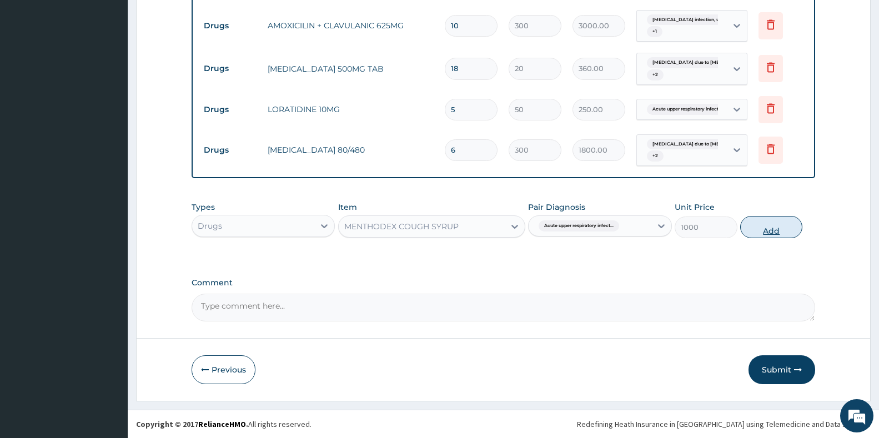
click at [772, 233] on button "Add" at bounding box center [771, 227] width 62 height 22
type input "0"
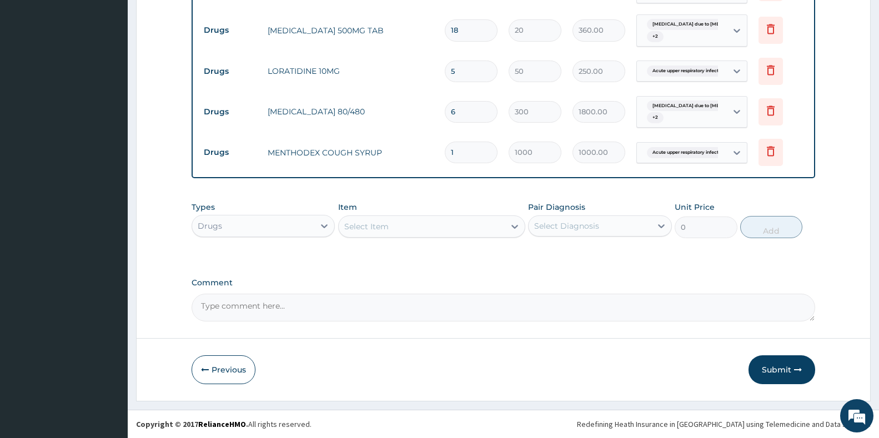
scroll to position [708, 0]
click at [790, 375] on button "Submit" at bounding box center [781, 369] width 67 height 29
